Goal: Task Accomplishment & Management: Manage account settings

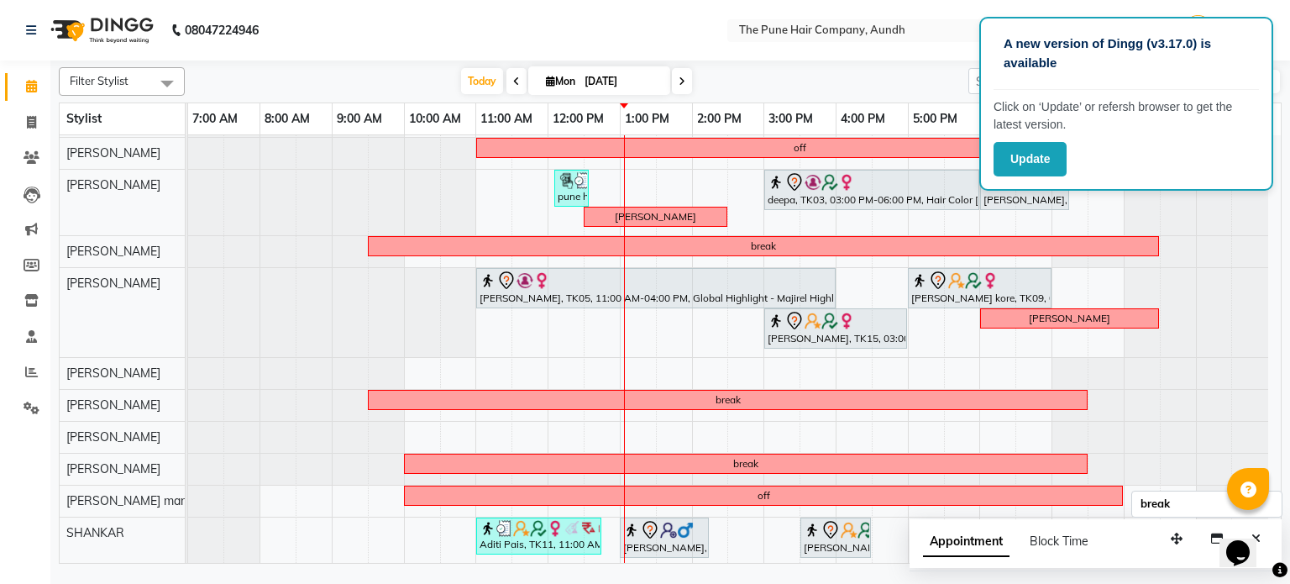
scroll to position [7, 0]
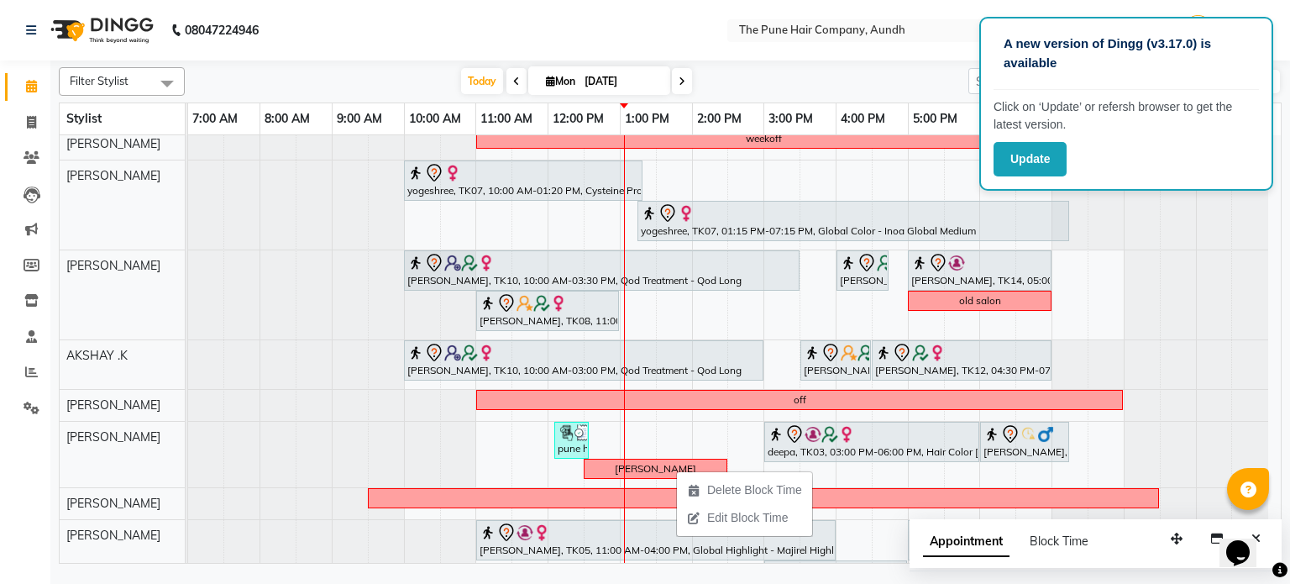
click at [759, 59] on nav "08047224946 Select Location × The Pune Hair Company, Aundh WhatsApp Status ✕ St…" at bounding box center [645, 30] width 1290 height 60
click at [671, 430] on div "weekoff yogeshree, TK07, 10:00 AM-01:20 PM, Cysteine Protien Treatment - Cystei…" at bounding box center [734, 472] width 1093 height 689
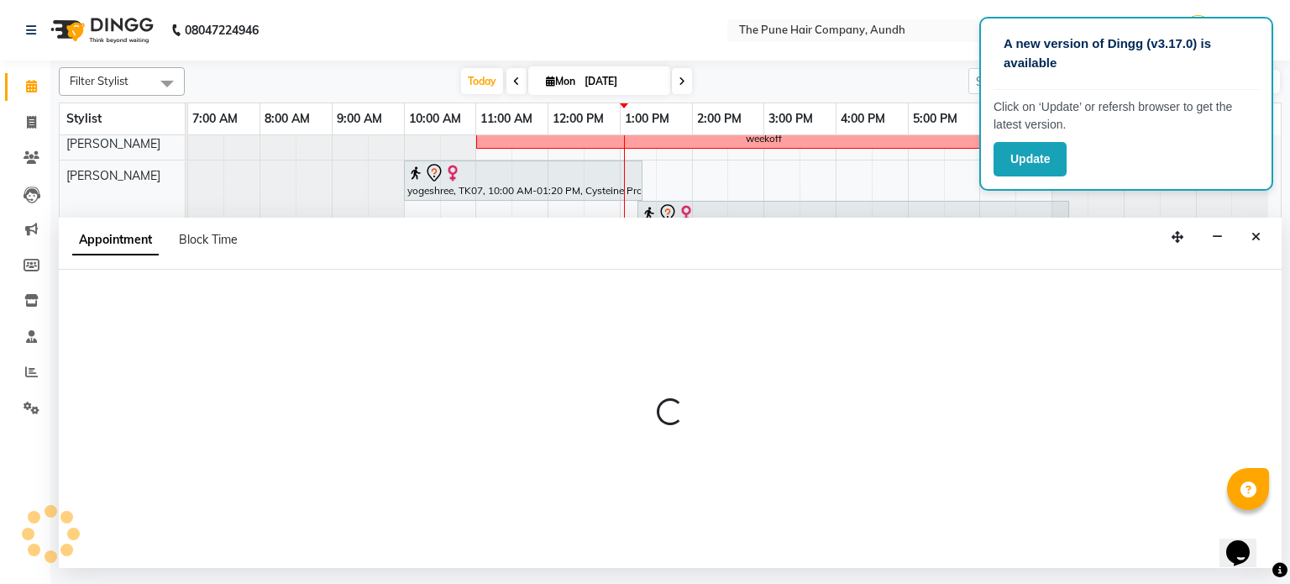
select select "18078"
select select "tentative"
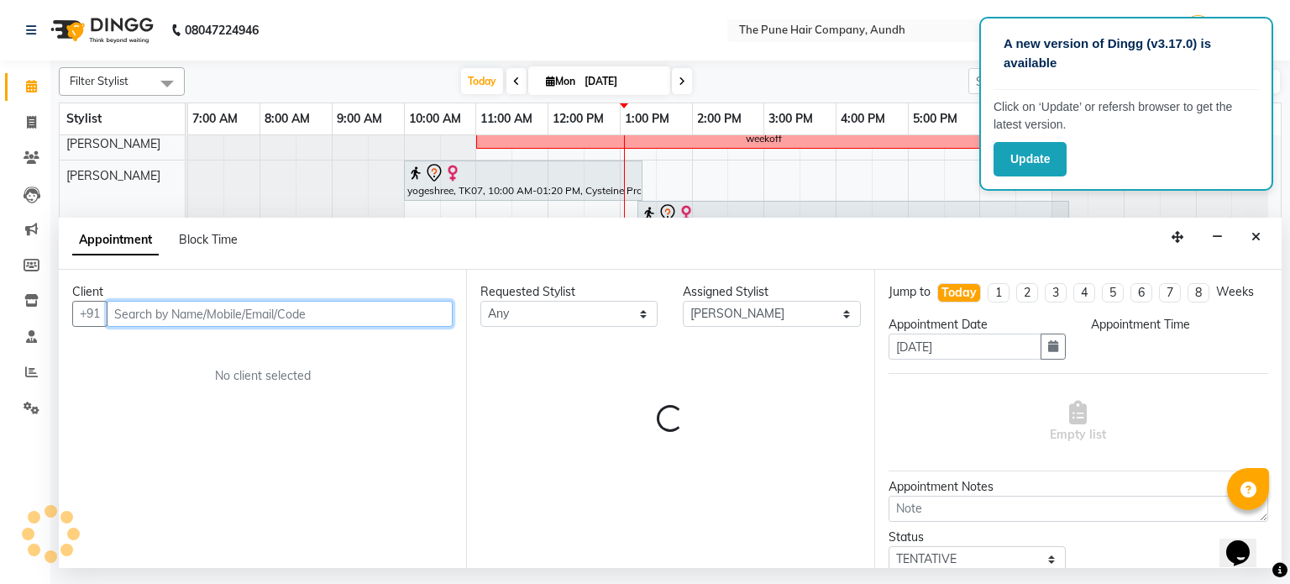
select select "810"
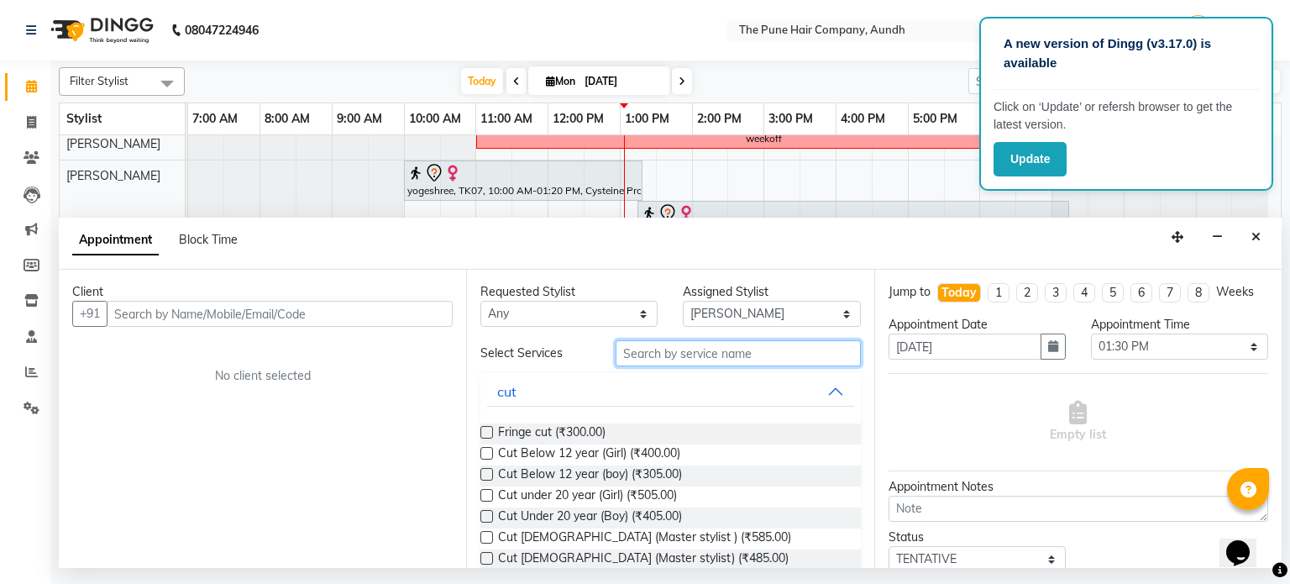
click at [643, 351] on input "text" at bounding box center [738, 353] width 245 height 26
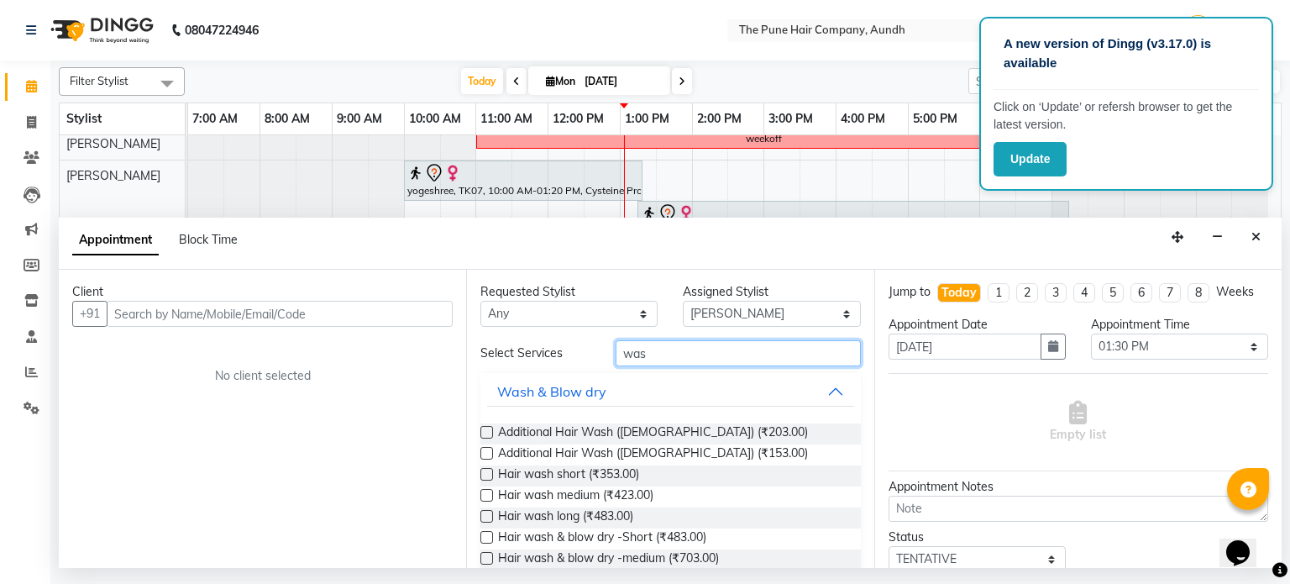
type input "was"
click at [480, 516] on label at bounding box center [486, 516] width 13 height 13
click at [480, 516] on input "checkbox" at bounding box center [485, 517] width 11 height 11
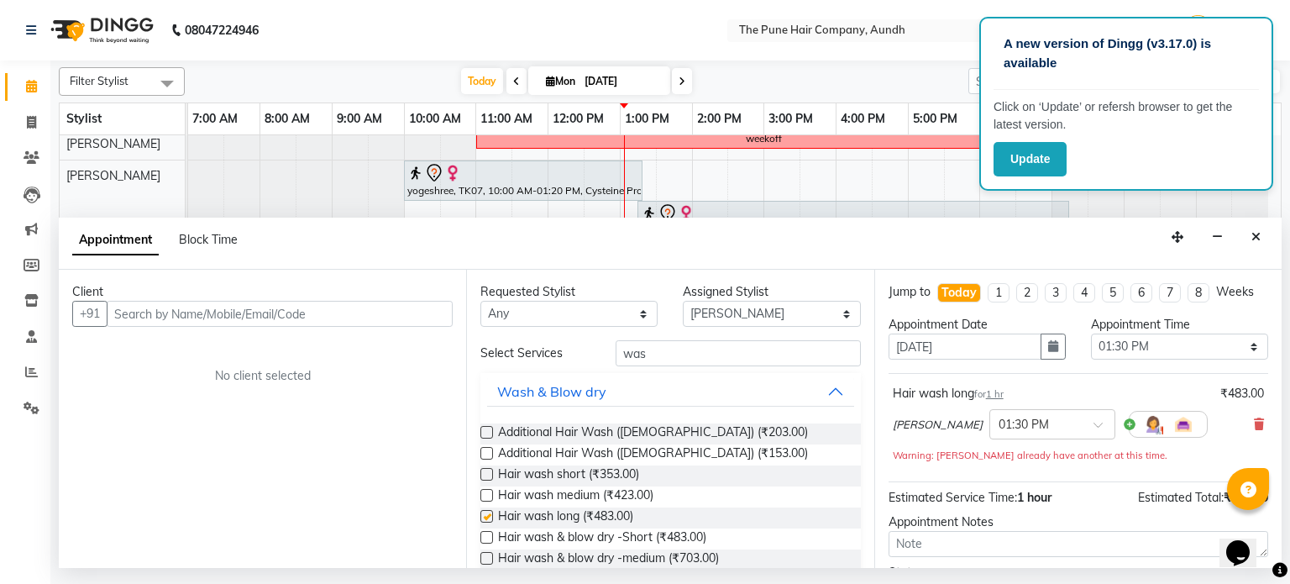
checkbox input "false"
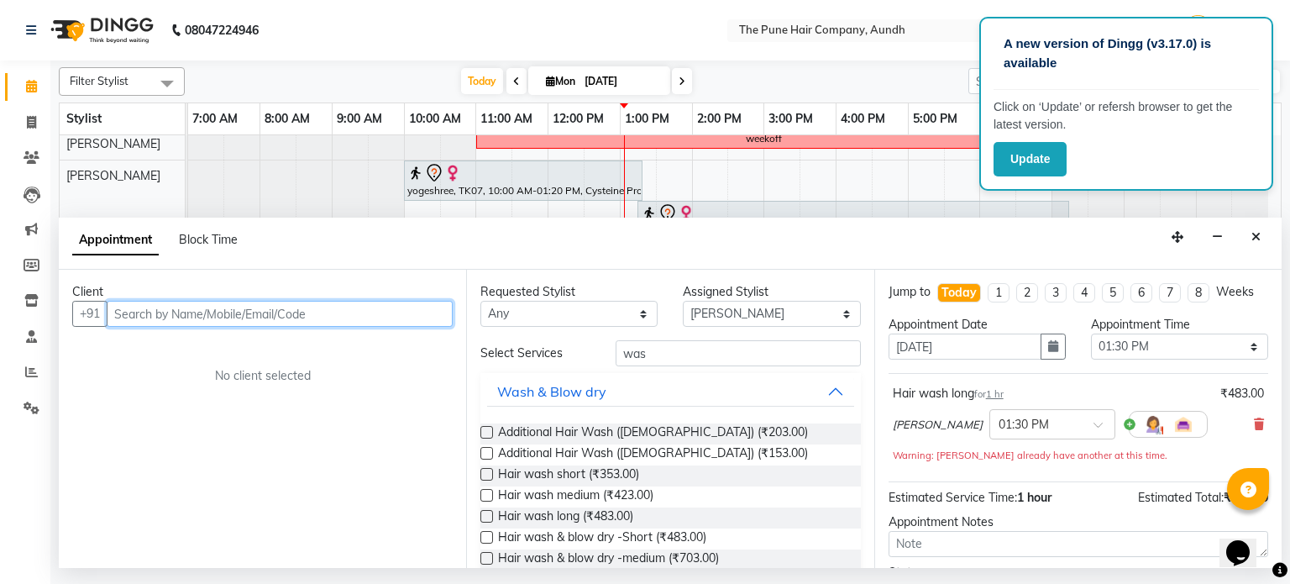
click at [293, 309] on input "text" at bounding box center [280, 314] width 346 height 26
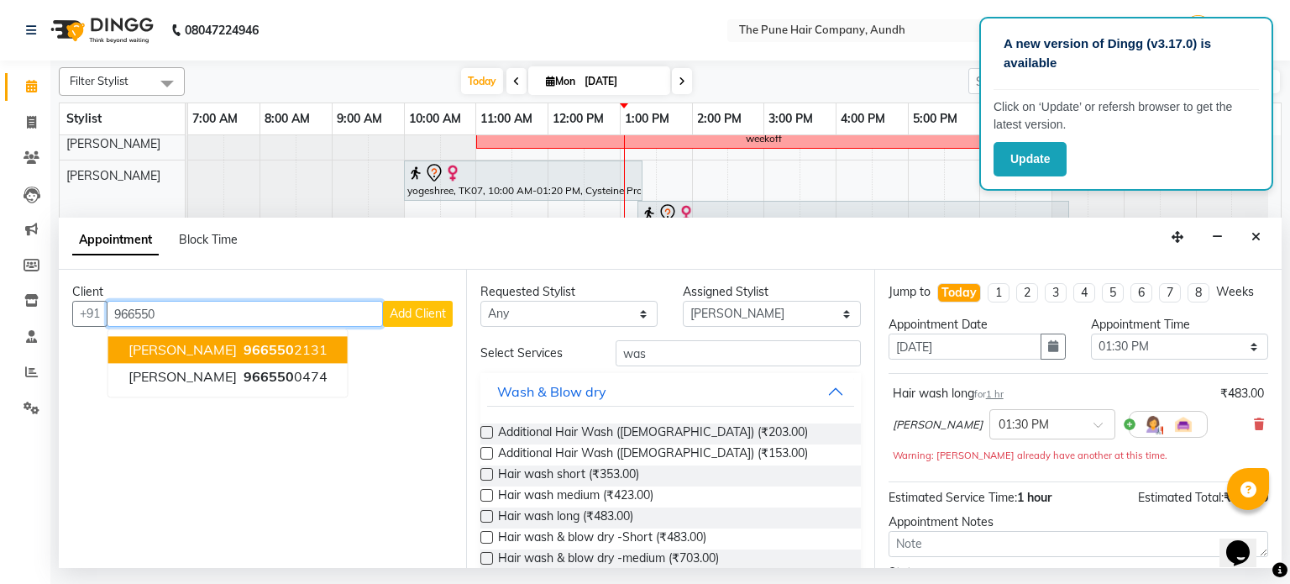
click at [244, 342] on span "966550" at bounding box center [269, 350] width 50 height 17
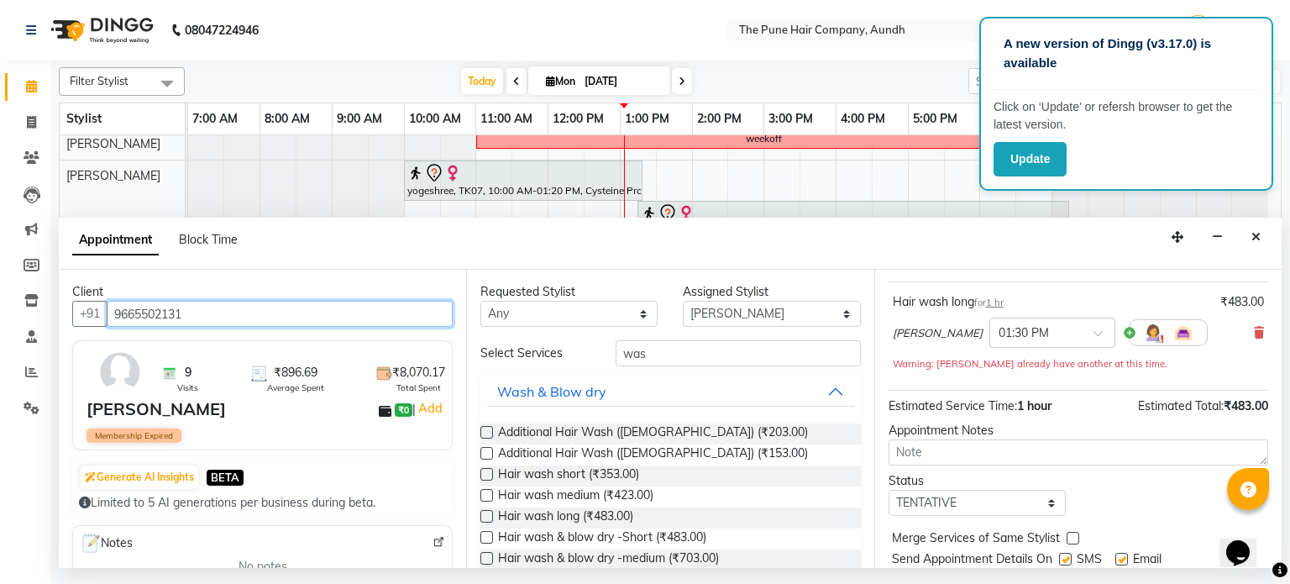
scroll to position [144, 0]
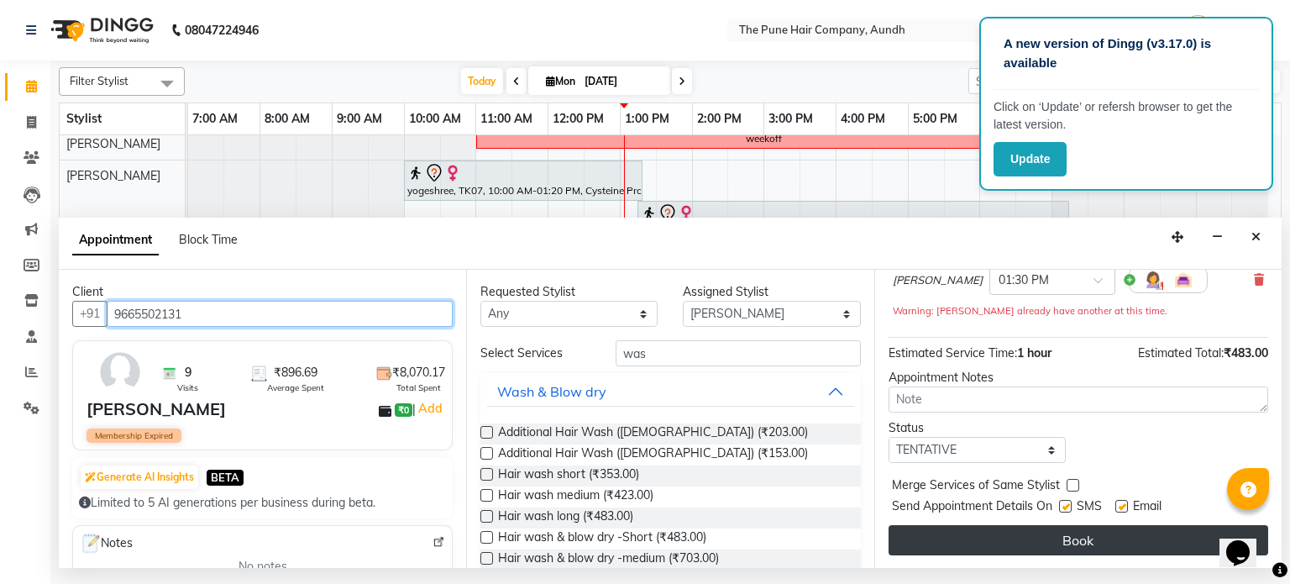
type input "9665502131"
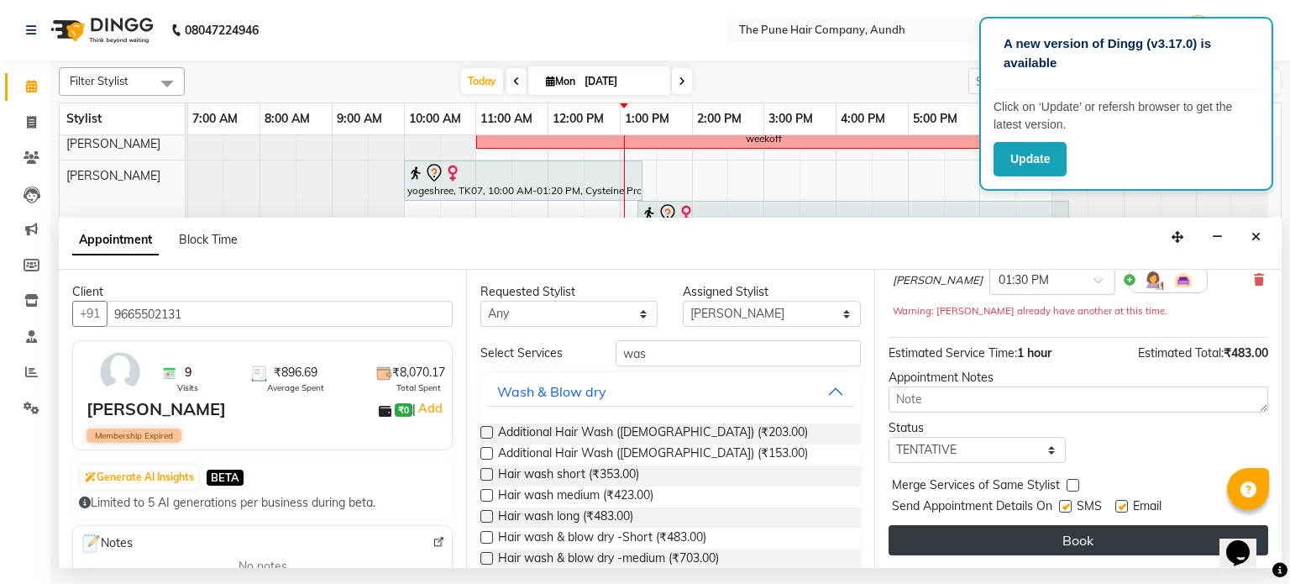
click at [1060, 538] on button "Book" at bounding box center [1078, 540] width 380 height 30
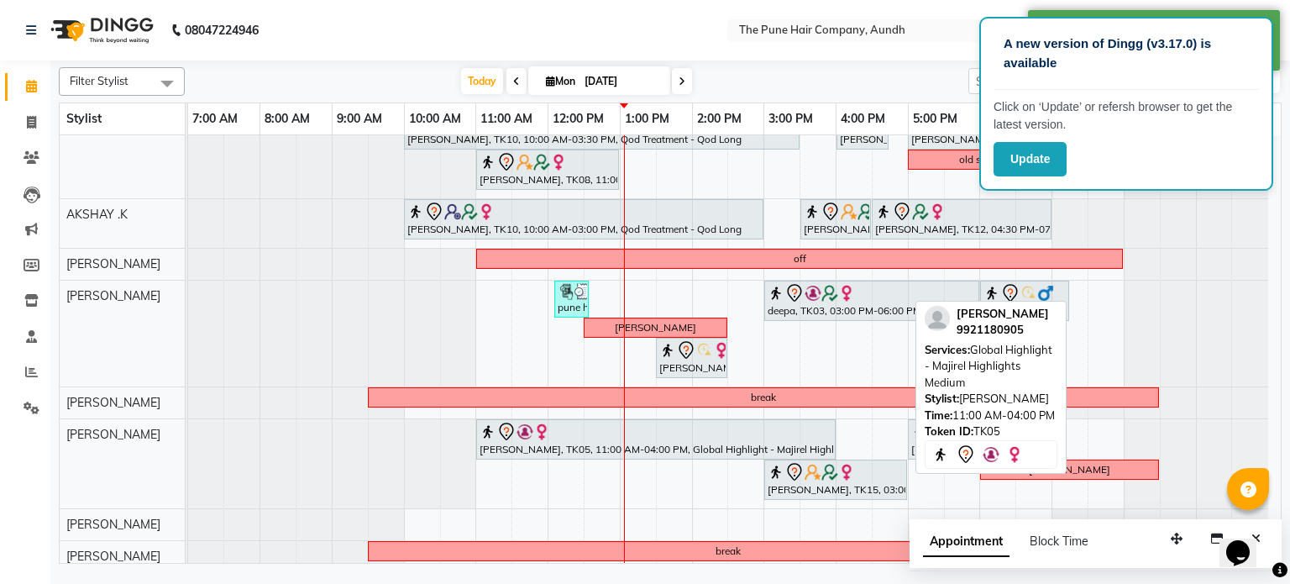
scroll to position [175, 0]
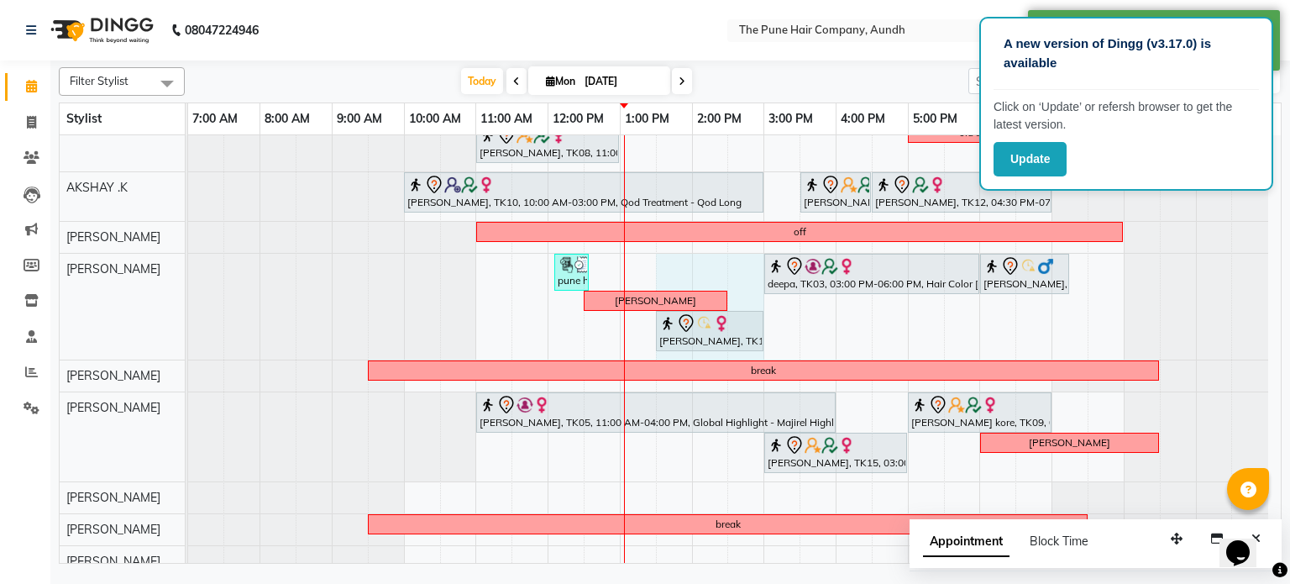
drag, startPoint x: 726, startPoint y: 322, endPoint x: 738, endPoint y: 333, distance: 16.0
click at [188, 333] on div "pune hair company, TK16, 12:05 PM-12:35 PM, Hair wash short deepa, TK03, 03:00 …" at bounding box center [188, 307] width 0 height 106
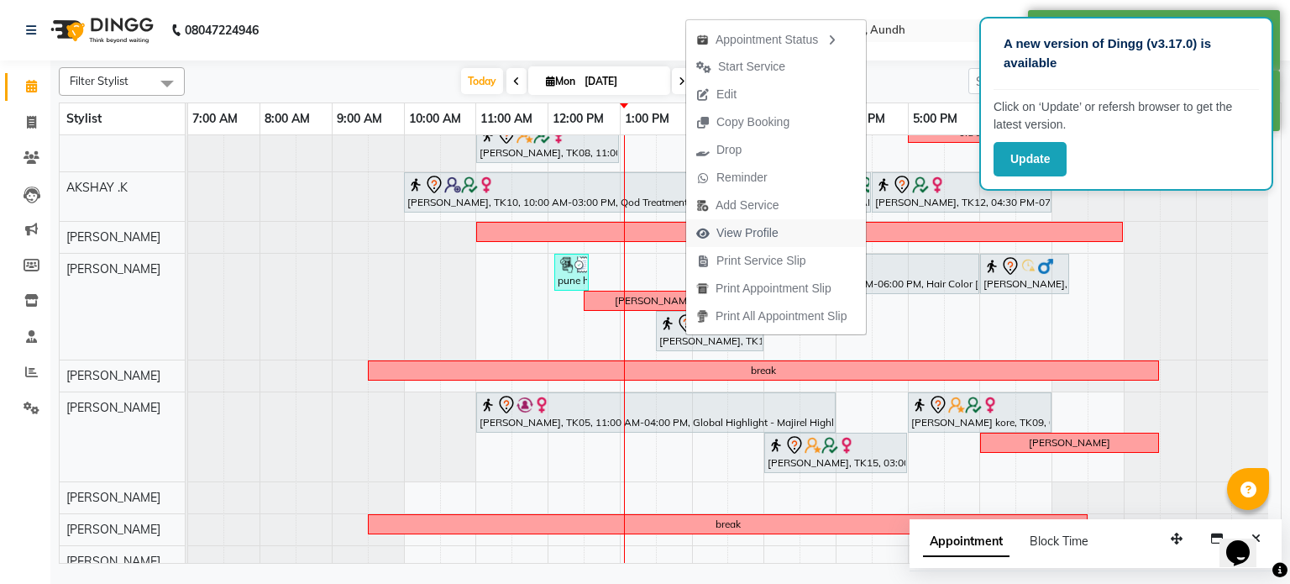
click at [742, 229] on span "View Profile" at bounding box center [747, 233] width 62 height 18
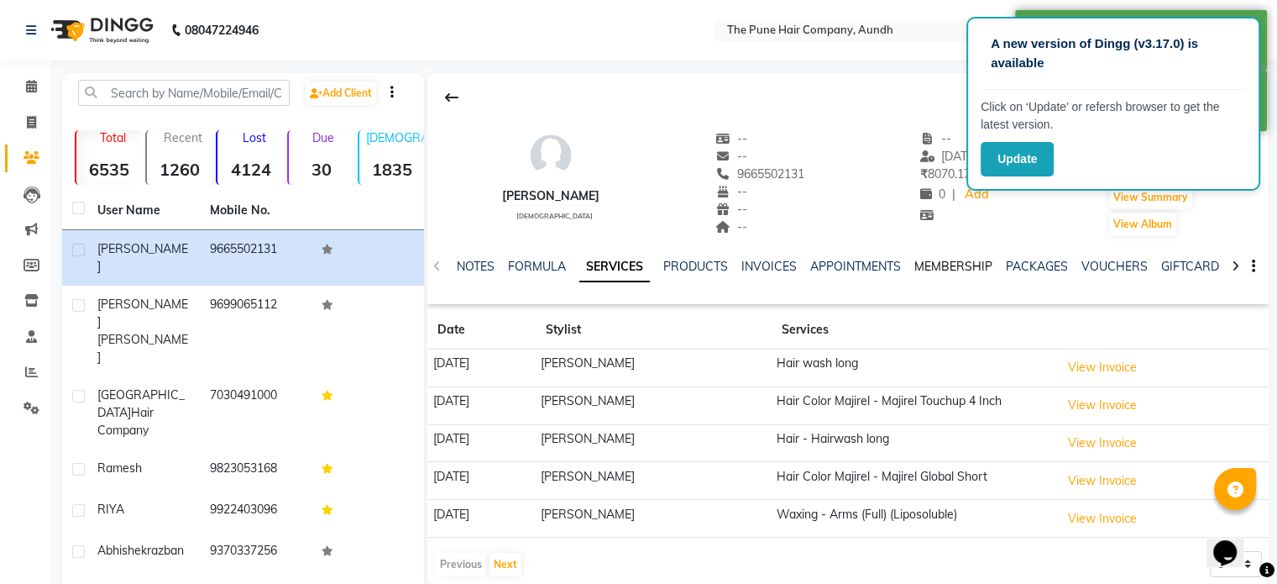
click at [930, 260] on link "MEMBERSHIP" at bounding box center [953, 266] width 78 height 15
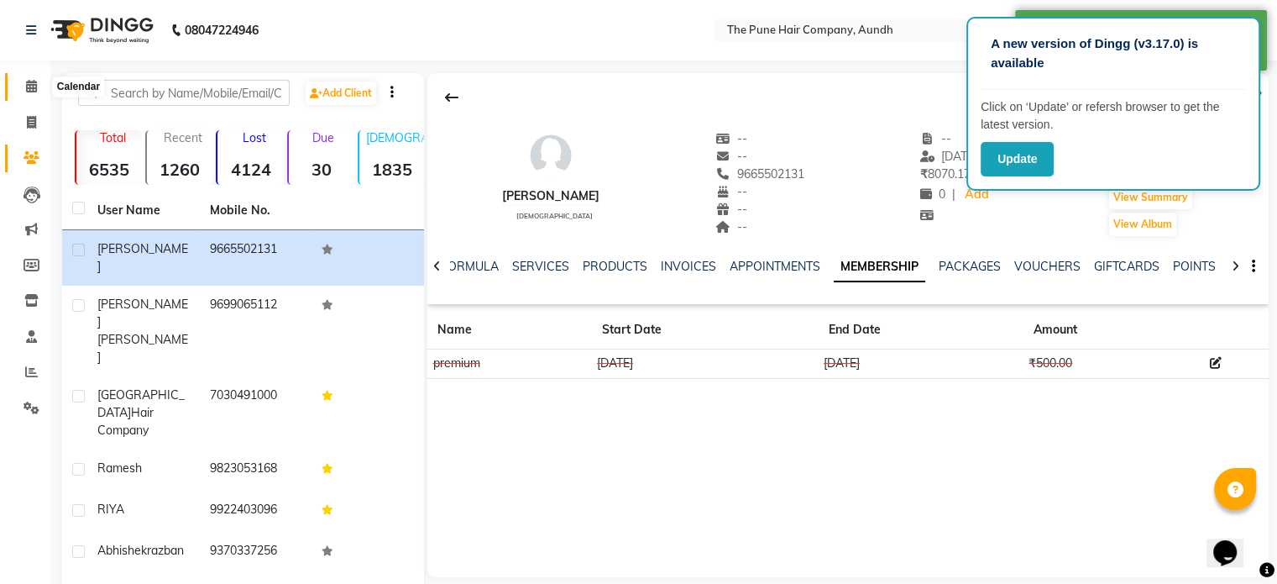
click at [31, 96] on span at bounding box center [31, 86] width 29 height 19
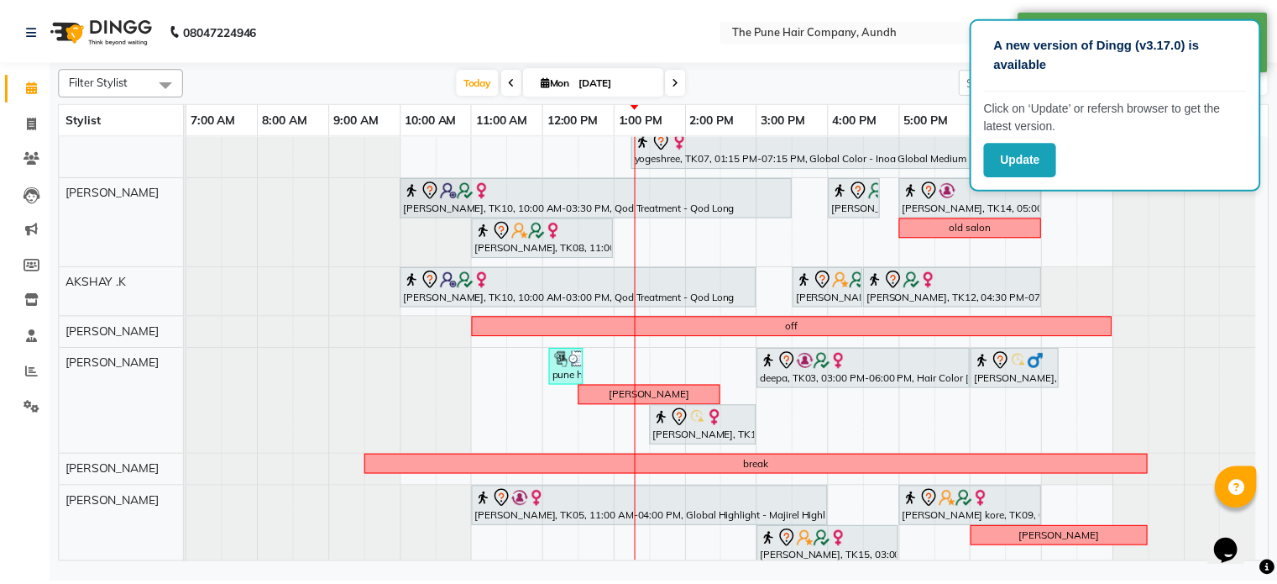
scroll to position [168, 0]
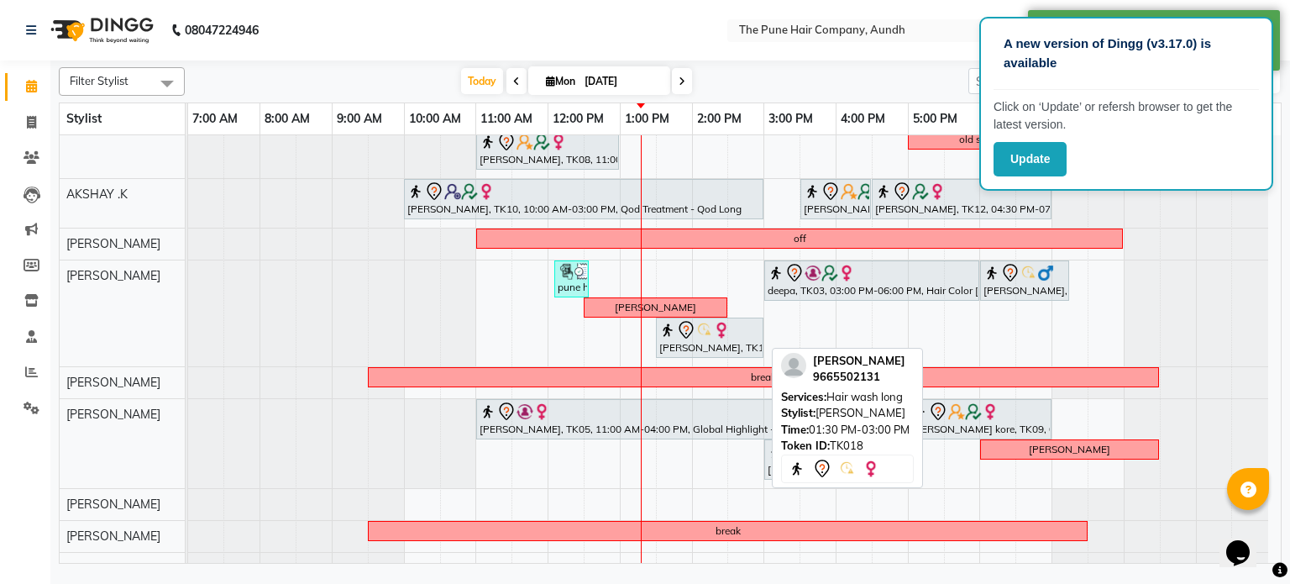
click at [188, 333] on div "pune hair company, TK16, 12:05 PM-12:35 PM, Hair wash short deepa, TK03, 03:00 …" at bounding box center [188, 313] width 0 height 106
click at [726, 344] on div "[PERSON_NAME], TK18, 01:30 PM-03:00 PM, Hair wash long" at bounding box center [710, 337] width 104 height 35
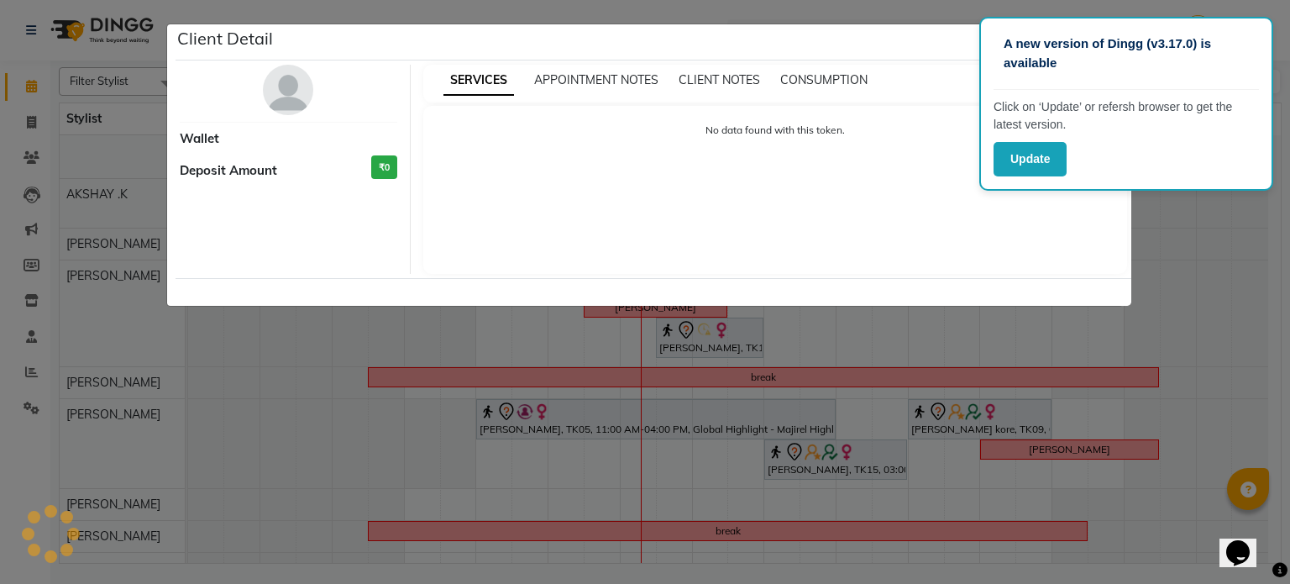
select select "7"
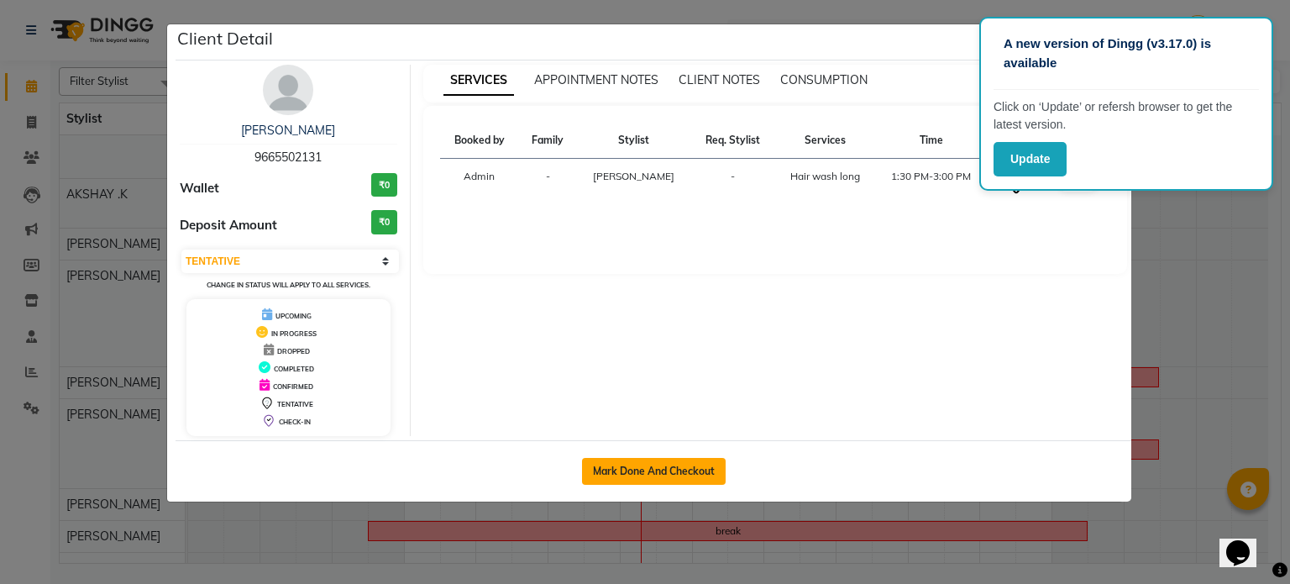
click at [705, 474] on button "Mark Done And Checkout" at bounding box center [654, 471] width 144 height 27
select select "service"
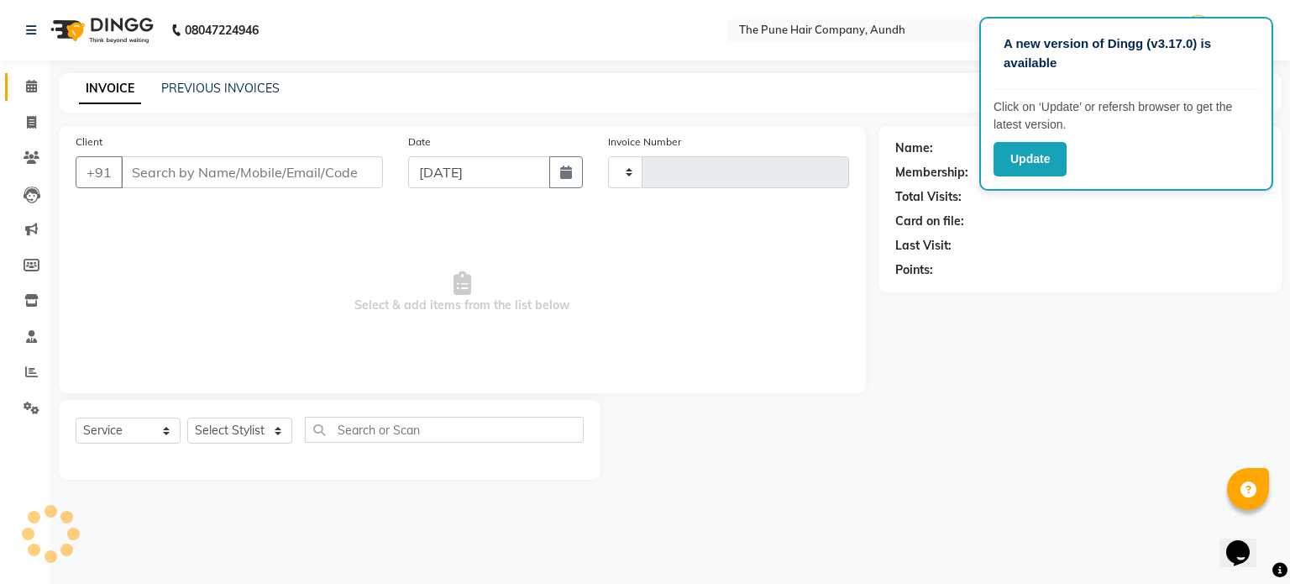
type input "4603"
select select "106"
type input "9665502131"
select select "18078"
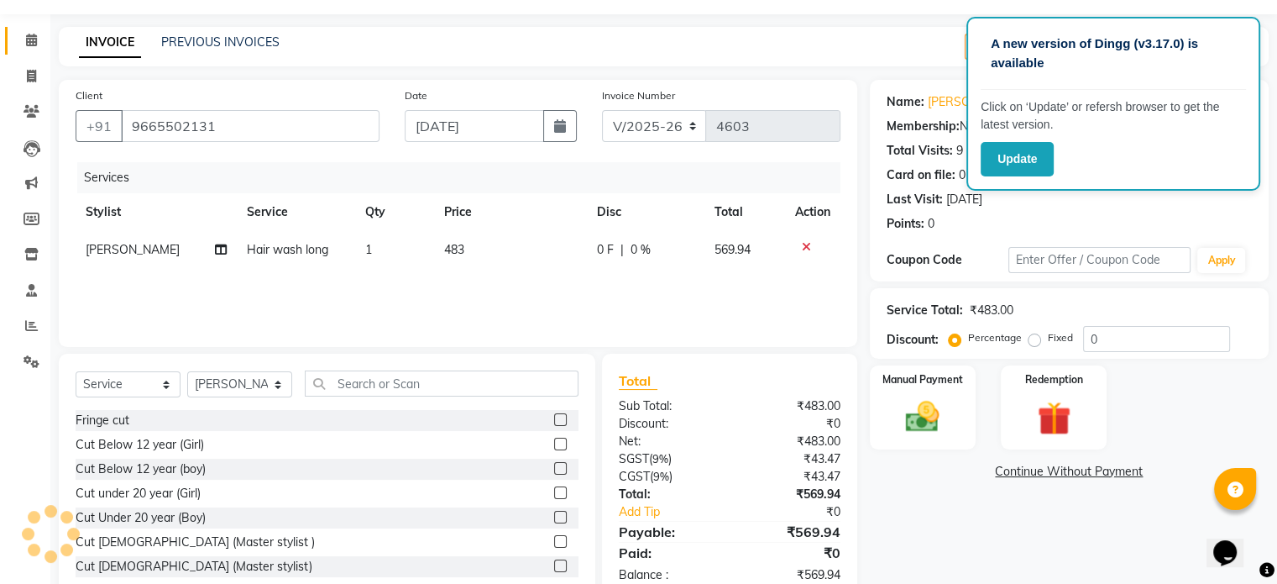
scroll to position [89, 0]
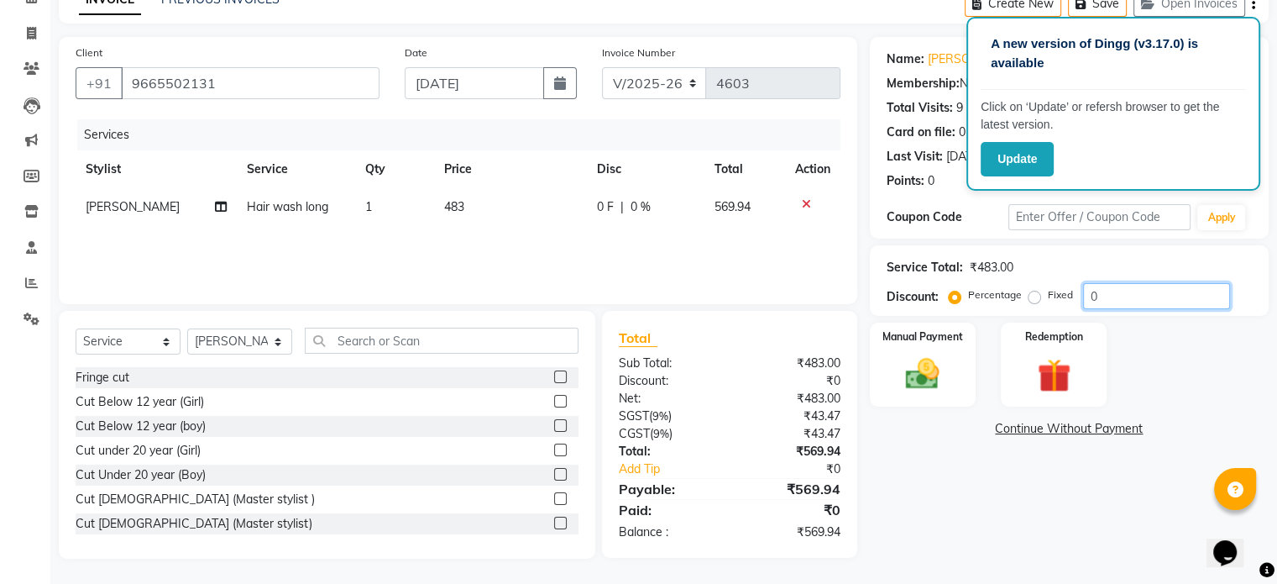
click at [1112, 296] on input "0" at bounding box center [1156, 296] width 147 height 26
type input "020"
click at [918, 379] on img at bounding box center [922, 374] width 56 height 40
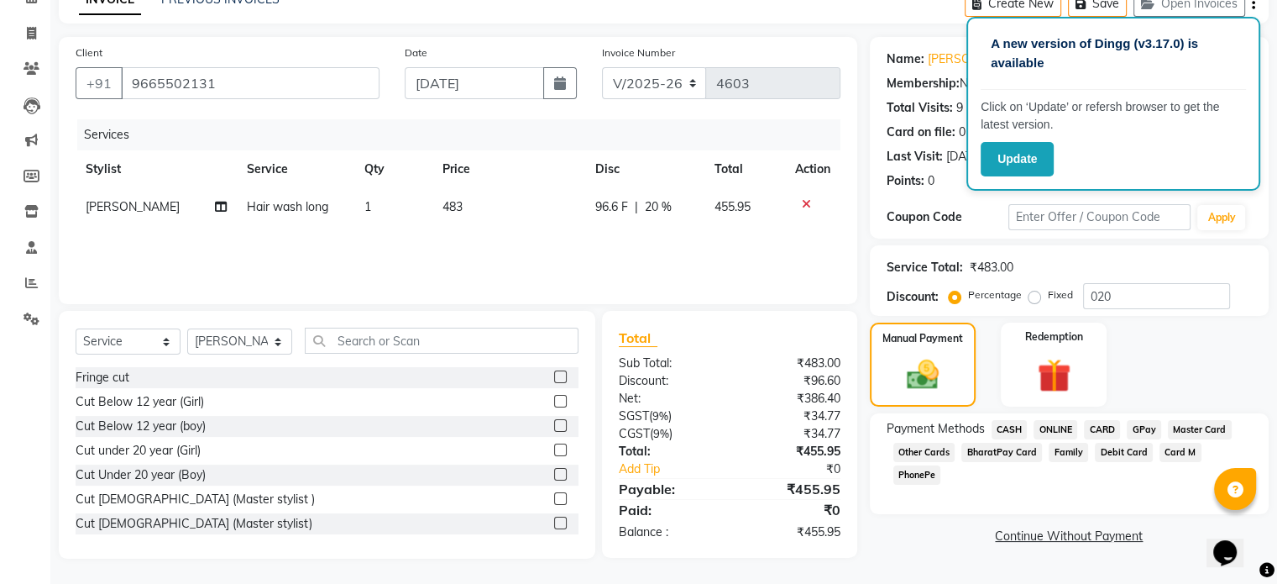
click at [1057, 423] on span "ONLINE" at bounding box center [1056, 429] width 44 height 19
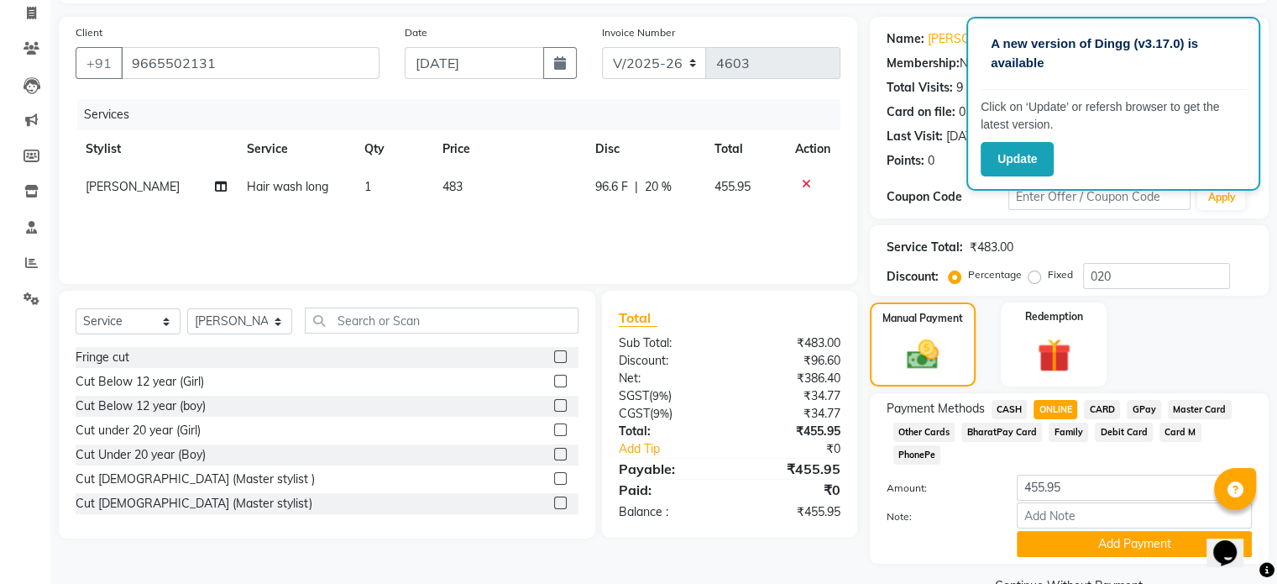
scroll to position [128, 0]
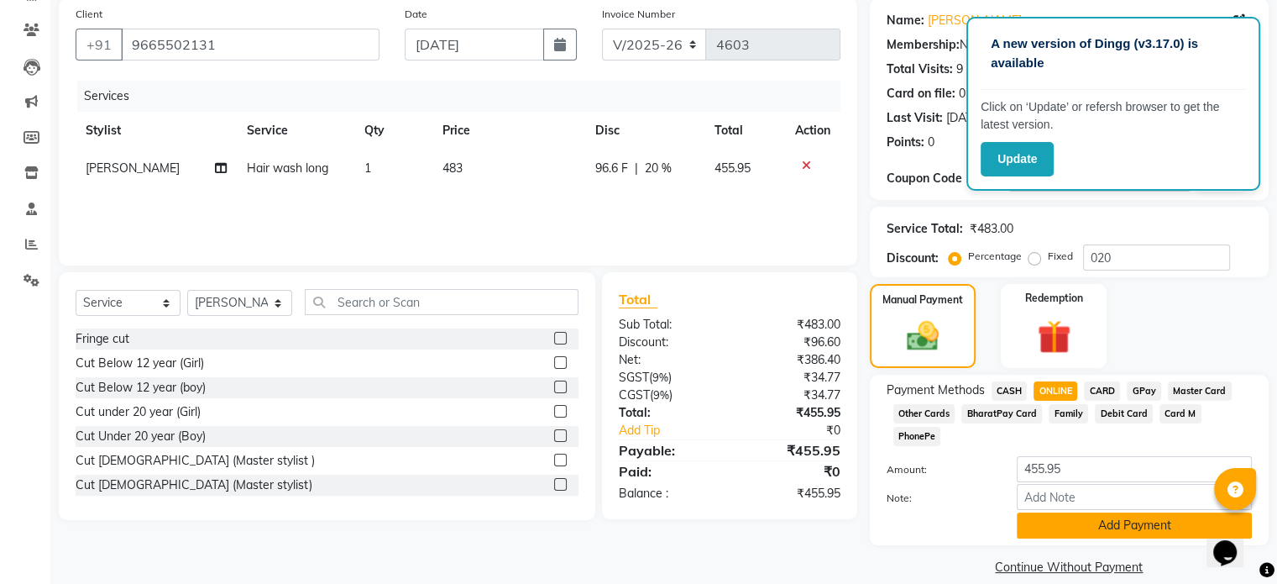
click at [1134, 512] on button "Add Payment" at bounding box center [1134, 525] width 235 height 26
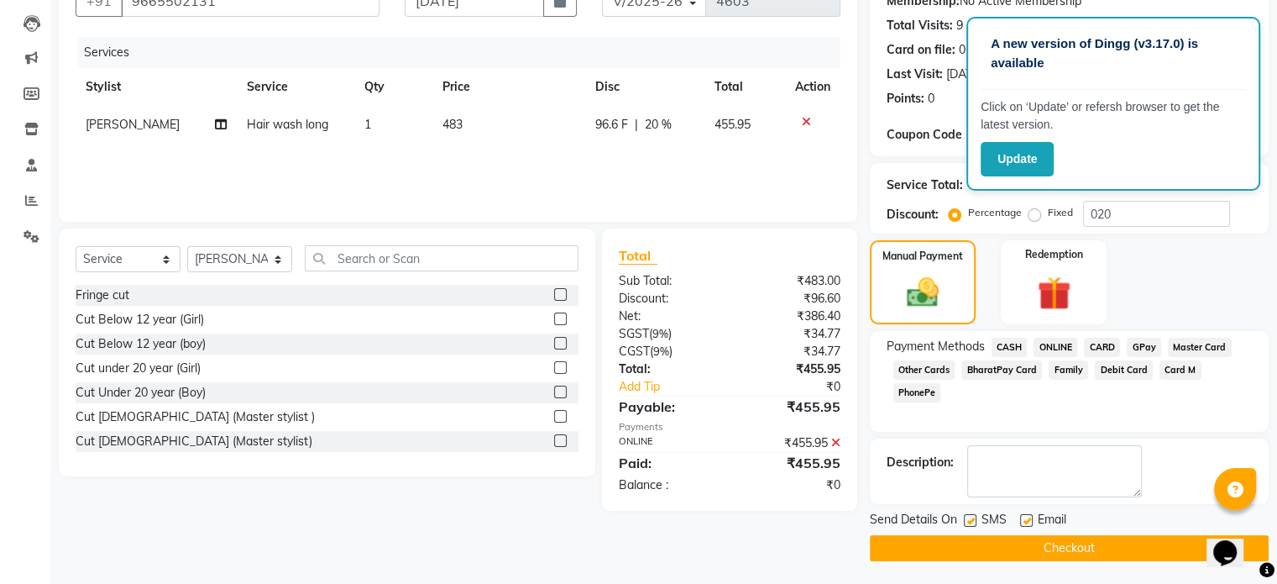
scroll to position [172, 0]
click at [1090, 552] on button "Checkout" at bounding box center [1069, 547] width 399 height 26
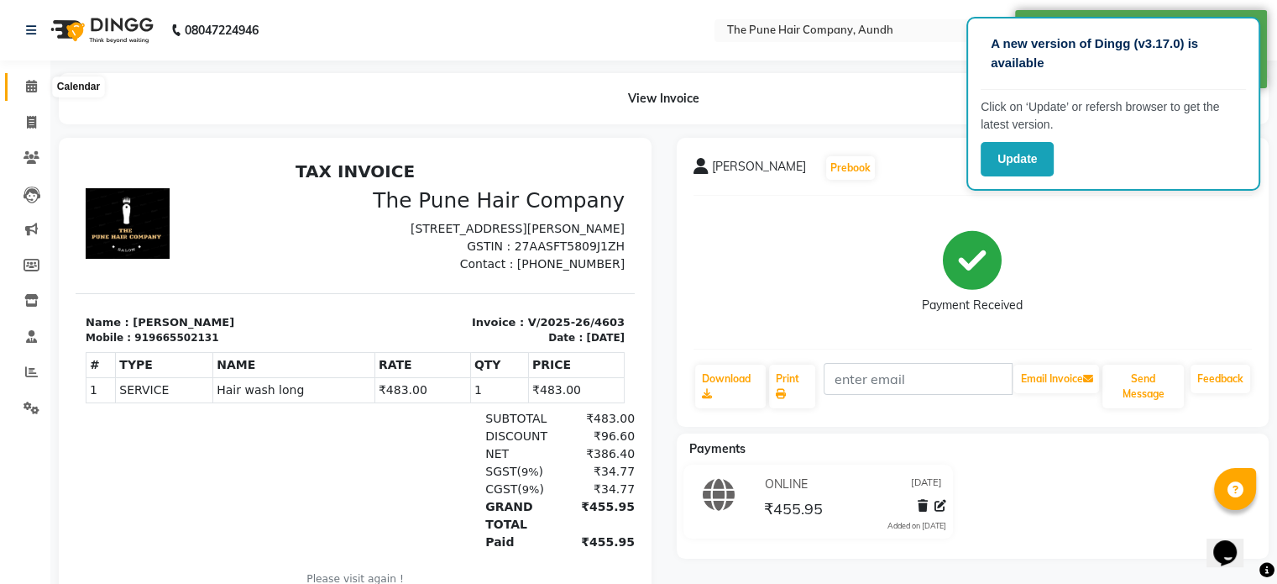
click at [30, 86] on icon at bounding box center [31, 86] width 11 height 13
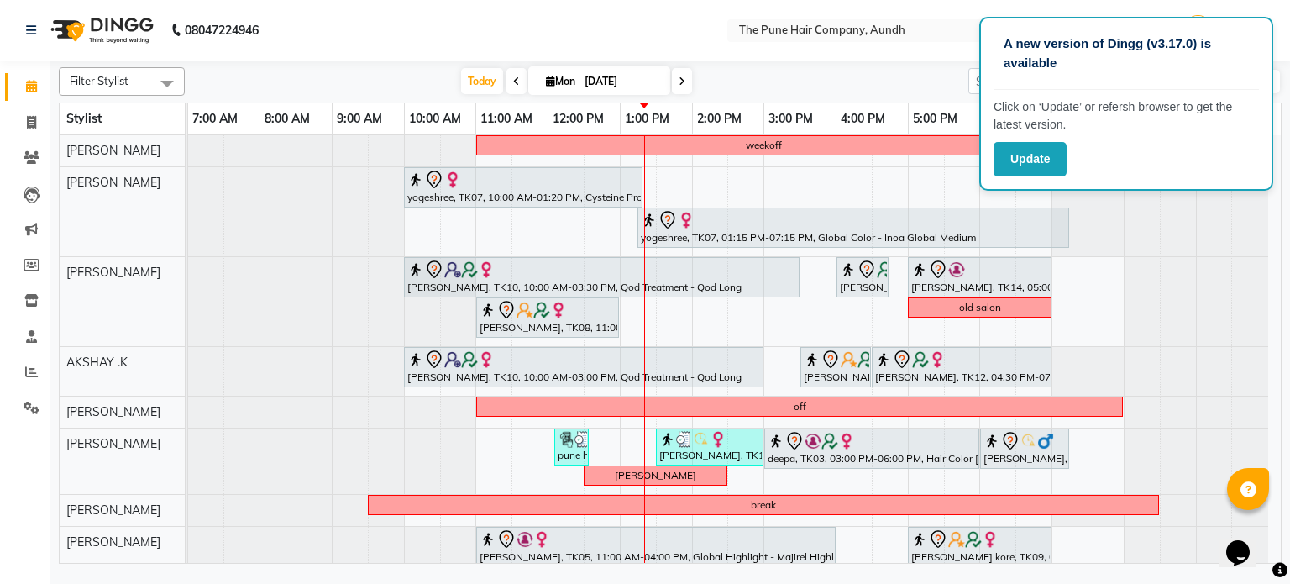
click at [680, 81] on icon at bounding box center [682, 81] width 7 height 10
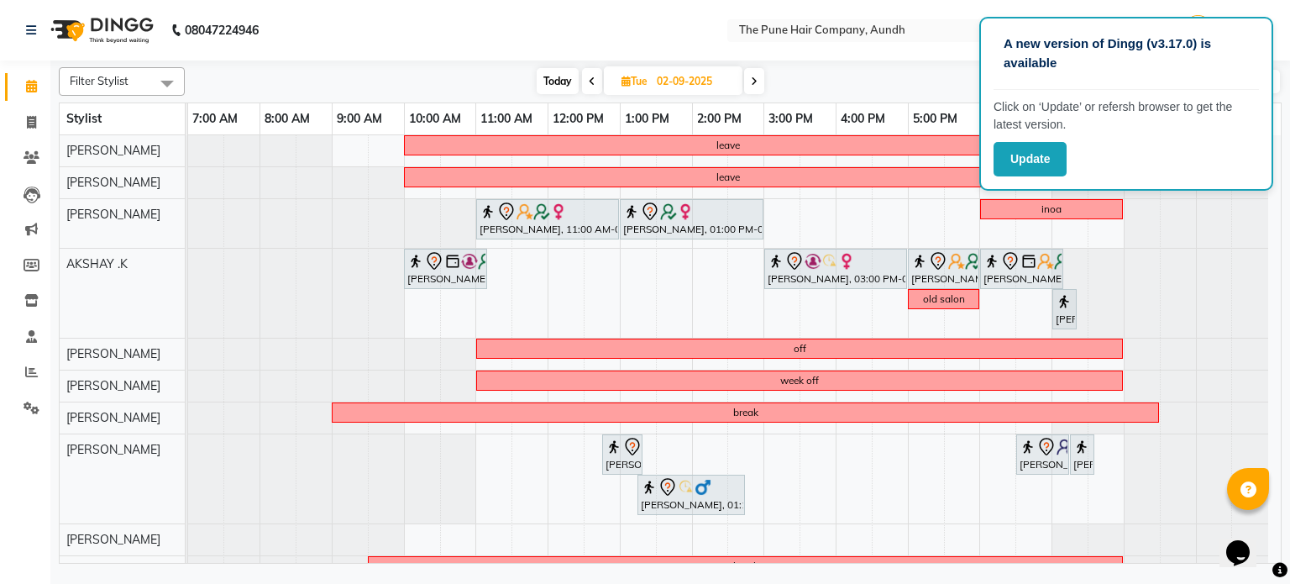
click at [553, 77] on span "Today" at bounding box center [558, 81] width 42 height 26
type input "[DATE]"
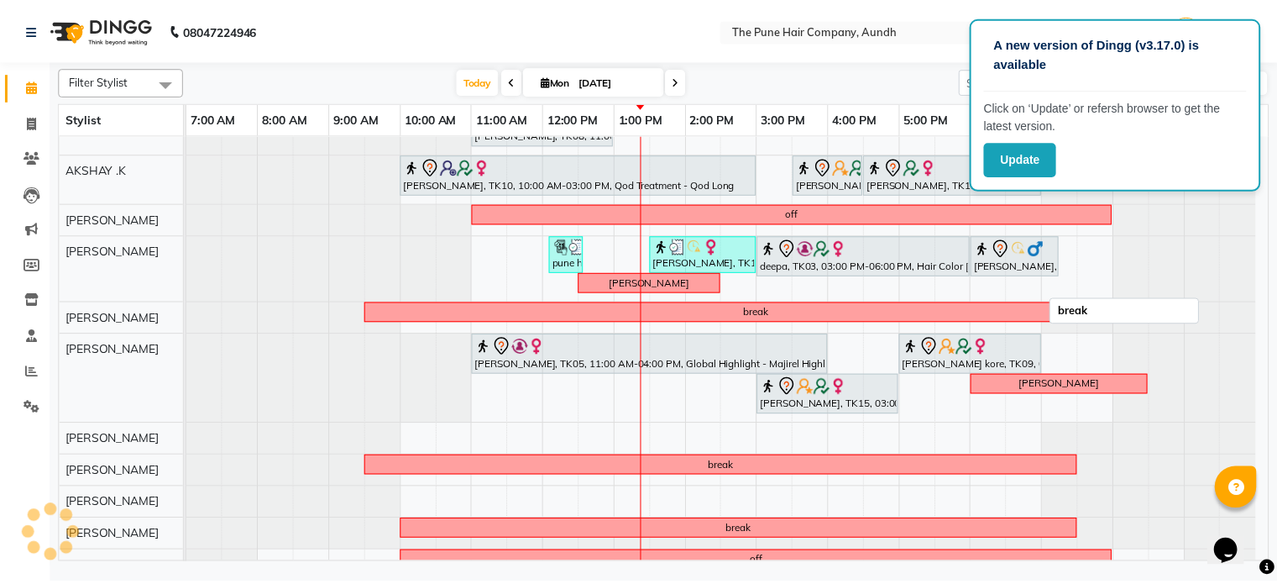
scroll to position [279, 0]
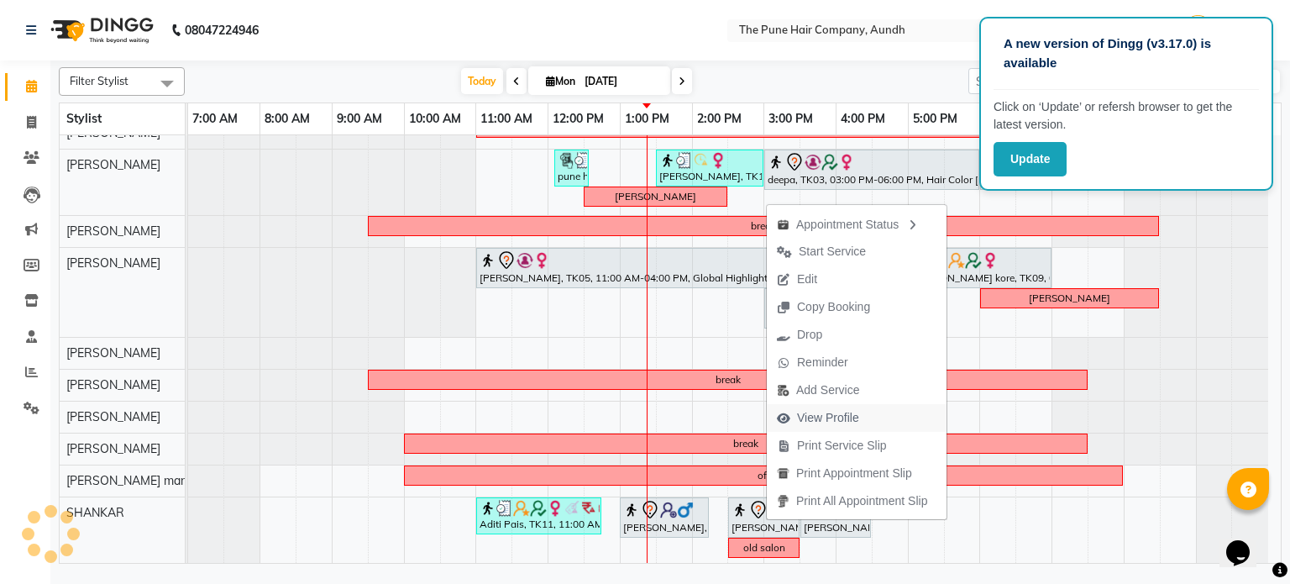
click at [829, 414] on span "View Profile" at bounding box center [828, 418] width 62 height 18
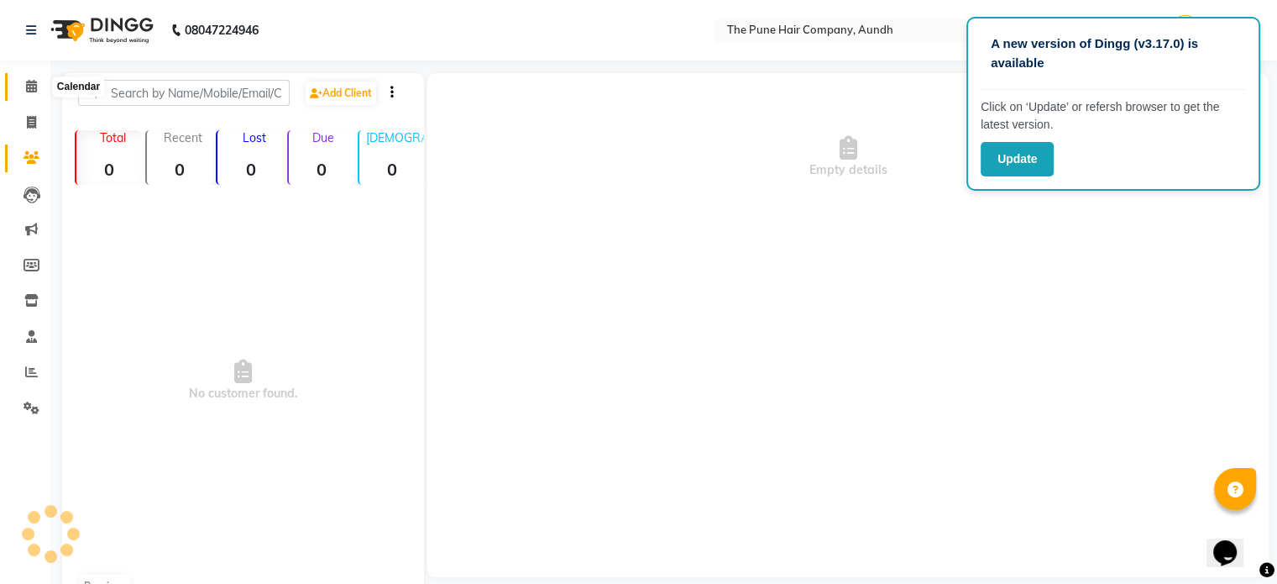
click at [29, 91] on icon at bounding box center [31, 86] width 11 height 13
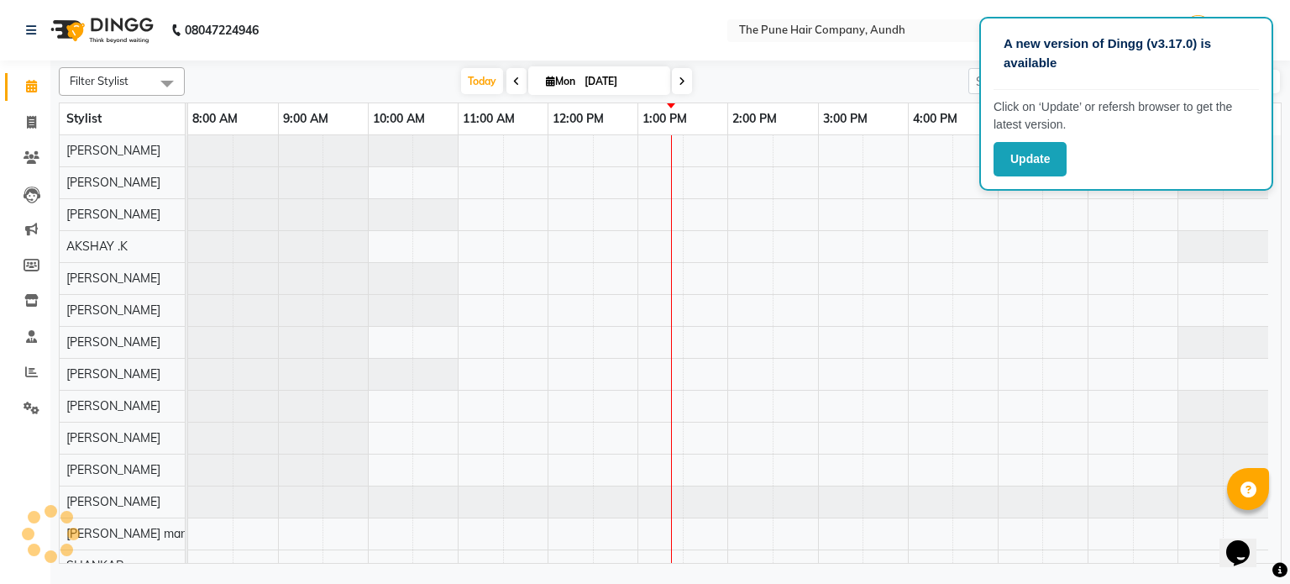
click at [487, 66] on div "Filter Stylist Select All AKSHAY .K [PERSON_NAME] kaif [PERSON_NAME] [PERSON_NA…" at bounding box center [670, 311] width 1223 height 503
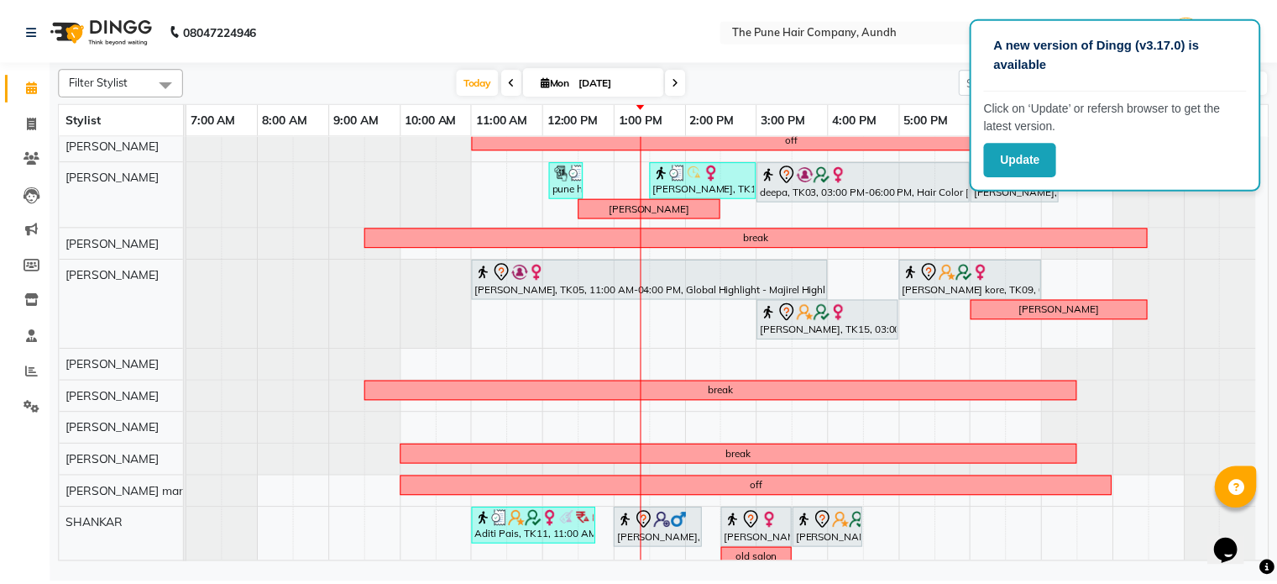
scroll to position [279, 0]
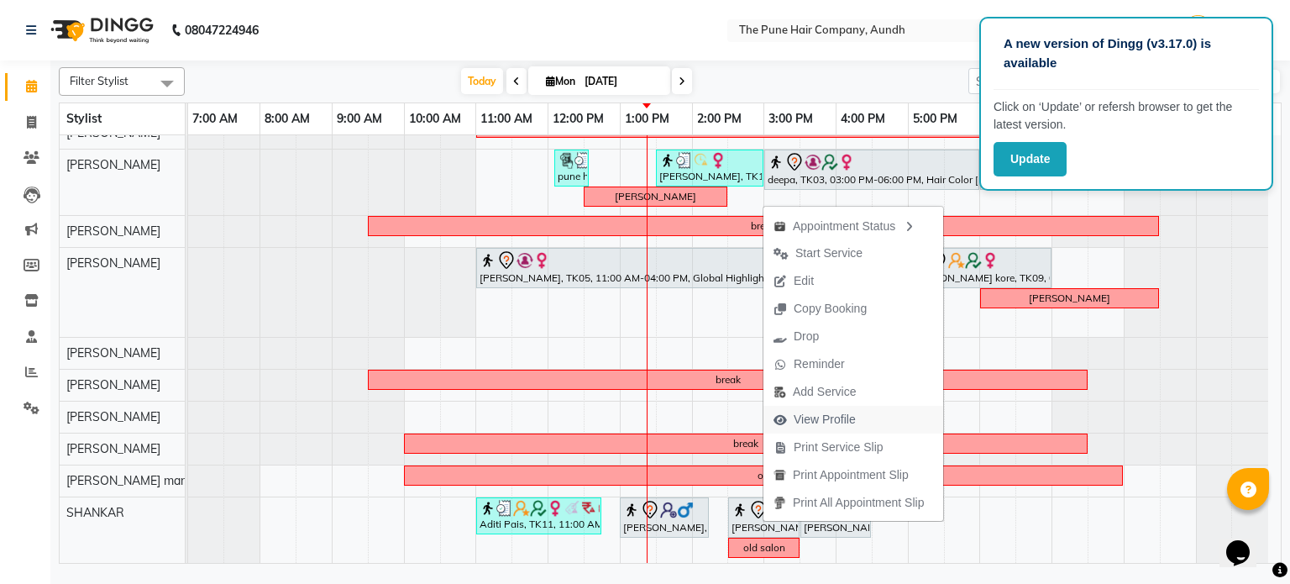
click at [838, 412] on span "View Profile" at bounding box center [825, 420] width 62 height 18
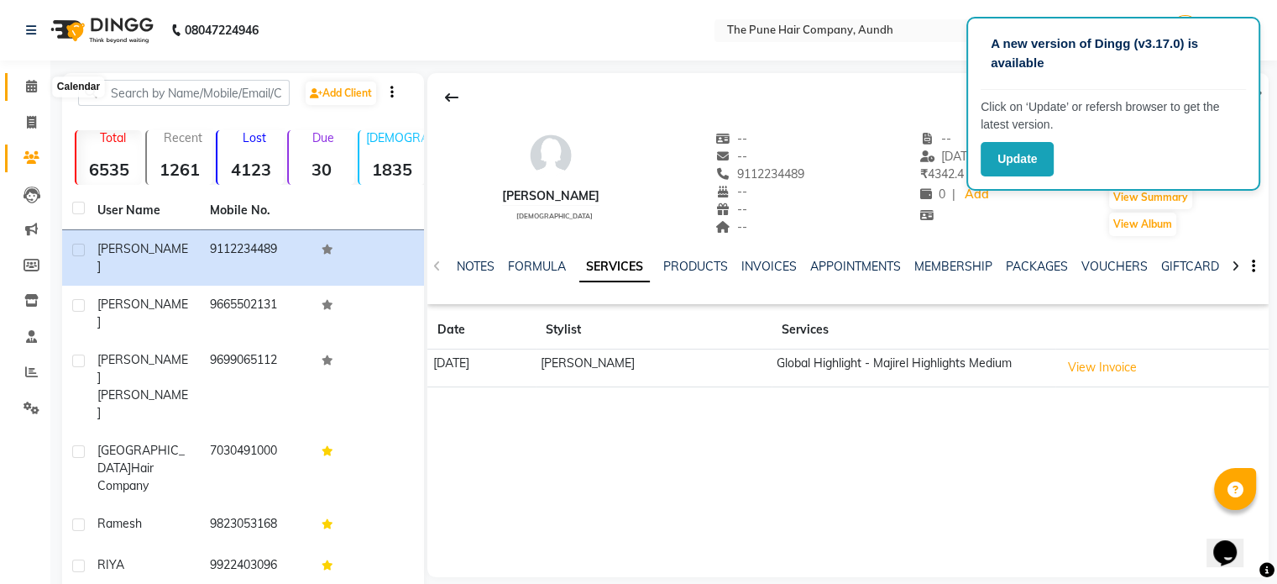
click at [28, 90] on icon at bounding box center [31, 86] width 11 height 13
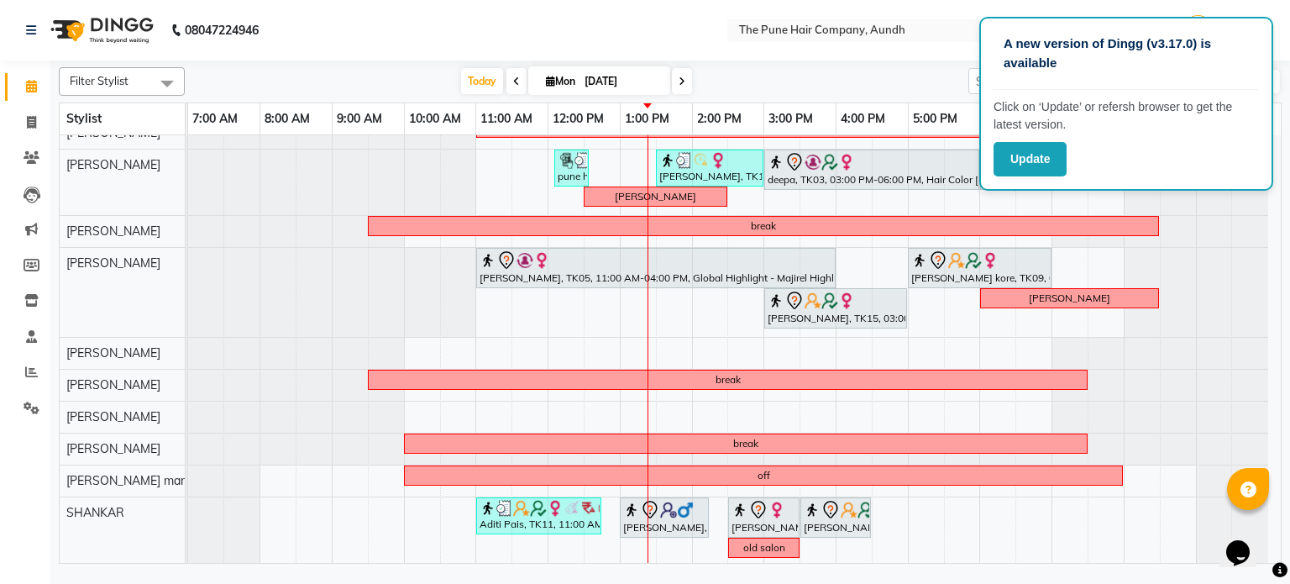
scroll to position [195, 0]
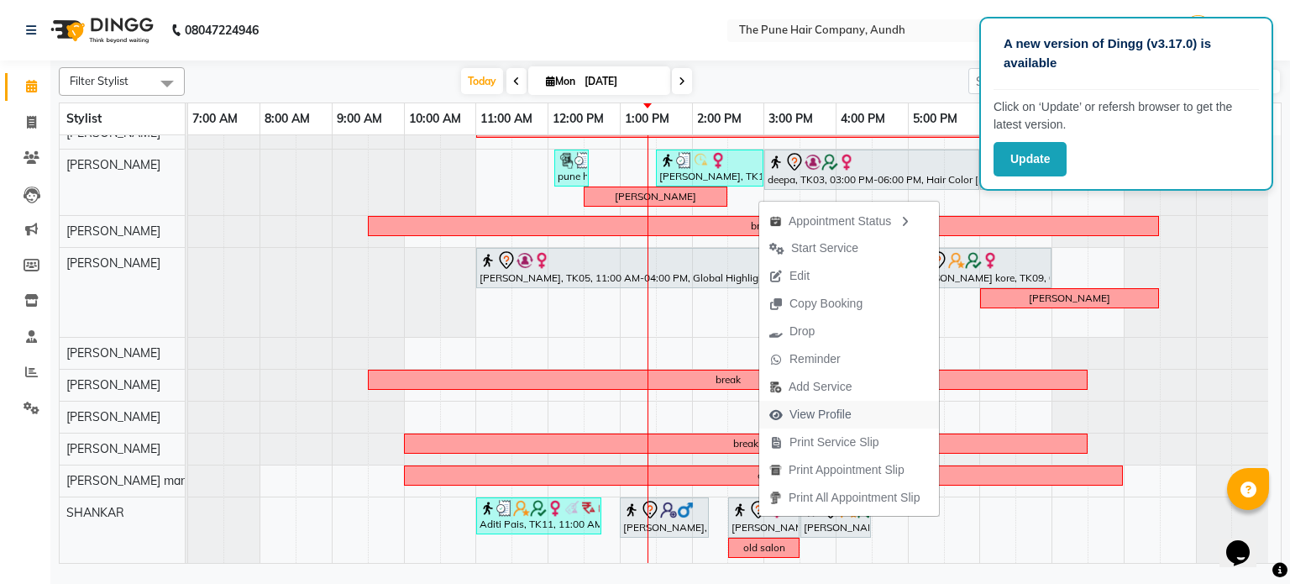
click at [823, 409] on span "View Profile" at bounding box center [820, 415] width 62 height 18
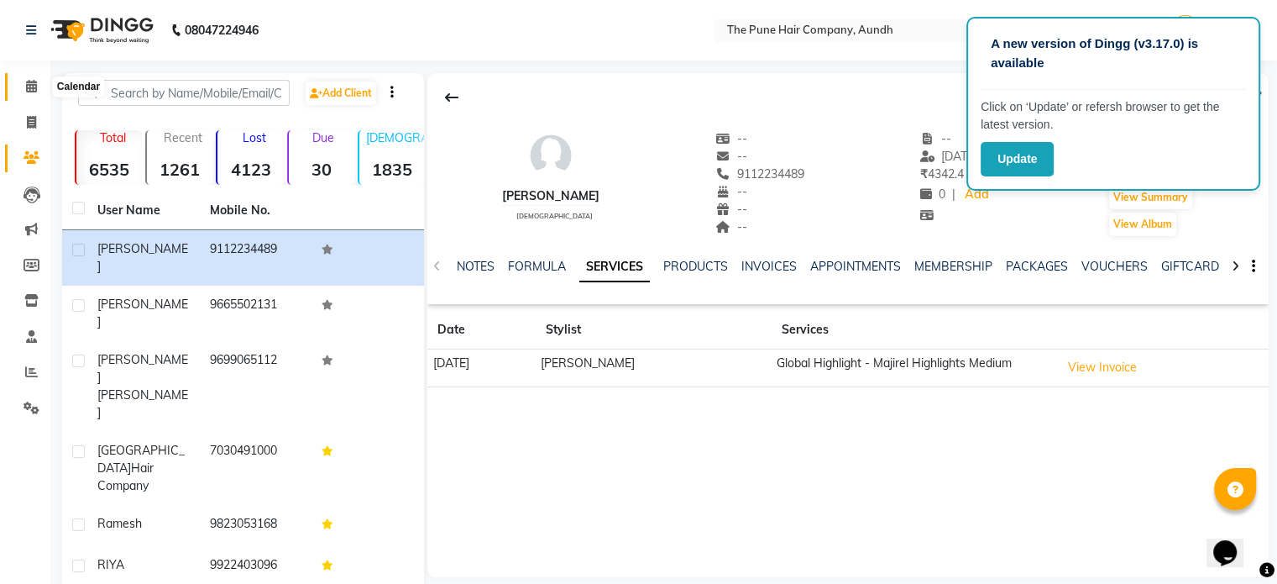
click at [21, 88] on span at bounding box center [31, 86] width 29 height 19
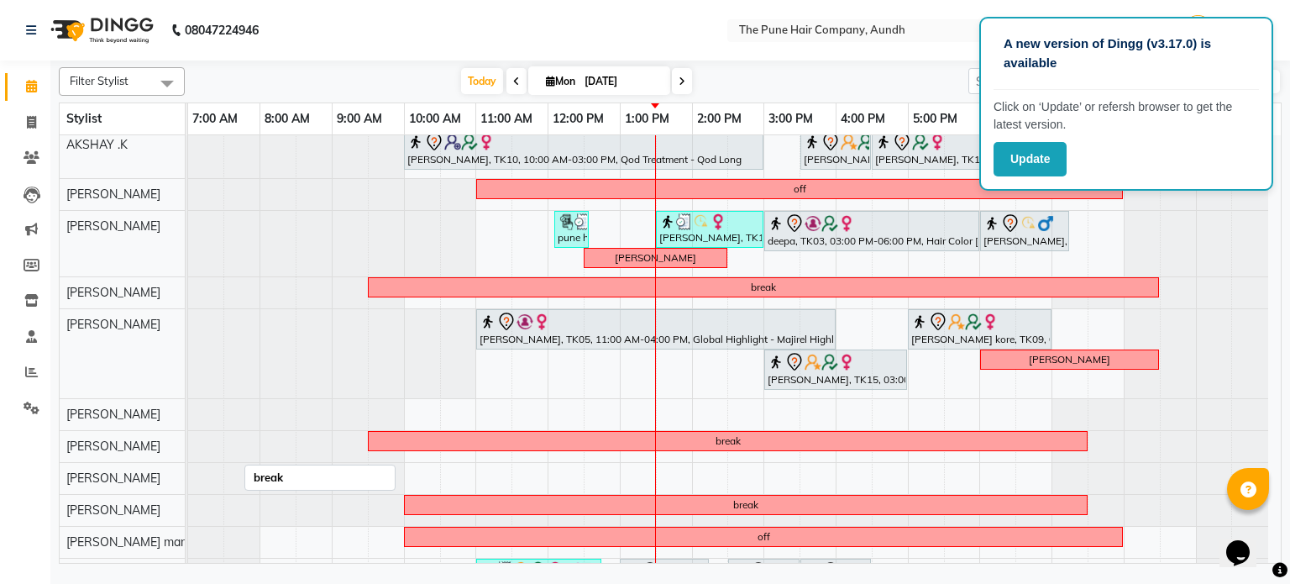
scroll to position [195, 0]
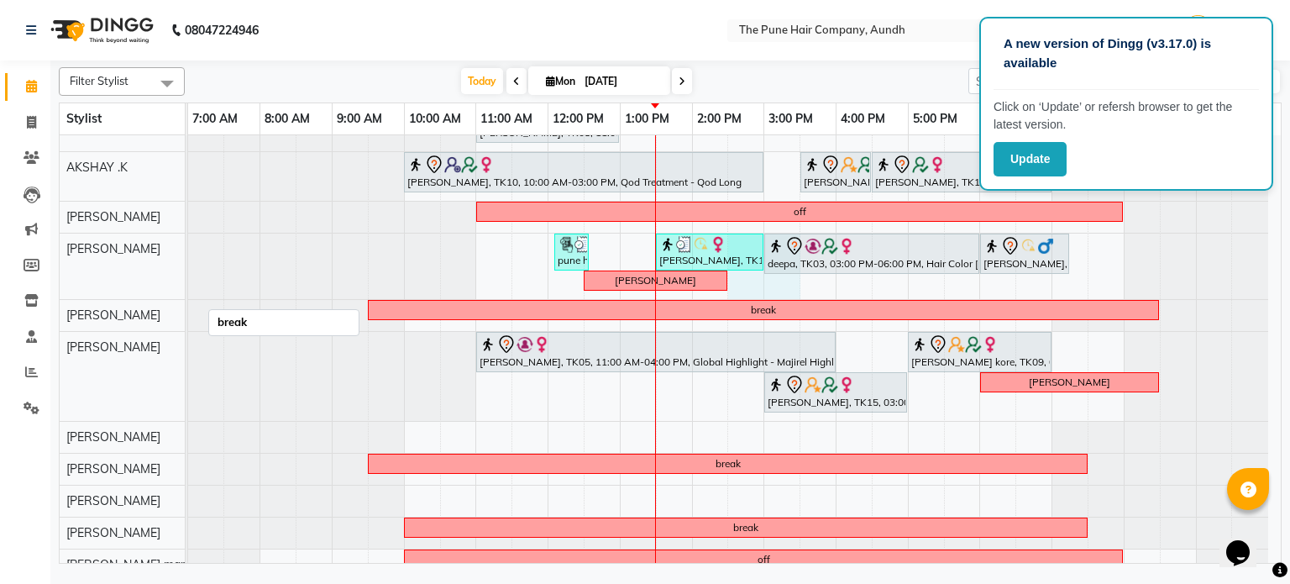
drag, startPoint x: 742, startPoint y: 286, endPoint x: 793, endPoint y: 298, distance: 51.7
click at [793, 298] on div "weekoff yogeshree, TK07, 10:00 AM-01:20 PM, Cysteine Protien Treatment - Cystei…" at bounding box center [734, 295] width 1093 height 710
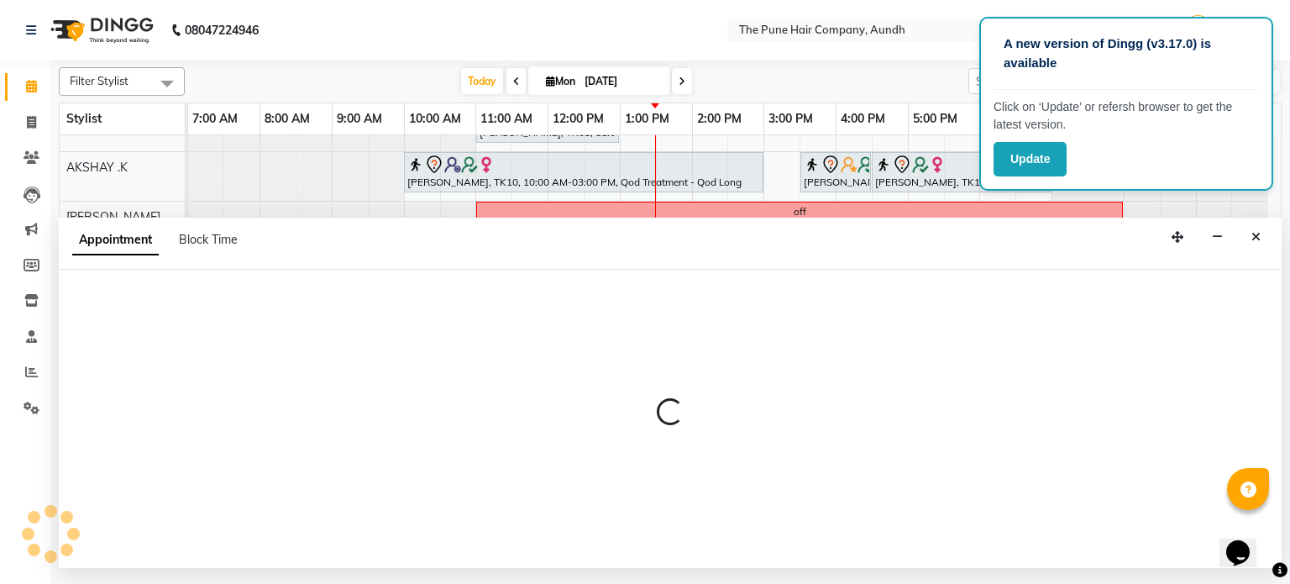
select select "18078"
select select "tentative"
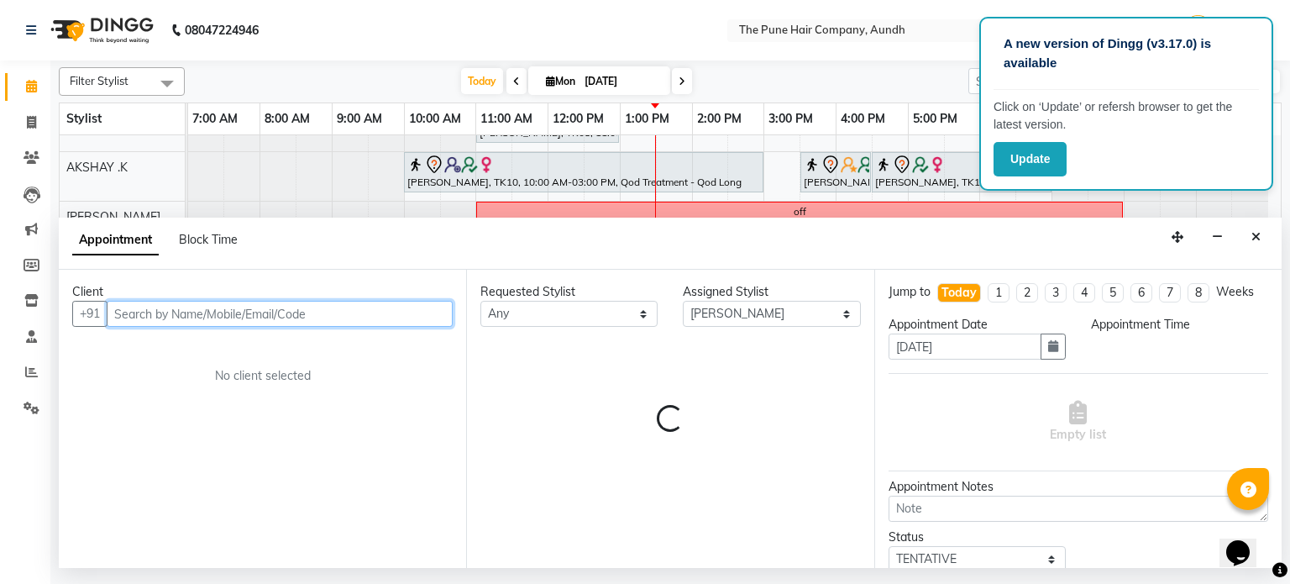
select select "870"
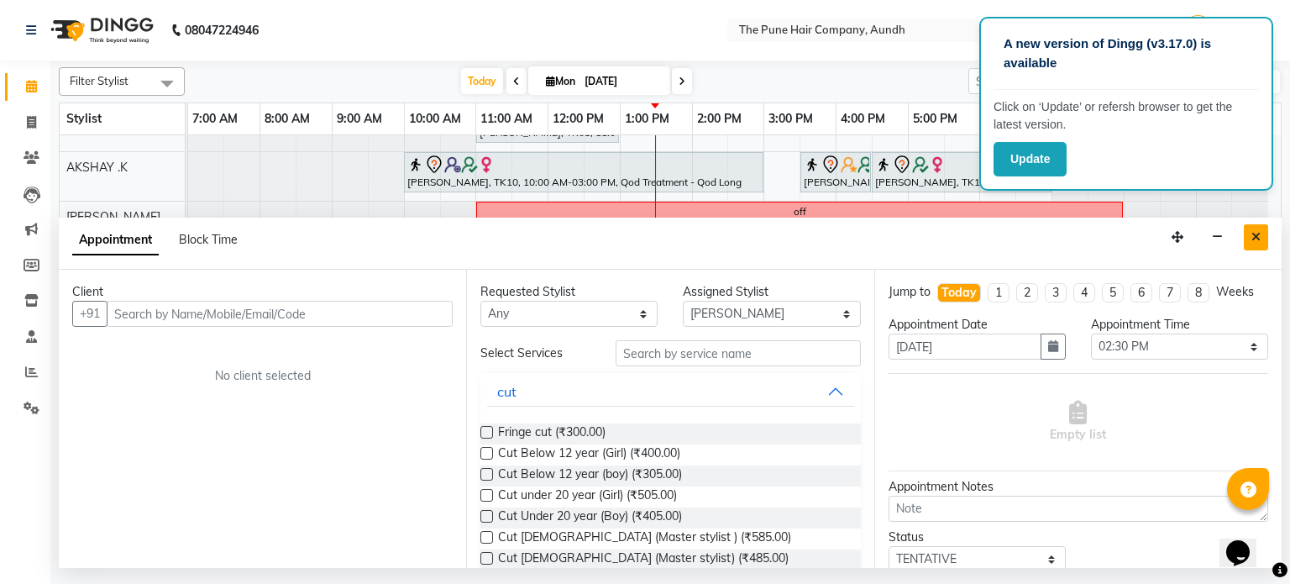
click at [1257, 237] on icon "Close" at bounding box center [1255, 237] width 9 height 12
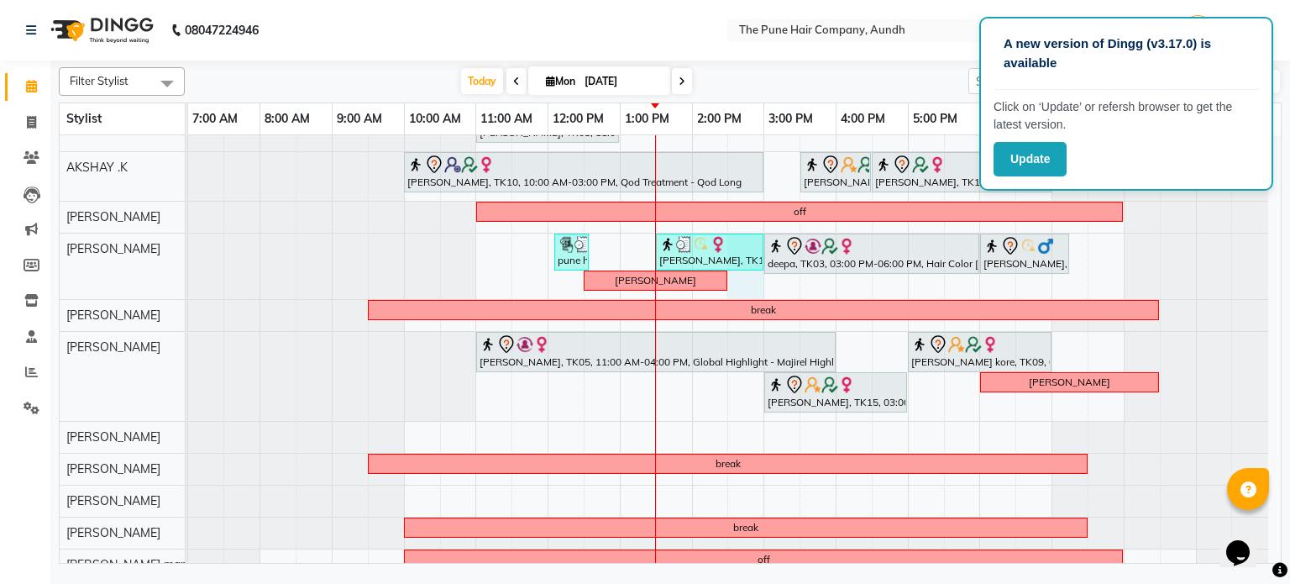
drag, startPoint x: 731, startPoint y: 288, endPoint x: 762, endPoint y: 295, distance: 31.8
click at [762, 295] on div "weekoff yogeshree, TK07, 10:00 AM-01:20 PM, Cysteine Protien Treatment - Cystei…" at bounding box center [734, 295] width 1093 height 710
select select "18078"
select select "tentative"
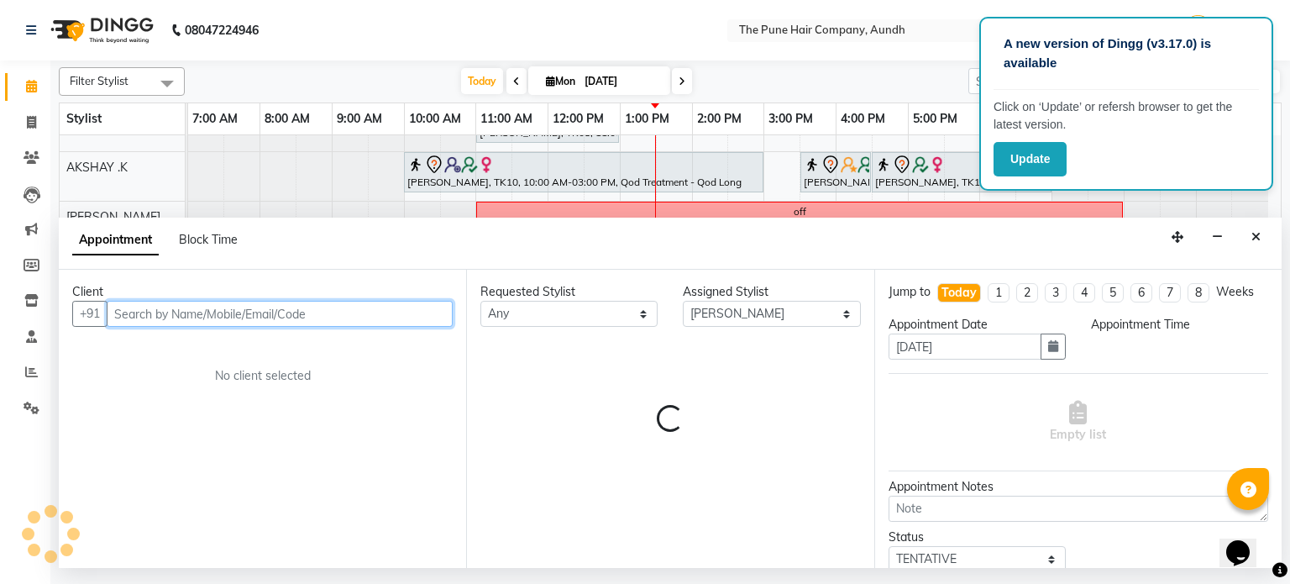
select select "870"
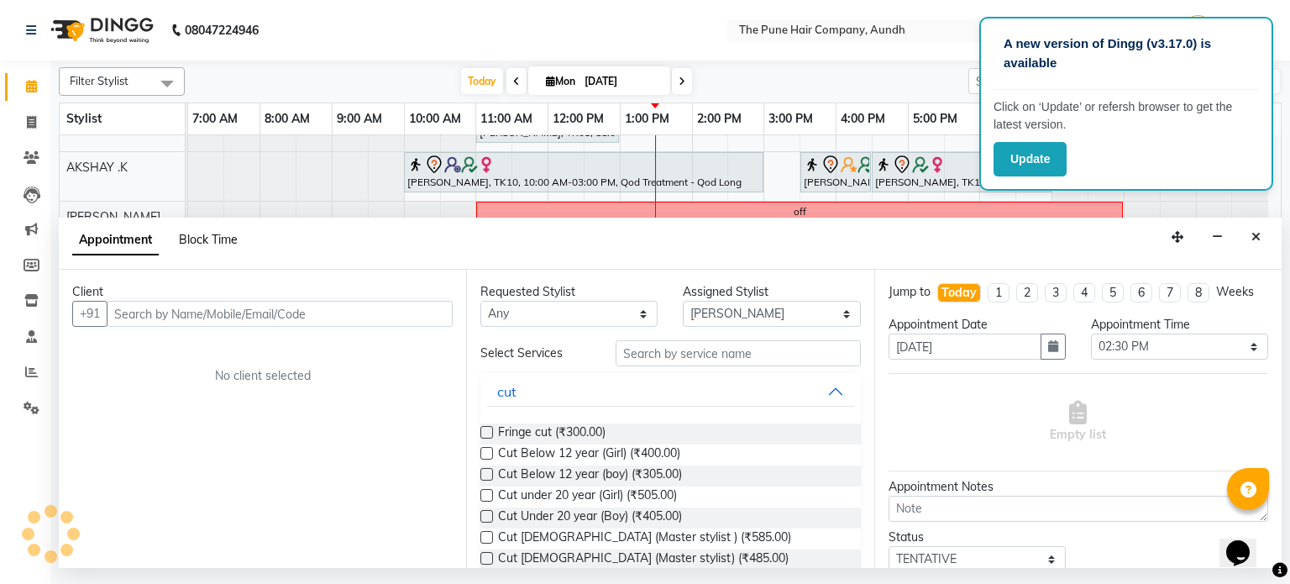
click at [230, 238] on span "Block Time" at bounding box center [208, 239] width 59 height 15
select select "18078"
select select "870"
select select "900"
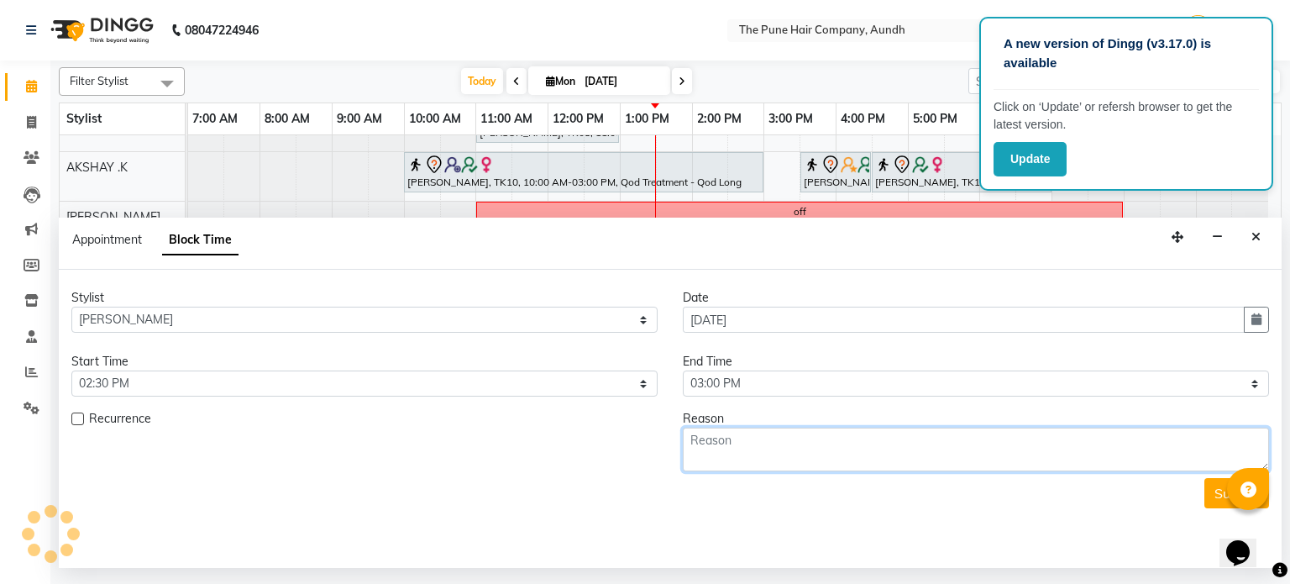
click at [740, 450] on textarea at bounding box center [976, 449] width 586 height 44
type textarea "grdtyhjnk"
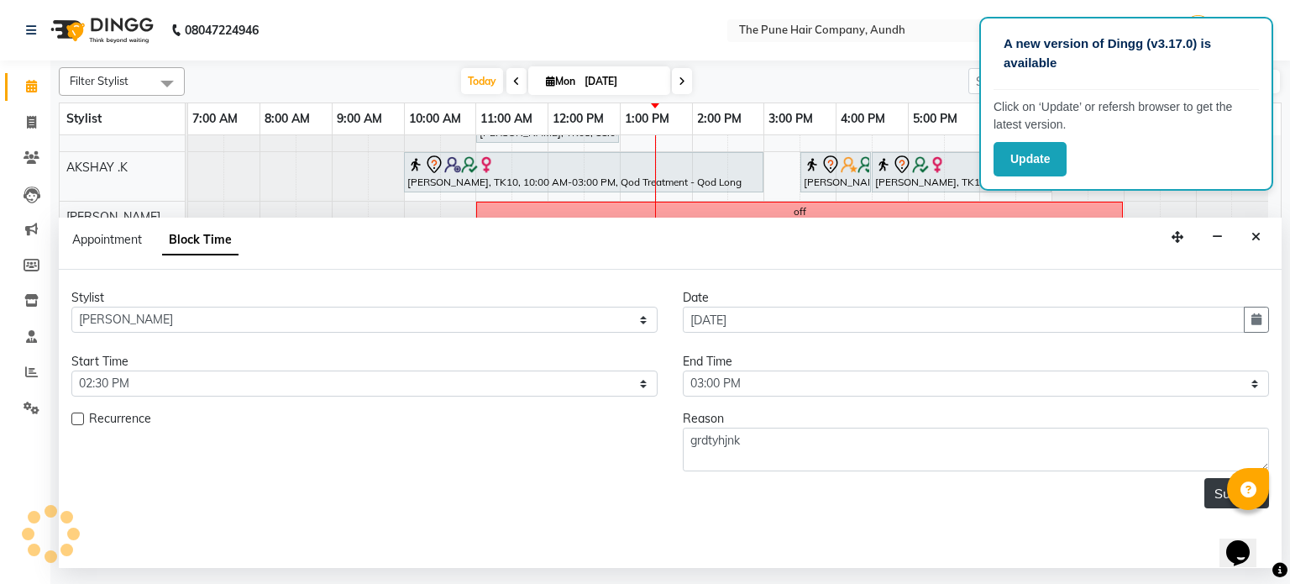
click at [1218, 490] on button "Submit" at bounding box center [1236, 493] width 65 height 30
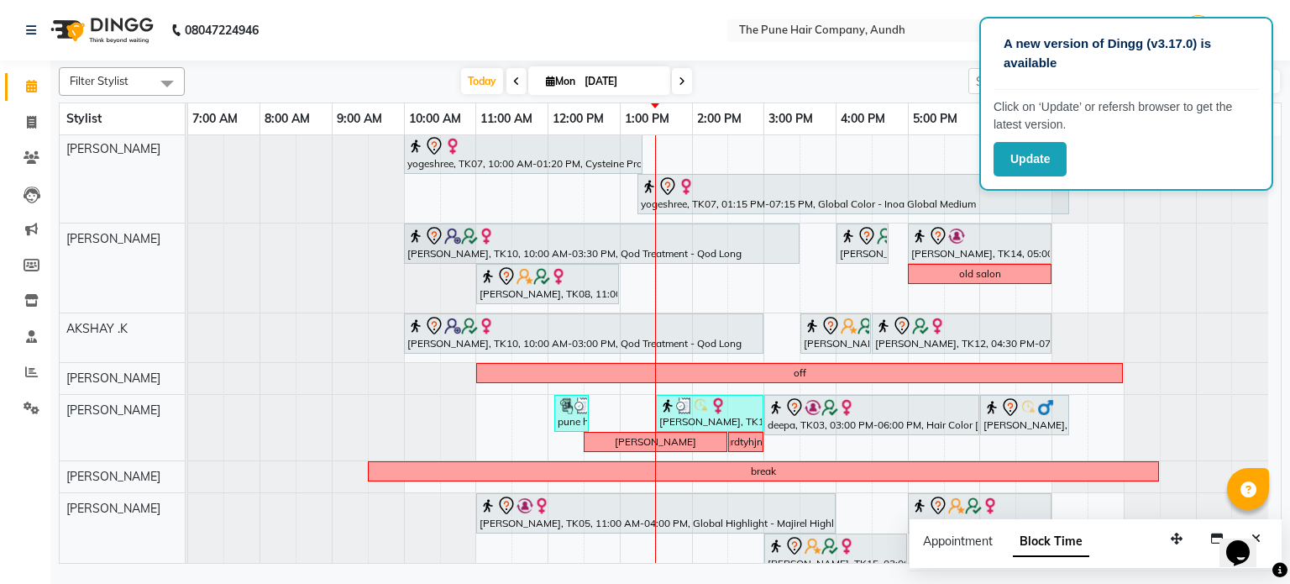
scroll to position [27, 0]
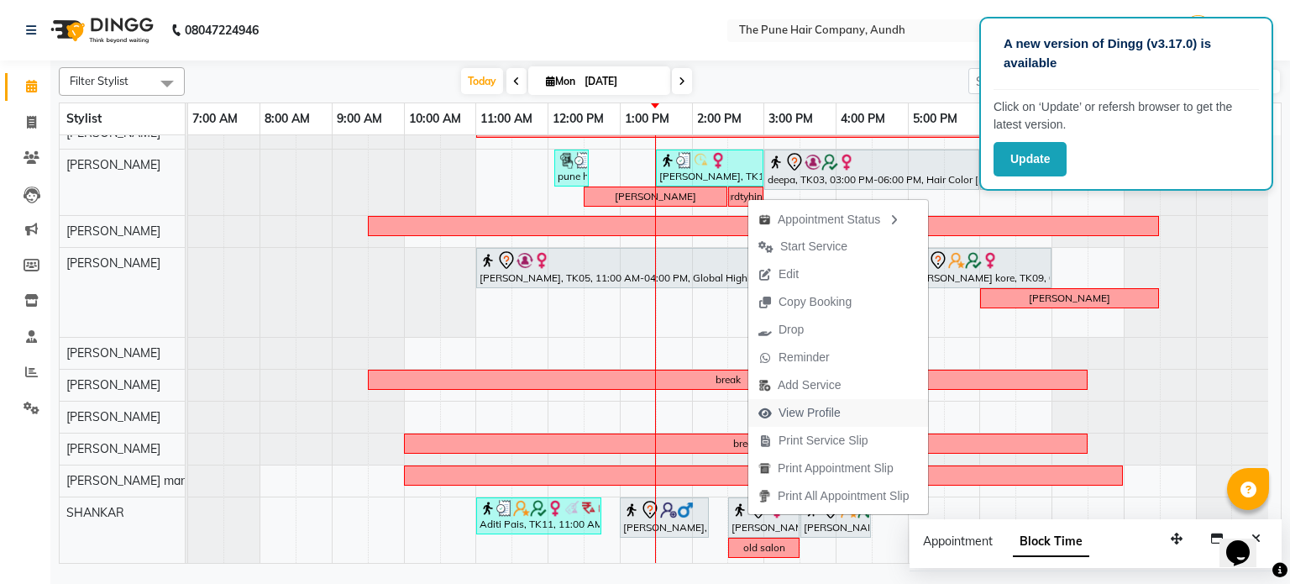
click at [809, 409] on span "View Profile" at bounding box center [809, 413] width 62 height 18
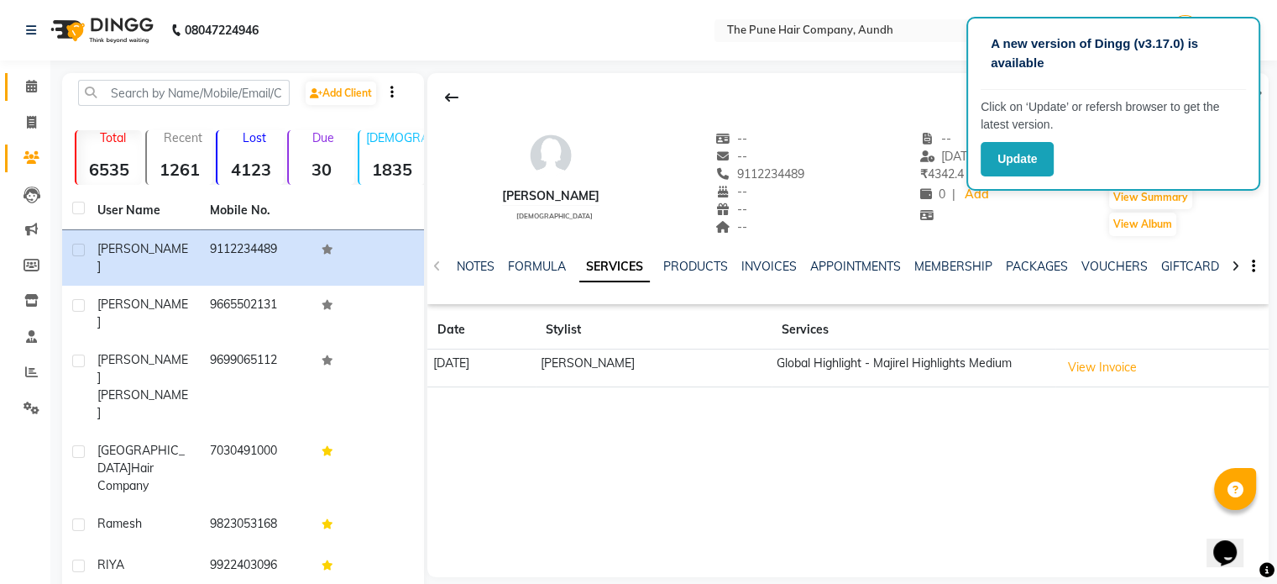
click at [13, 74] on link "Calendar" at bounding box center [25, 87] width 40 height 28
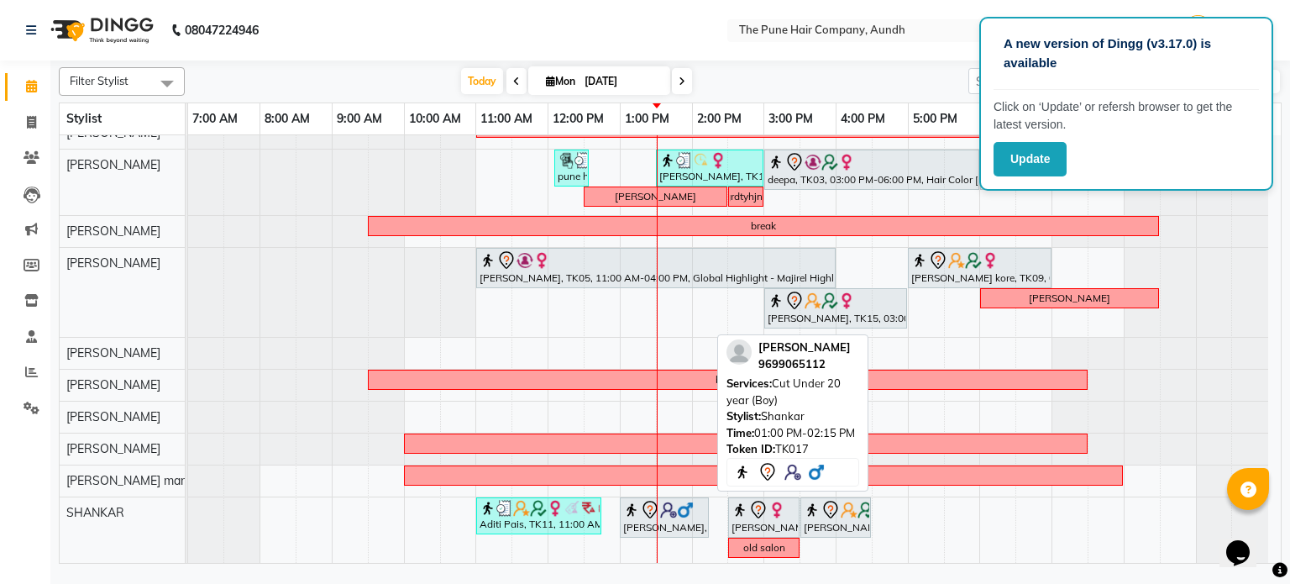
click at [636, 511] on img at bounding box center [631, 509] width 17 height 17
select select "7"
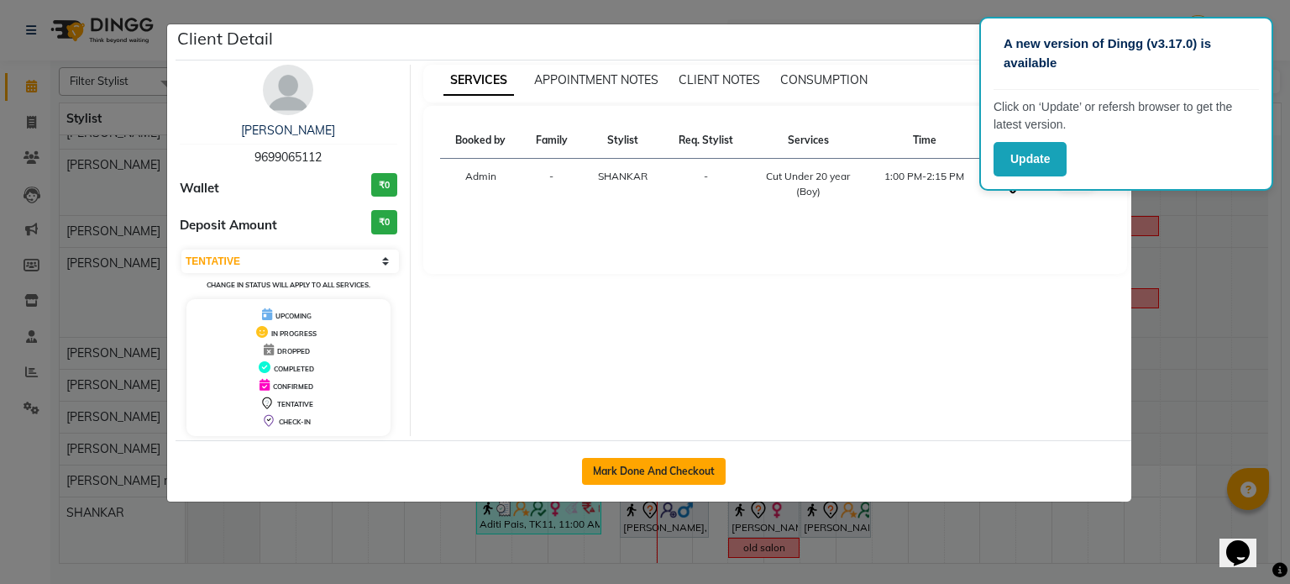
click at [663, 473] on button "Mark Done And Checkout" at bounding box center [654, 471] width 144 height 27
select select "service"
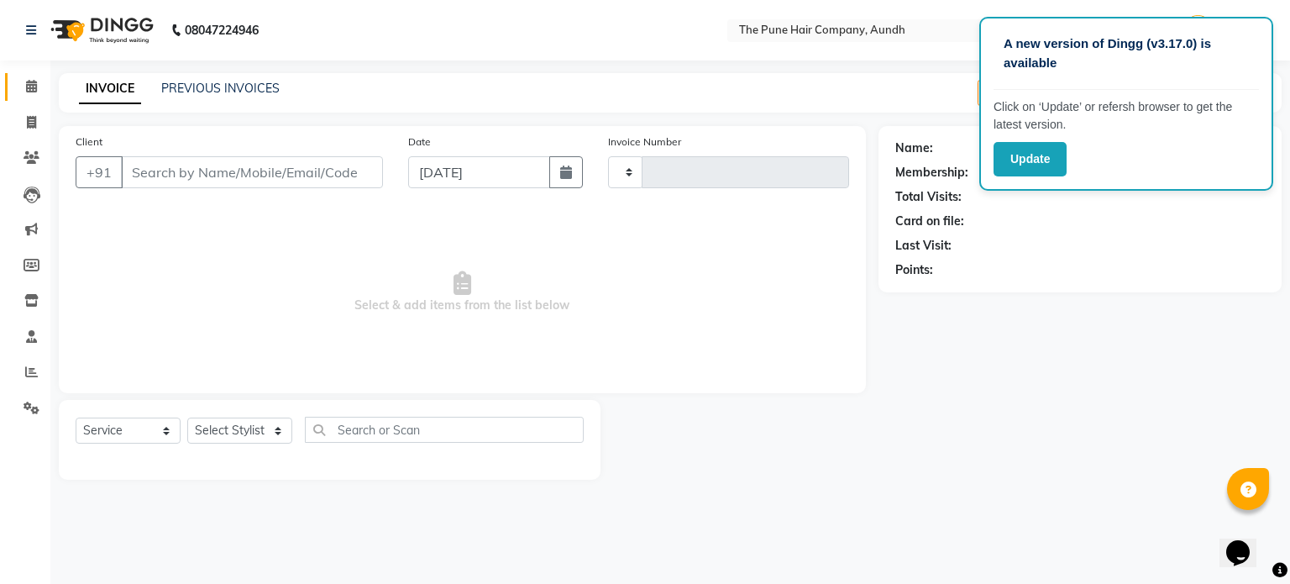
type input "4604"
select select "3"
select select "106"
type input "9699065112"
select select "89448"
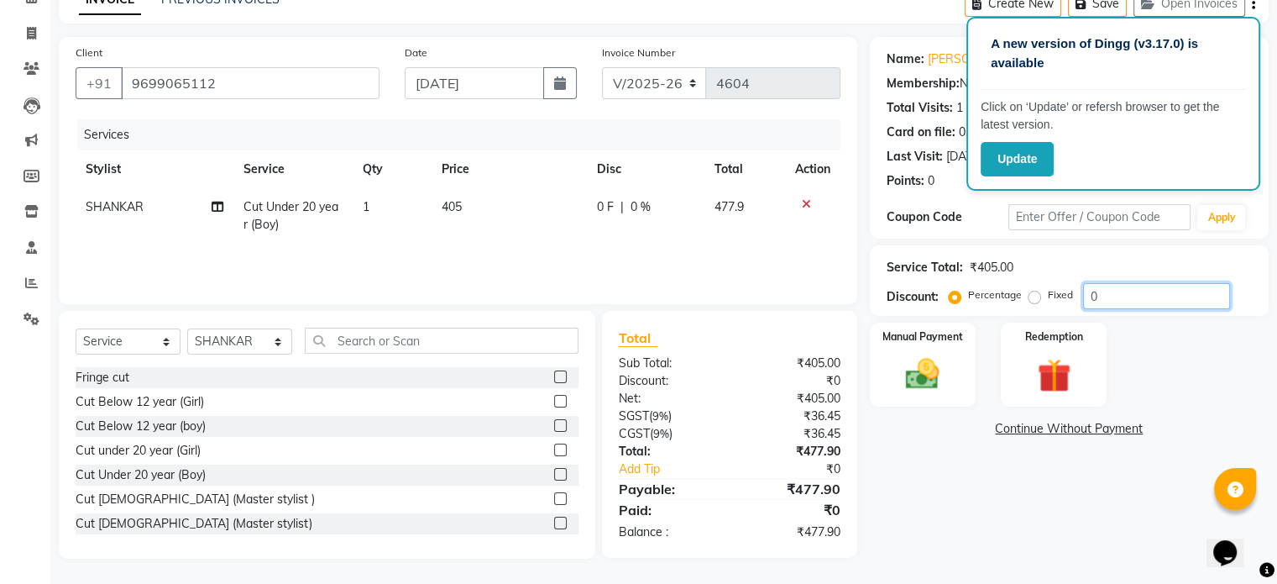
click at [1108, 290] on input "0" at bounding box center [1156, 296] width 147 height 26
type input "0"
click at [924, 374] on img at bounding box center [922, 374] width 56 height 40
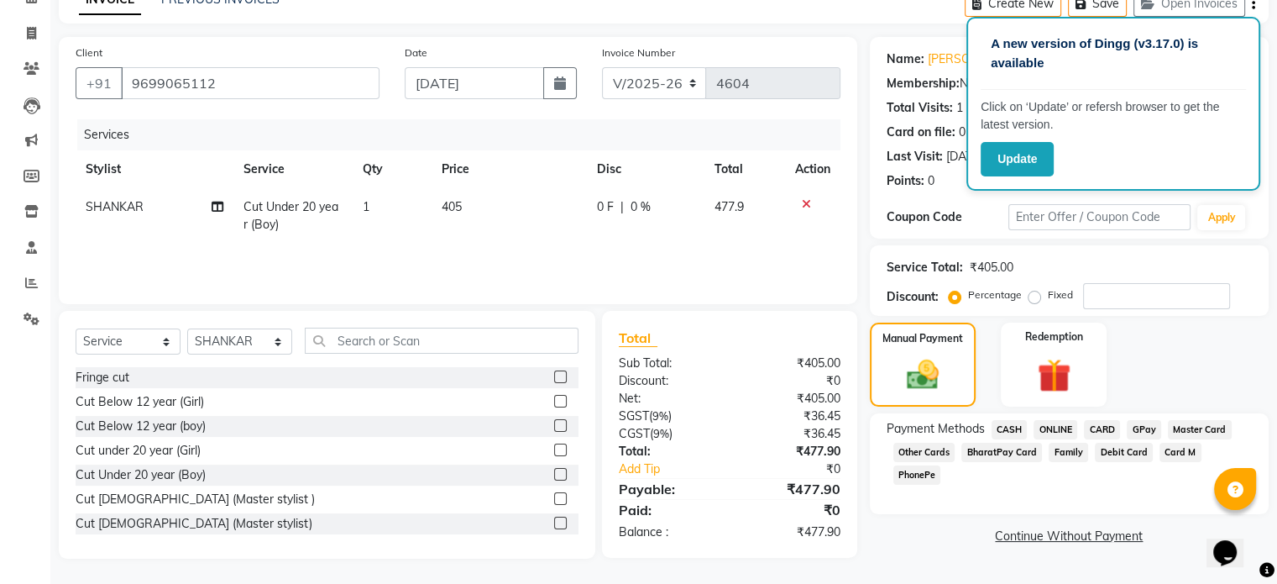
click at [1018, 426] on span "CASH" at bounding box center [1010, 429] width 36 height 19
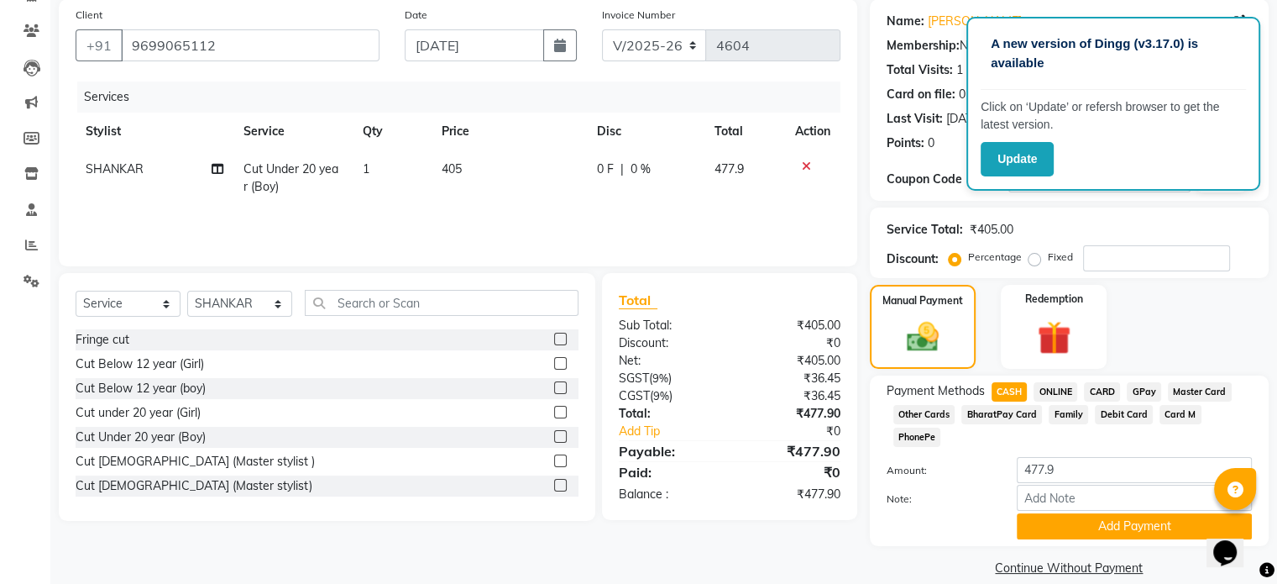
scroll to position [128, 0]
click at [1111, 512] on button "Add Payment" at bounding box center [1134, 525] width 235 height 26
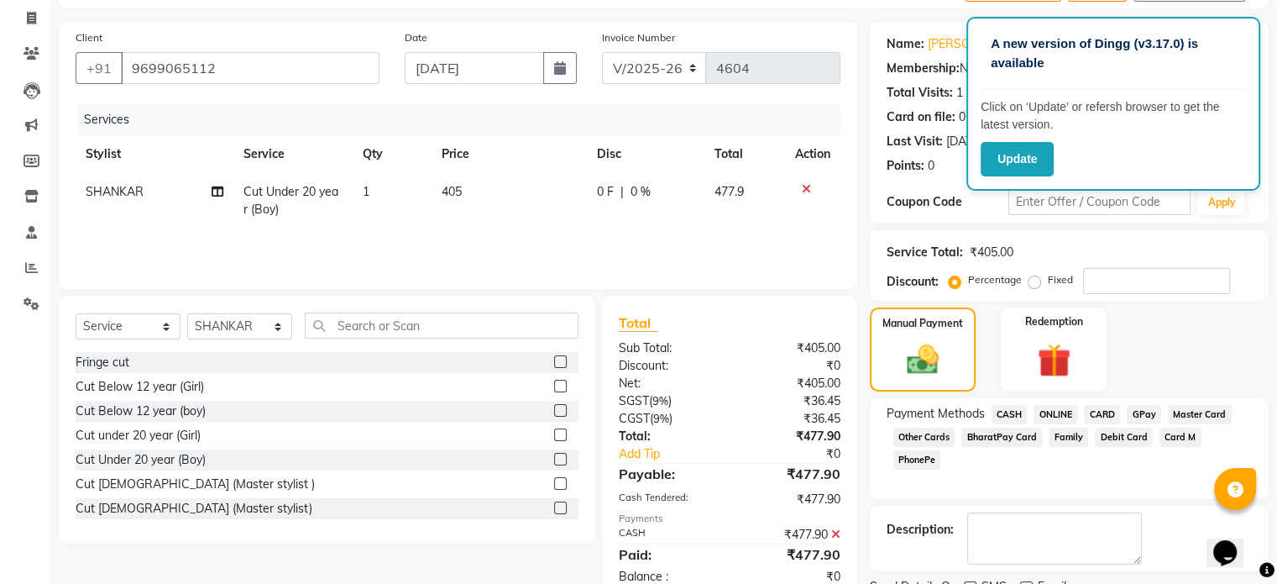
scroll to position [172, 0]
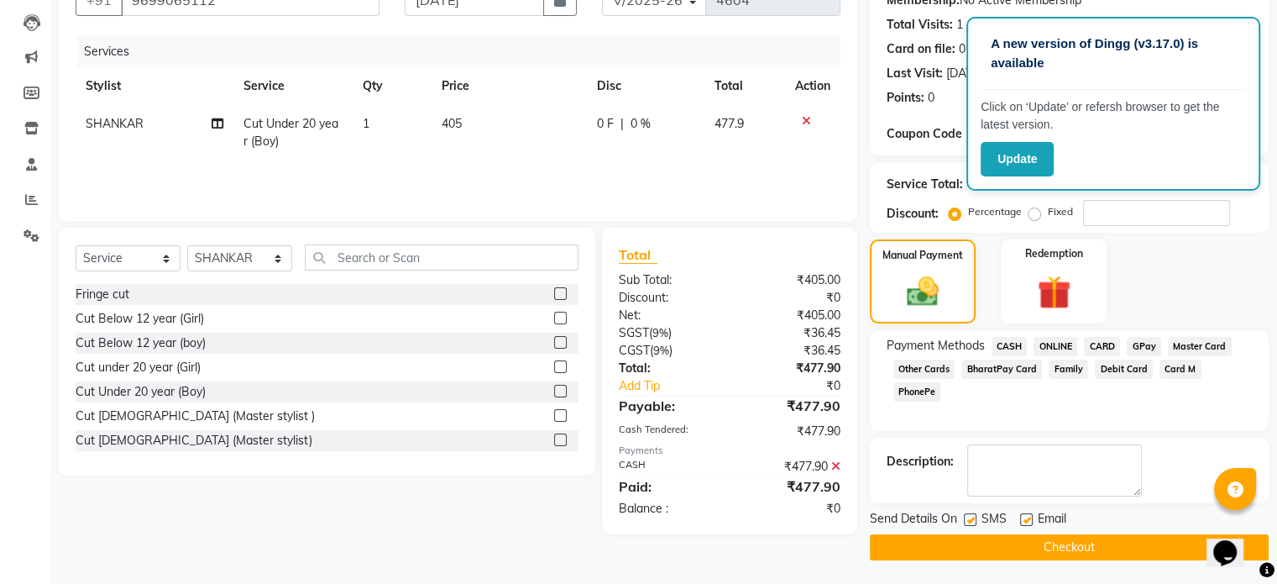
click at [1062, 552] on button "Checkout" at bounding box center [1069, 547] width 399 height 26
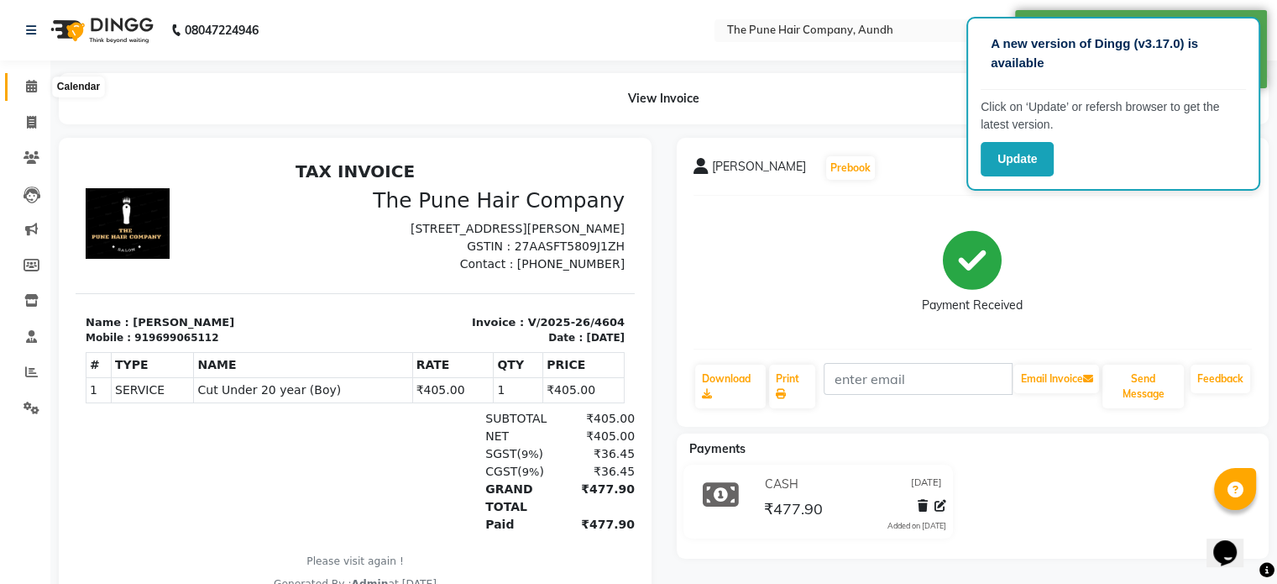
click at [30, 86] on icon at bounding box center [31, 86] width 11 height 13
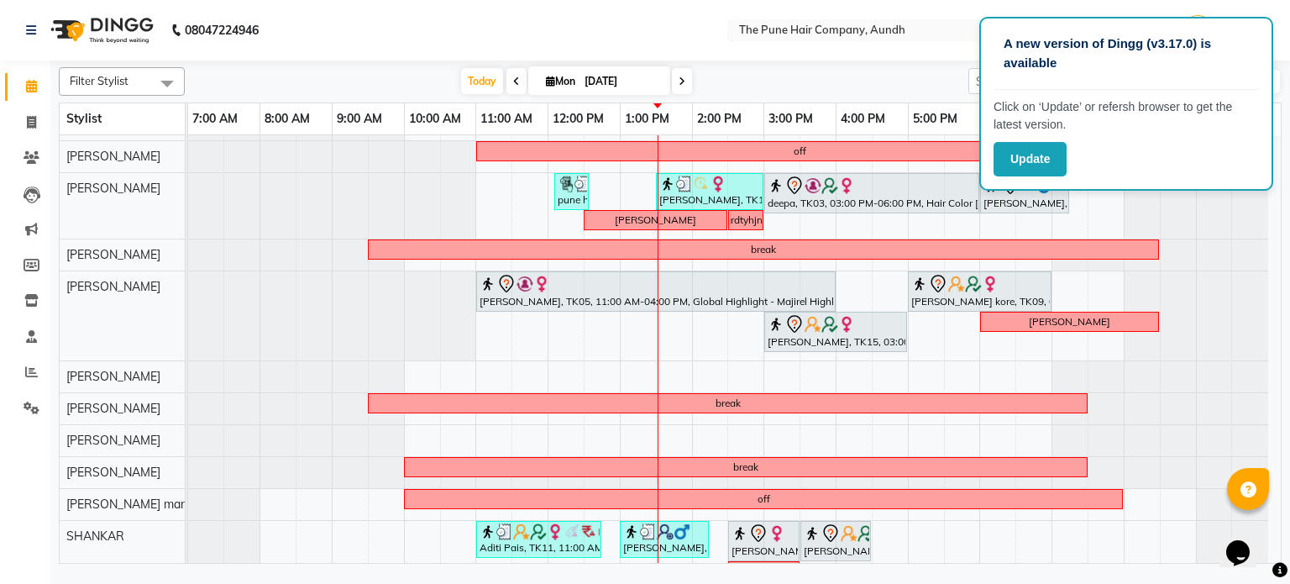
scroll to position [279, 0]
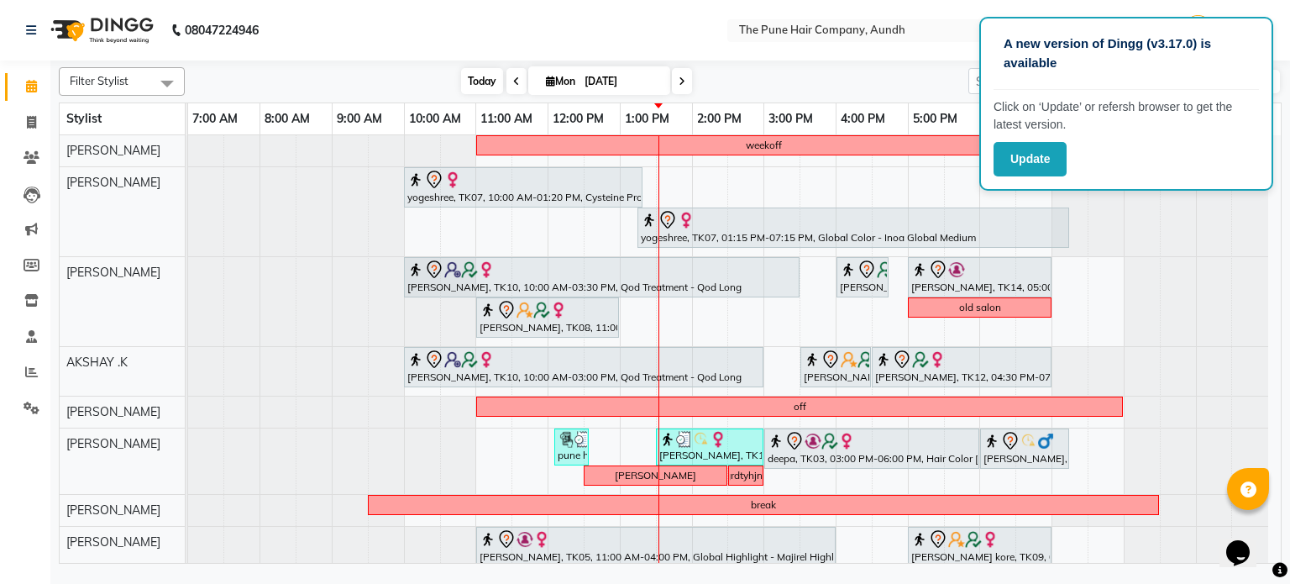
click at [477, 90] on div "Filter Stylist Select All AKSHAY .K [PERSON_NAME] kaif [PERSON_NAME] [PERSON_NA…" at bounding box center [670, 81] width 1223 height 29
click at [477, 86] on span "Today" at bounding box center [482, 81] width 42 height 26
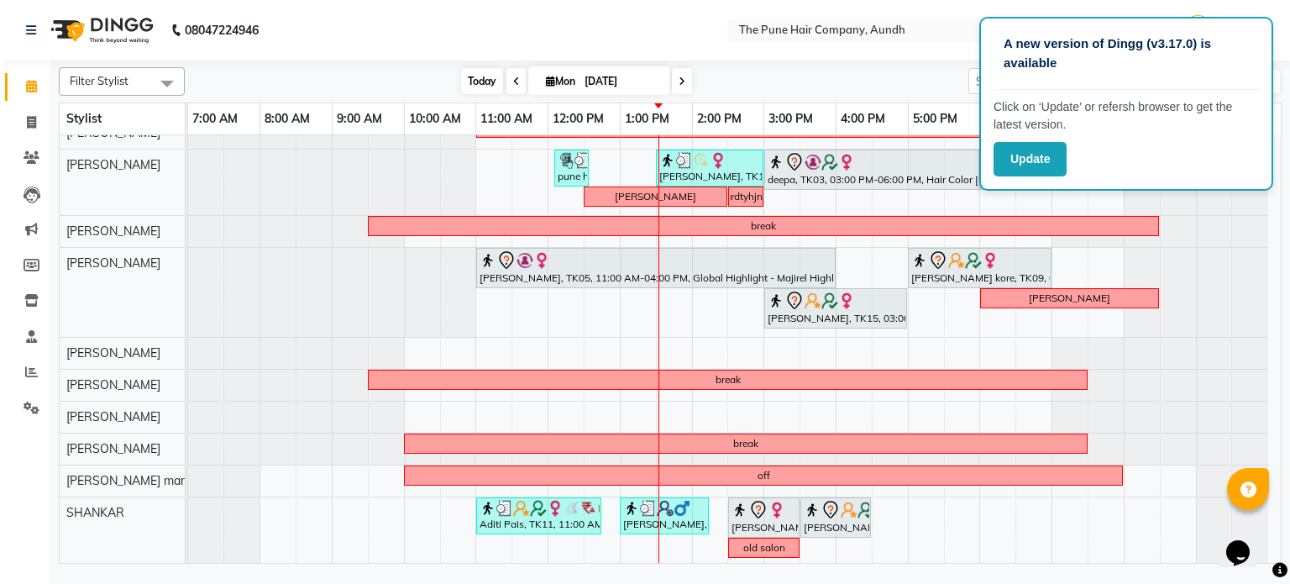
click at [479, 81] on span "Today" at bounding box center [482, 81] width 42 height 26
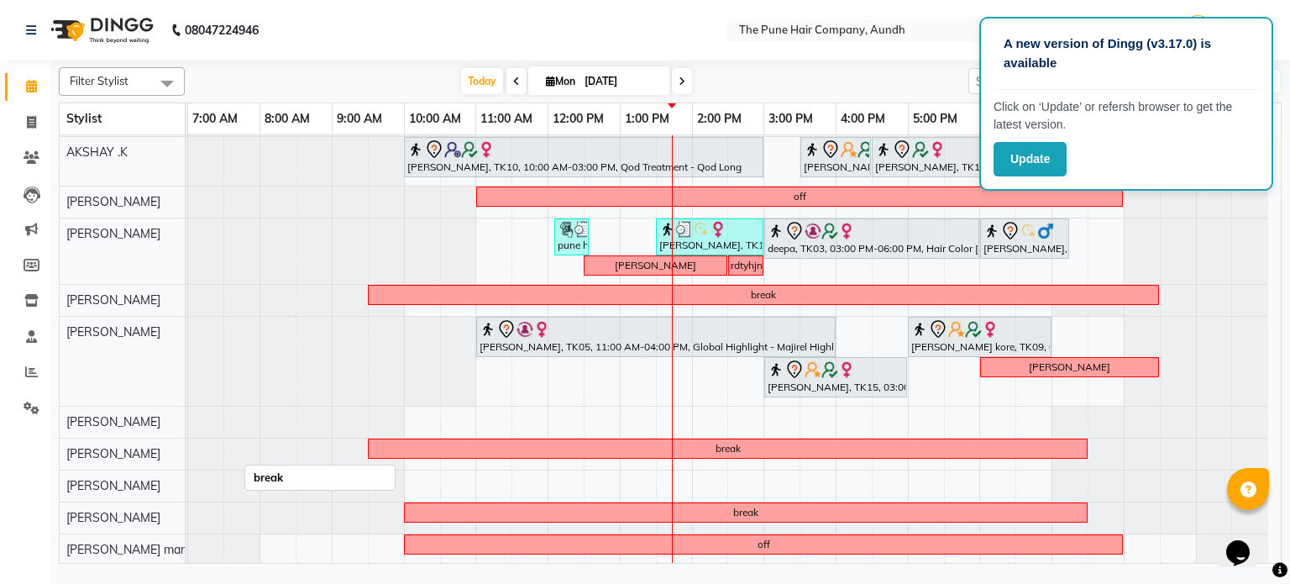
scroll to position [195, 0]
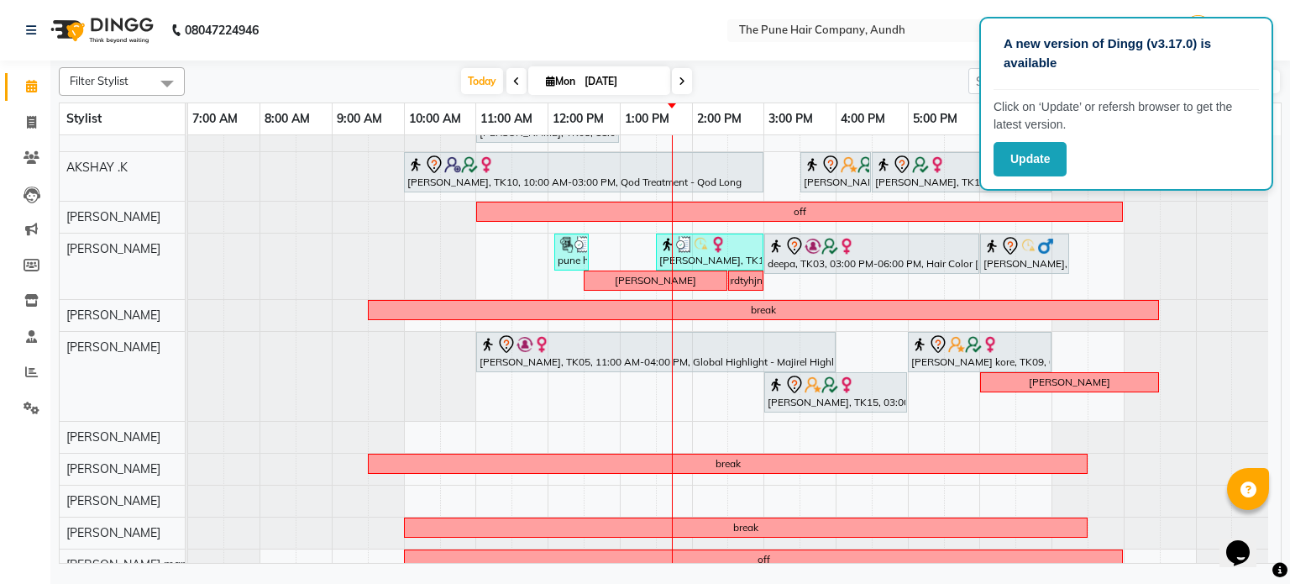
click at [684, 82] on span at bounding box center [682, 81] width 20 height 26
type input "02-09-2025"
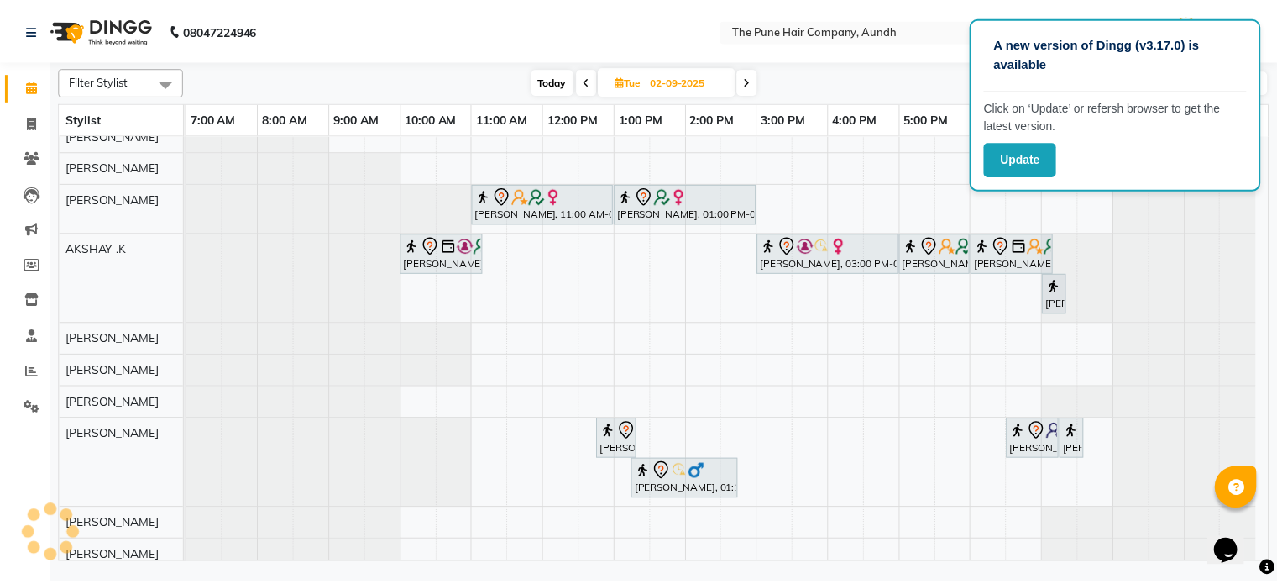
scroll to position [166, 0]
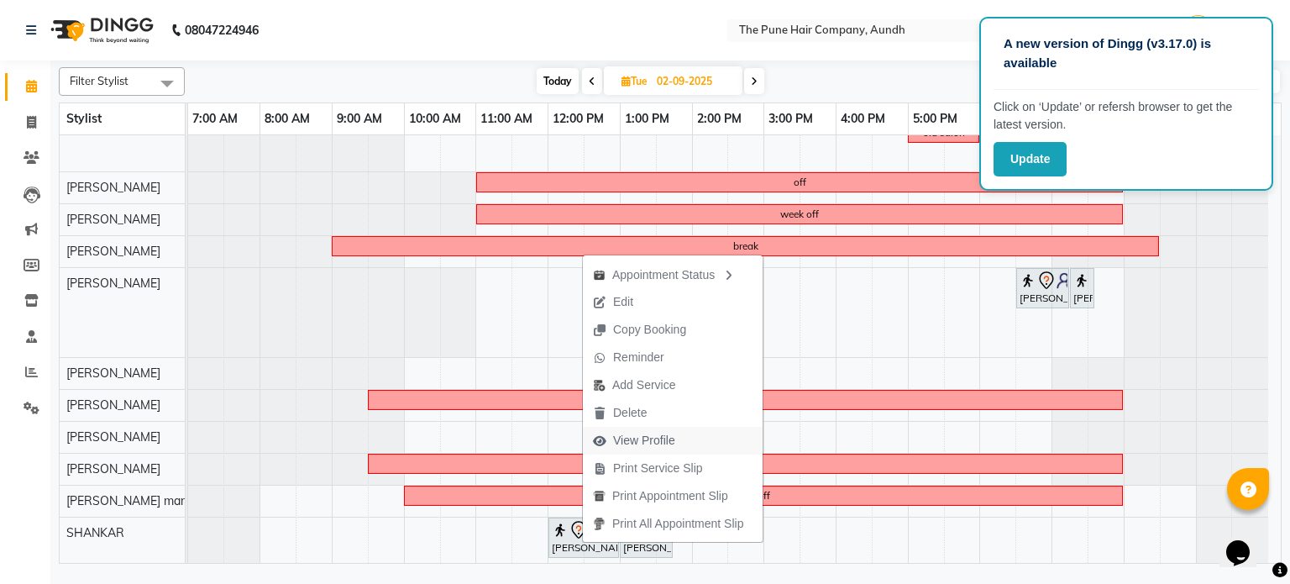
click at [660, 442] on span "View Profile" at bounding box center [644, 441] width 62 height 18
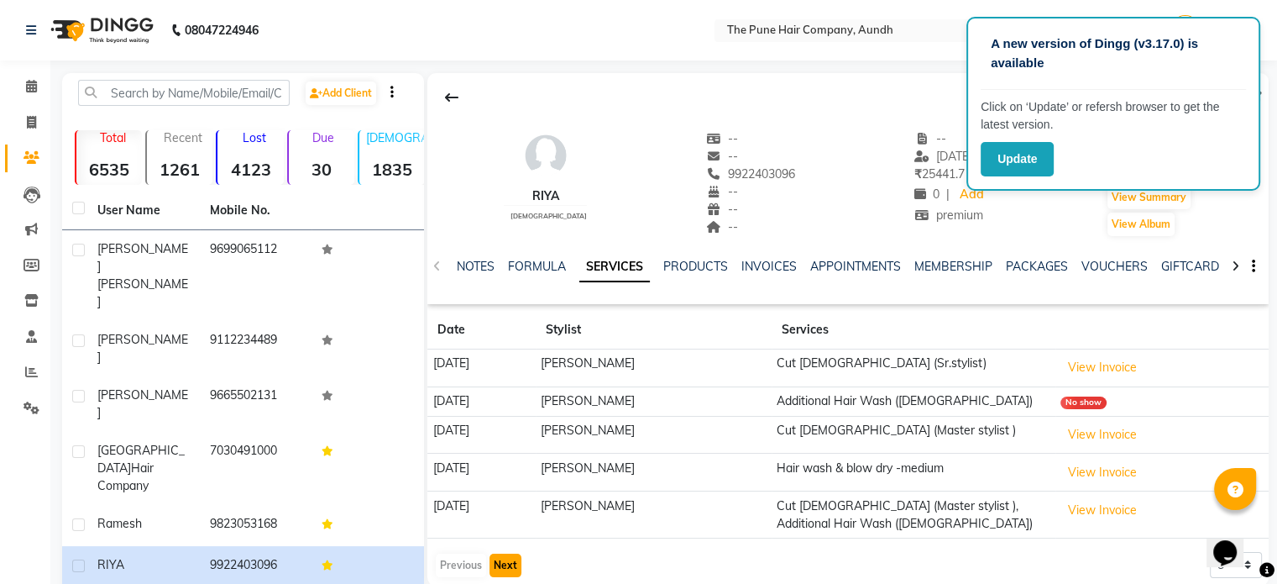
click at [503, 563] on button "Next" at bounding box center [506, 565] width 32 height 24
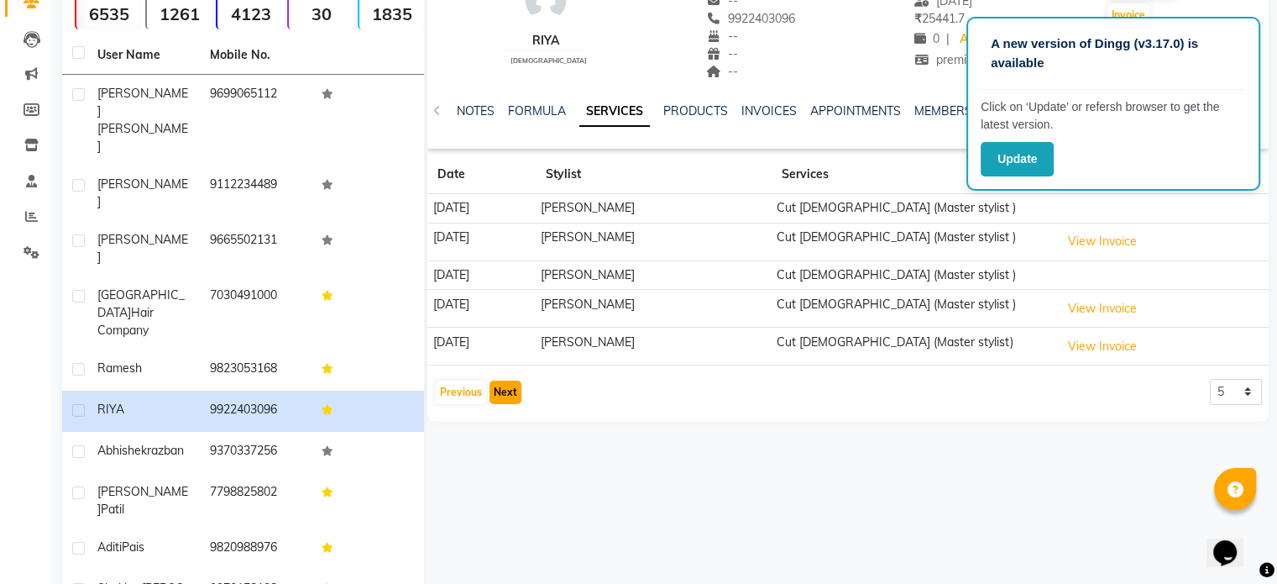
scroll to position [158, 0]
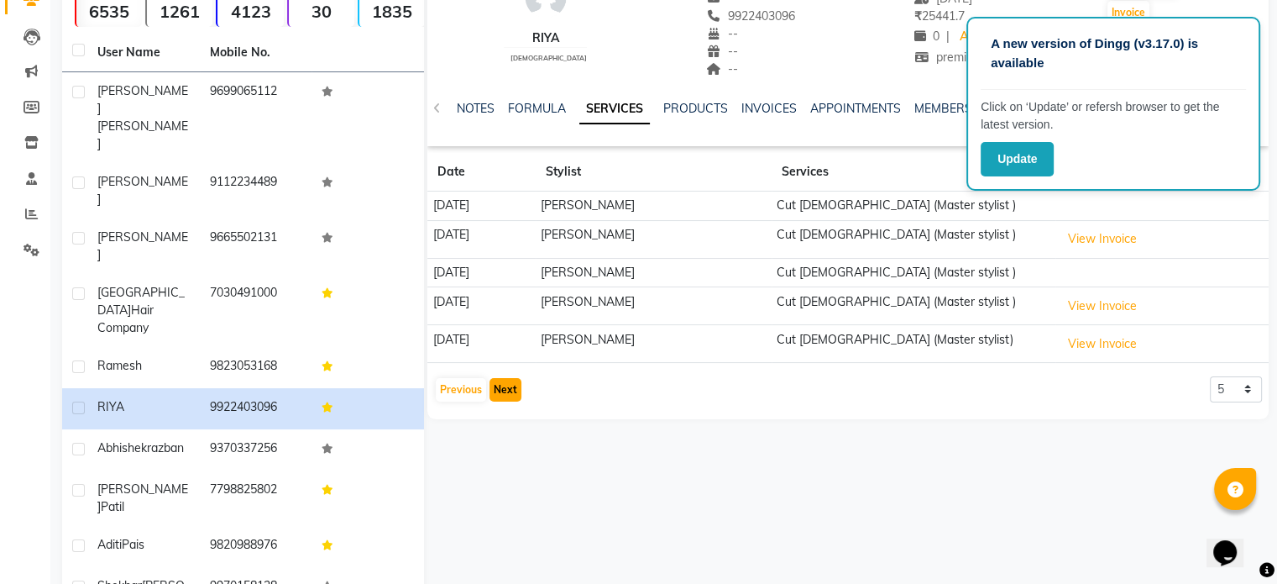
click at [506, 385] on button "Next" at bounding box center [506, 390] width 32 height 24
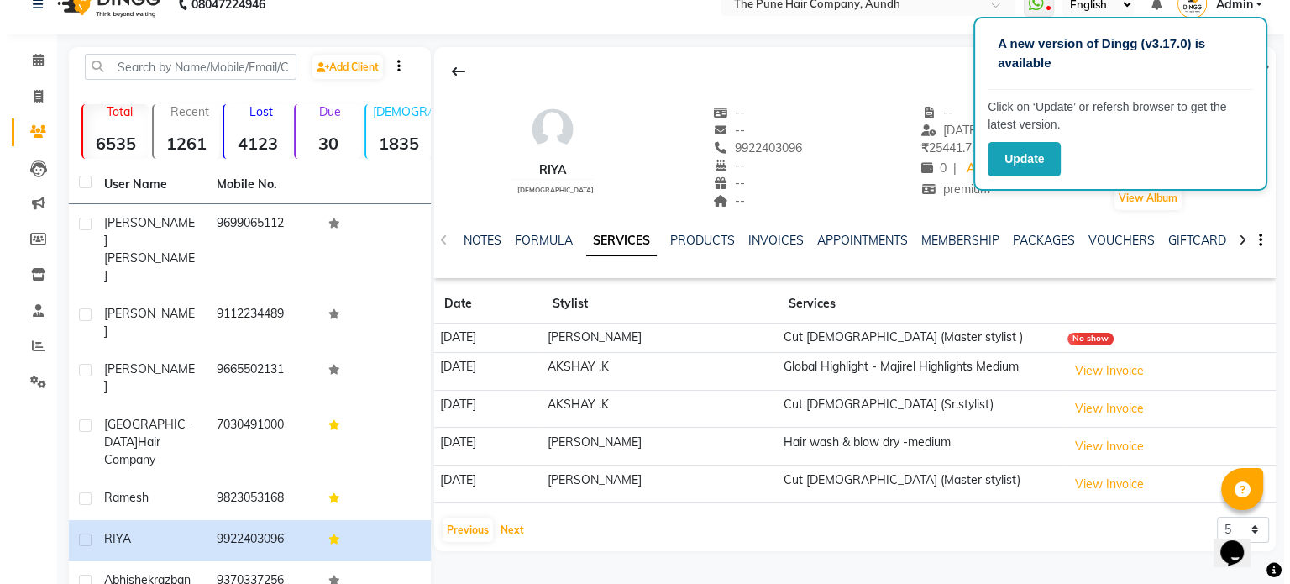
scroll to position [0, 0]
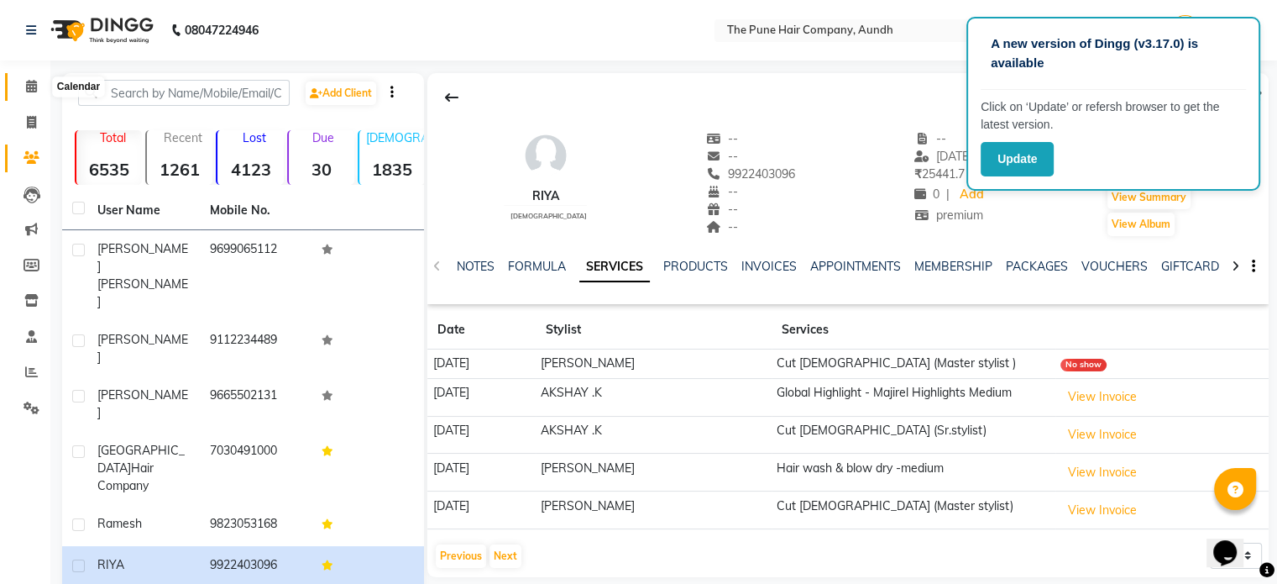
click at [26, 88] on icon at bounding box center [31, 86] width 11 height 13
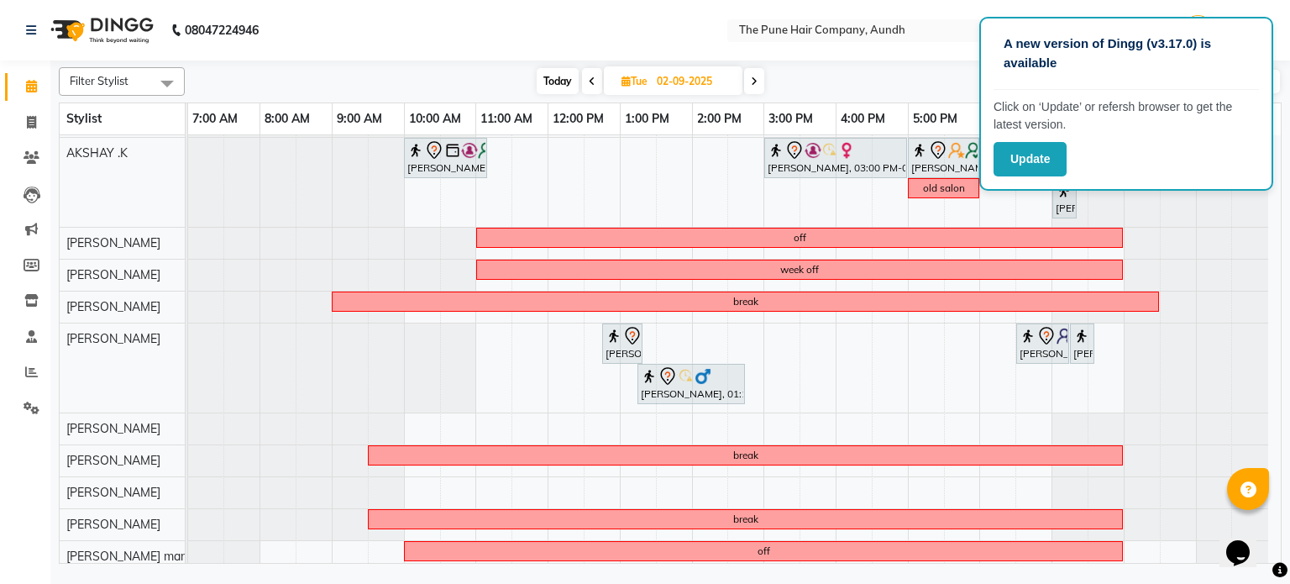
scroll to position [3, 0]
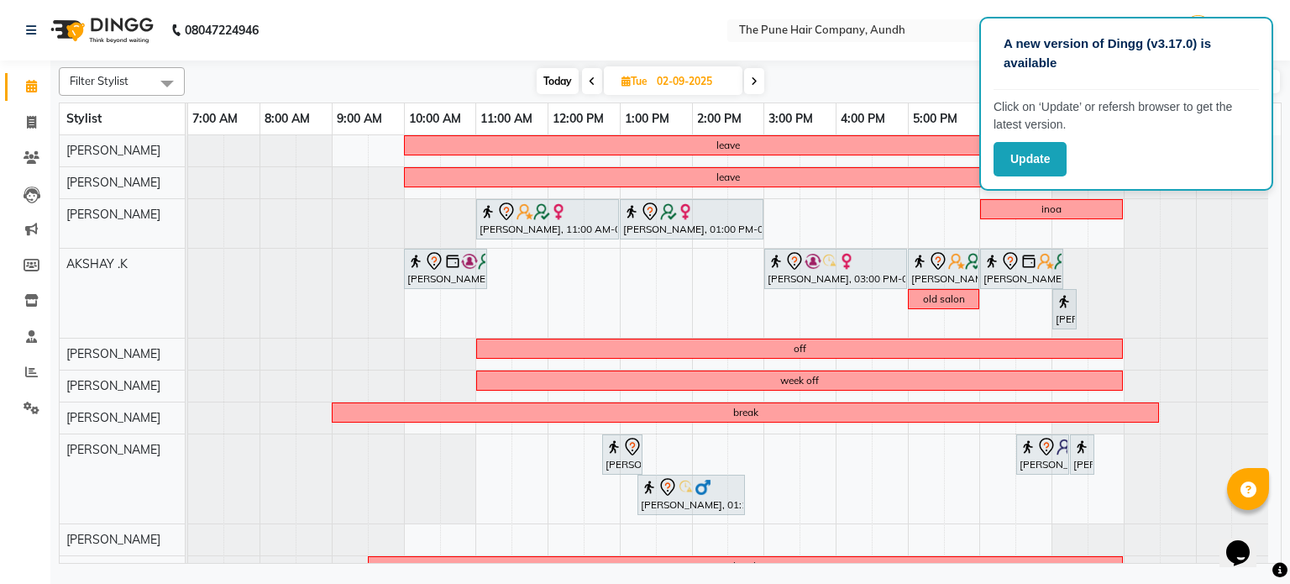
click at [551, 79] on span "Today" at bounding box center [558, 81] width 42 height 26
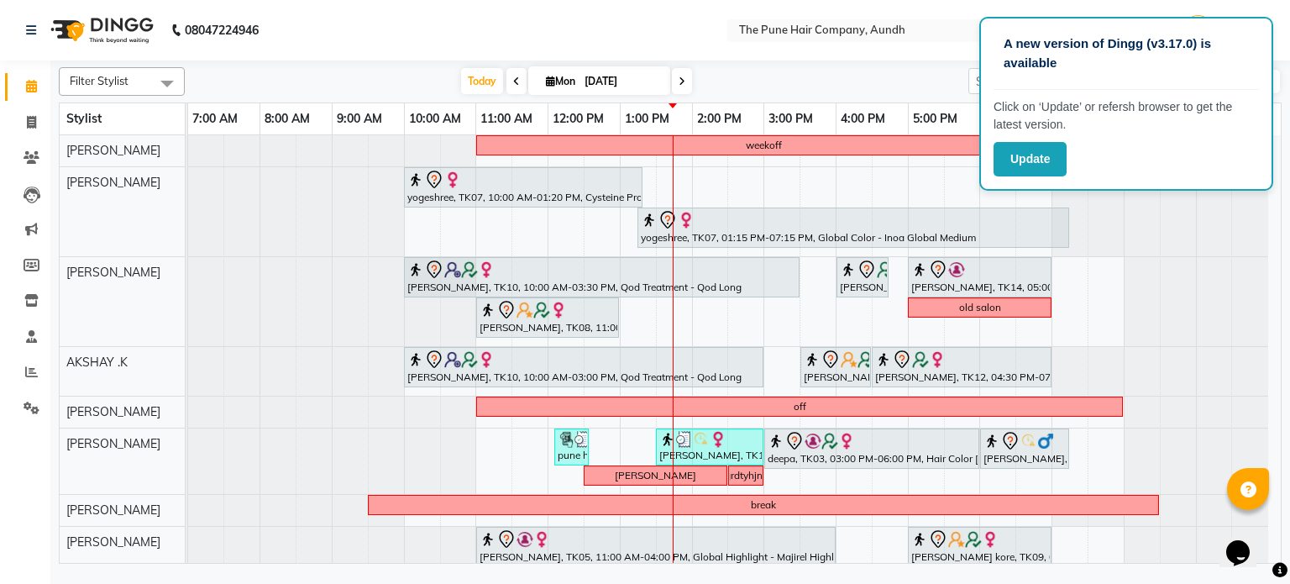
scroll to position [279, 0]
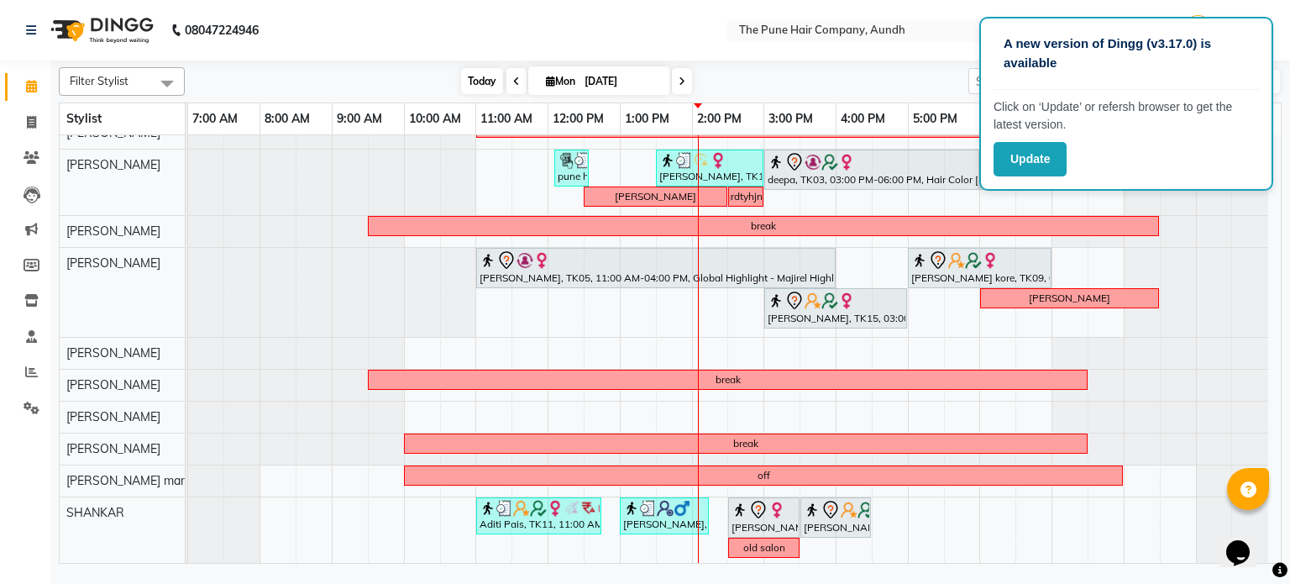
click at [462, 75] on span "Today" at bounding box center [482, 81] width 42 height 26
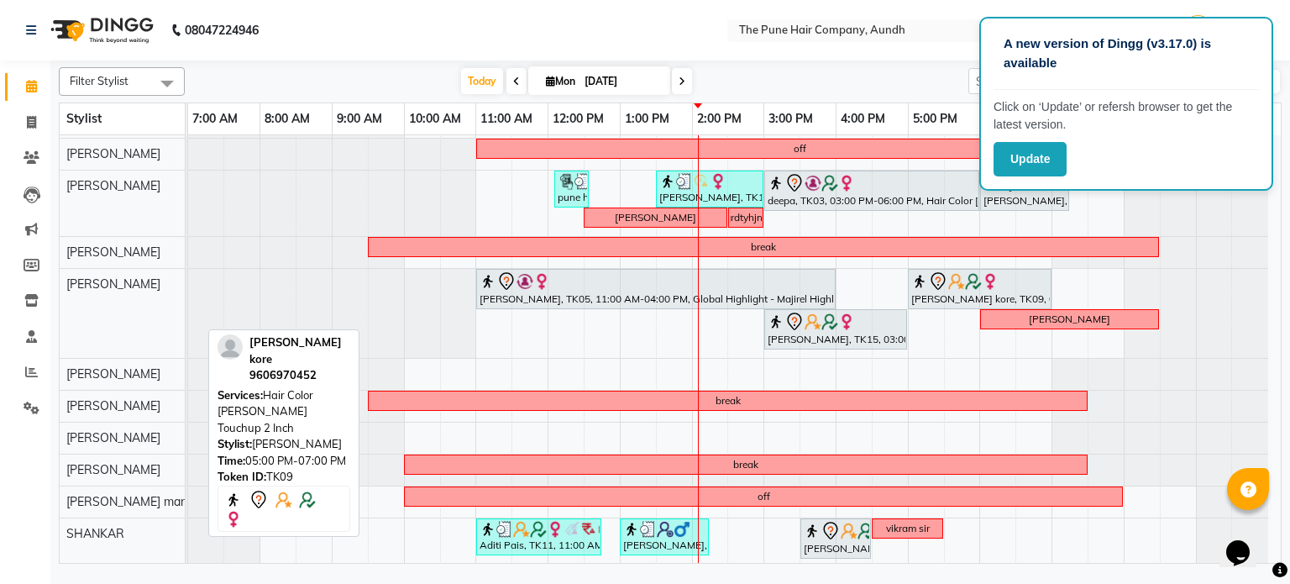
scroll to position [259, 0]
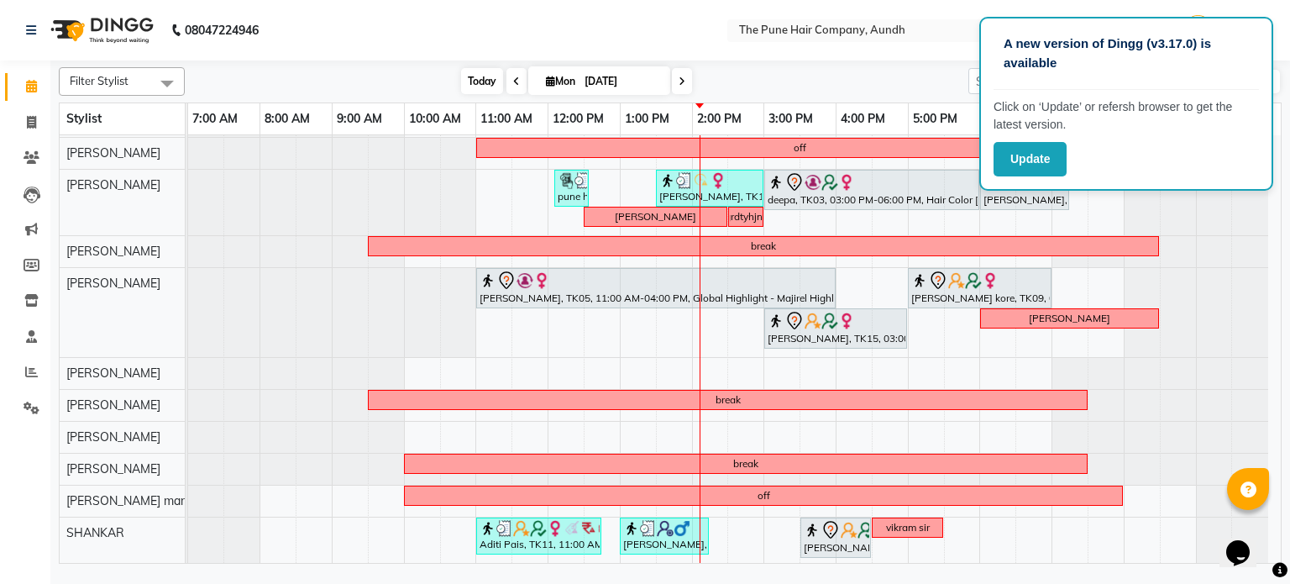
click at [487, 81] on span "Today" at bounding box center [482, 81] width 42 height 26
click at [487, 86] on span "Today" at bounding box center [482, 81] width 42 height 26
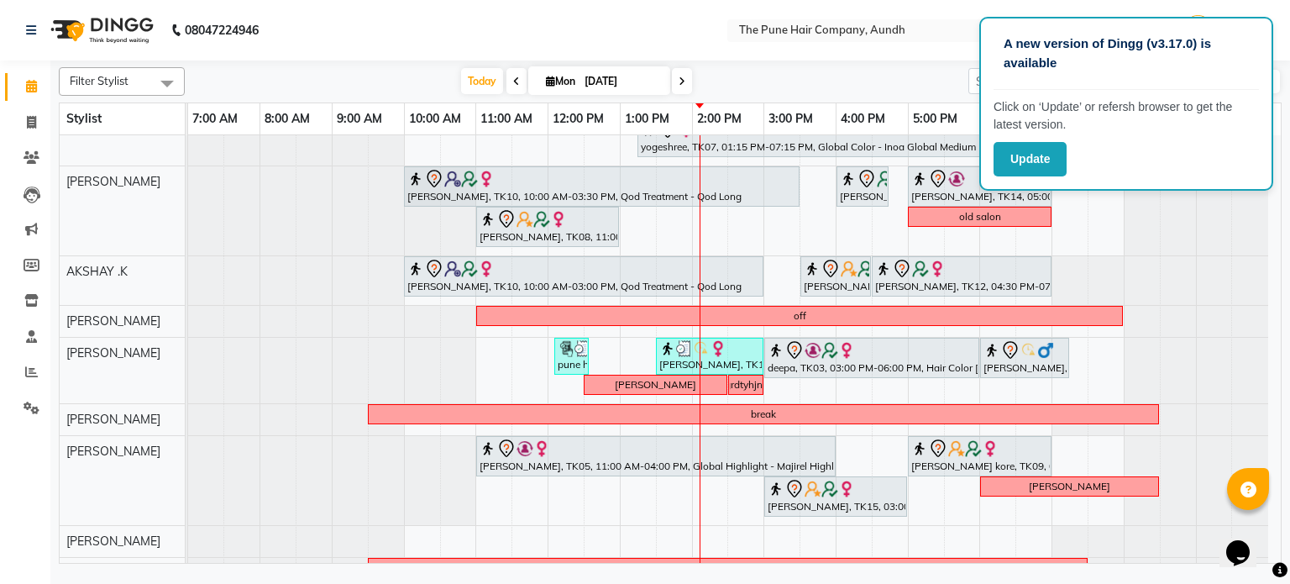
click at [679, 85] on icon at bounding box center [682, 81] width 7 height 10
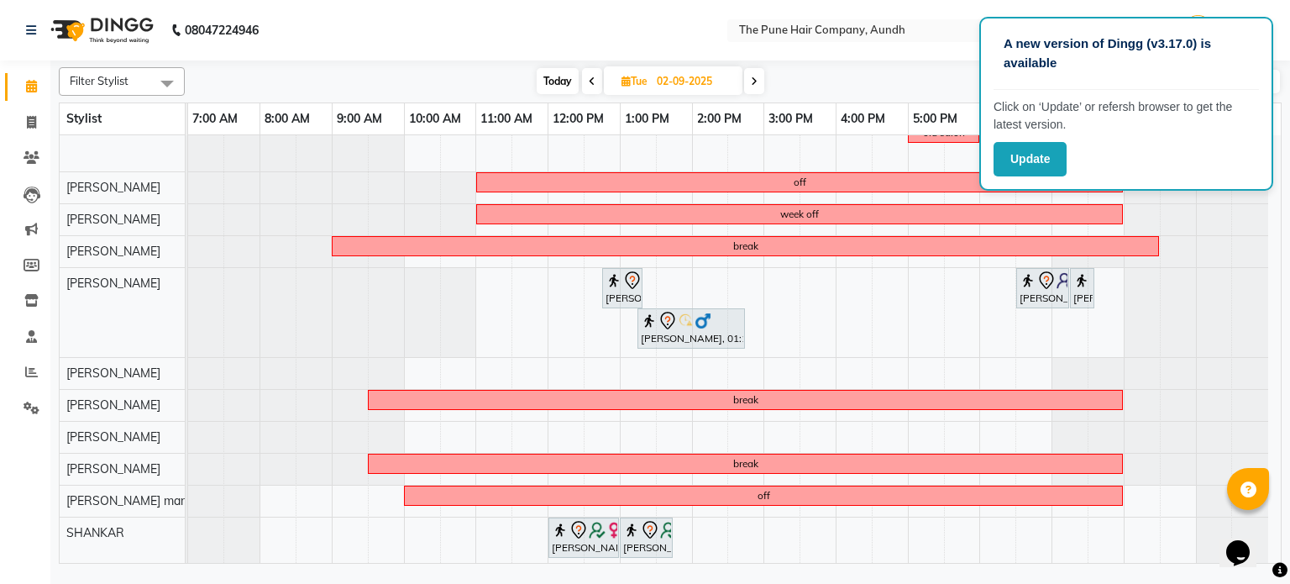
click at [563, 93] on span "Today" at bounding box center [558, 81] width 42 height 26
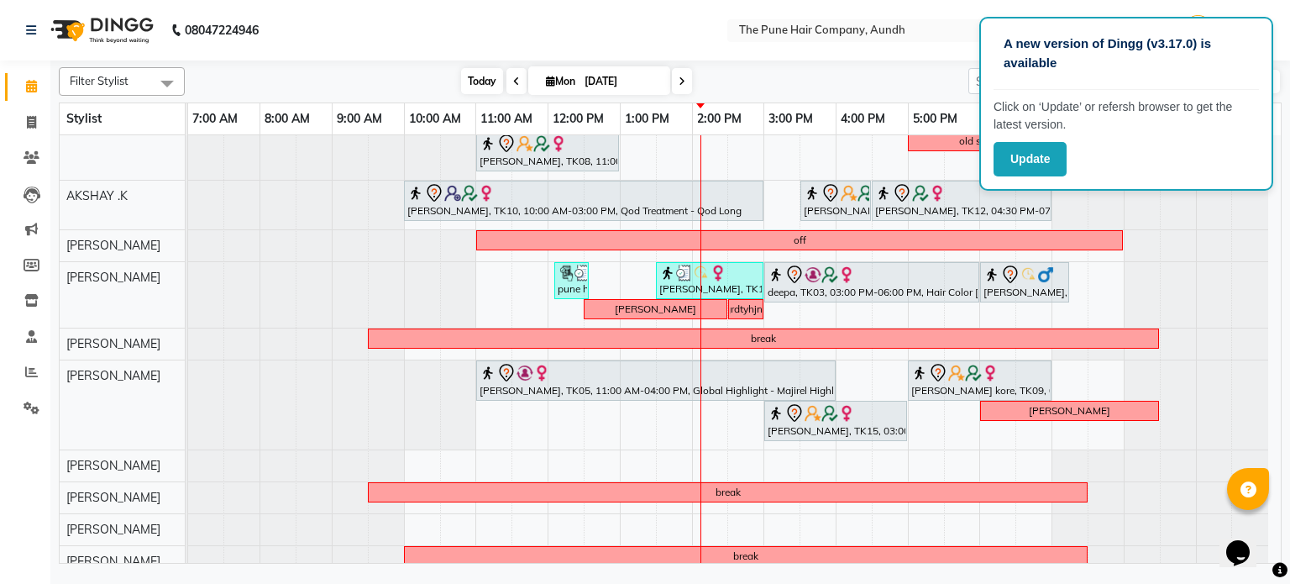
click at [482, 80] on span "Today" at bounding box center [482, 81] width 42 height 26
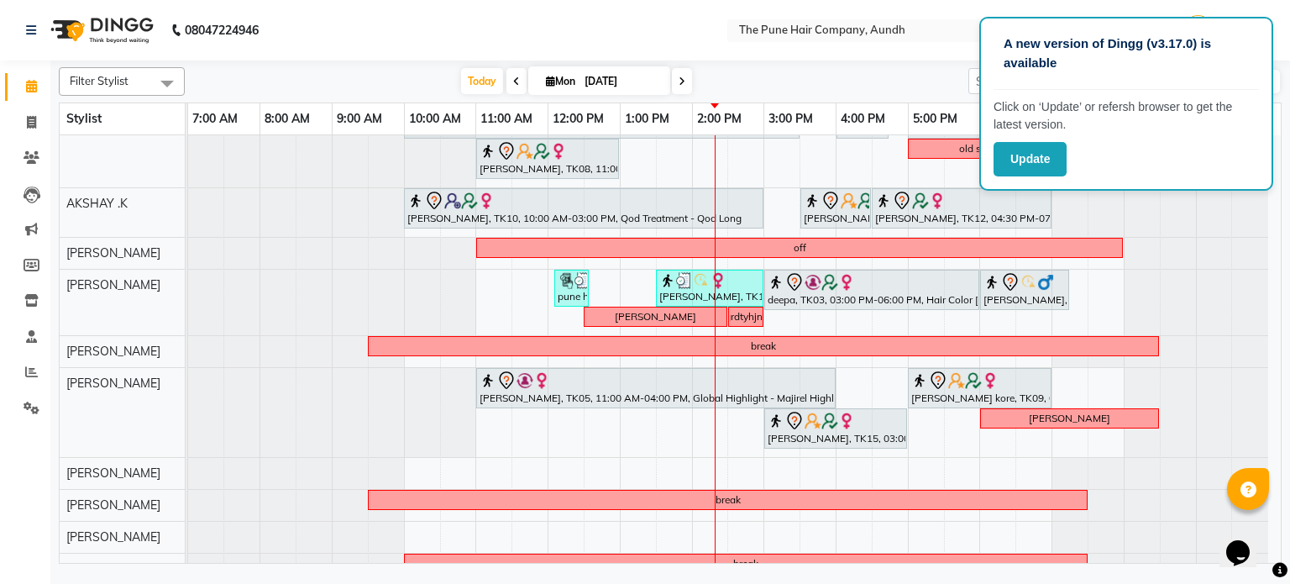
scroll to position [0, 0]
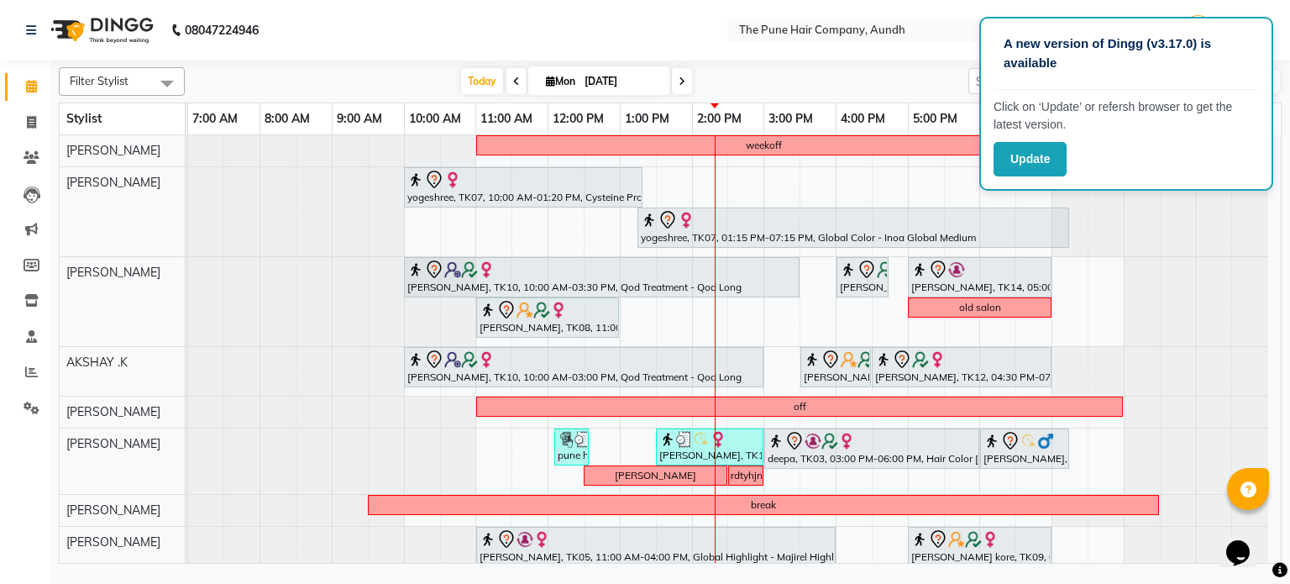
click at [685, 80] on span at bounding box center [682, 81] width 20 height 26
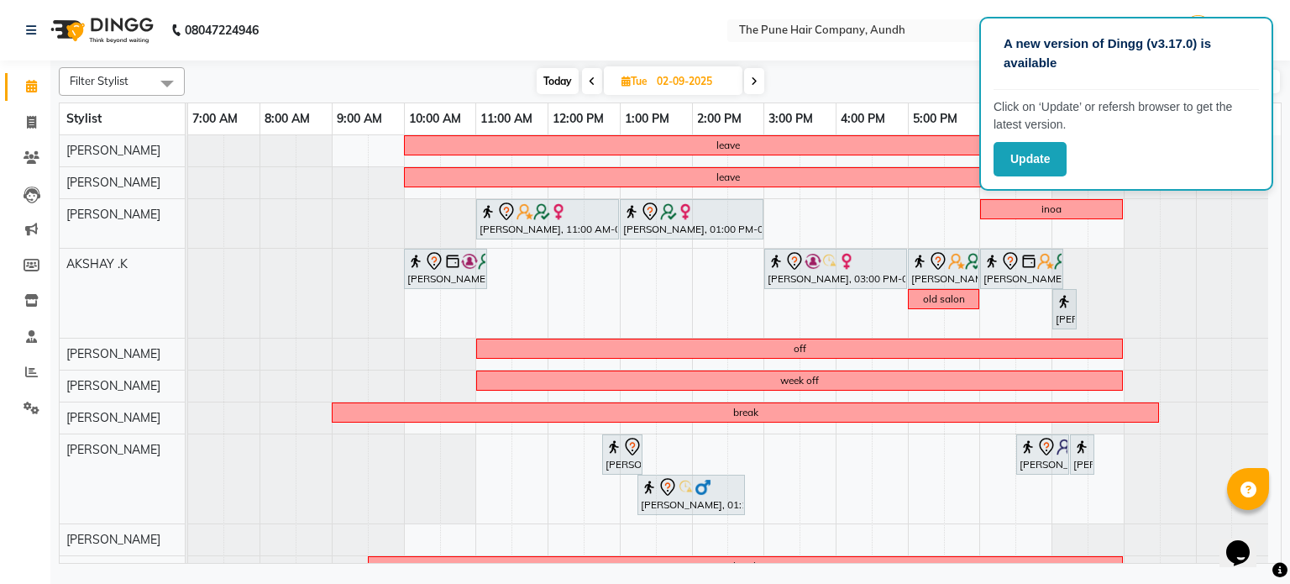
click at [750, 76] on span at bounding box center [754, 81] width 20 height 26
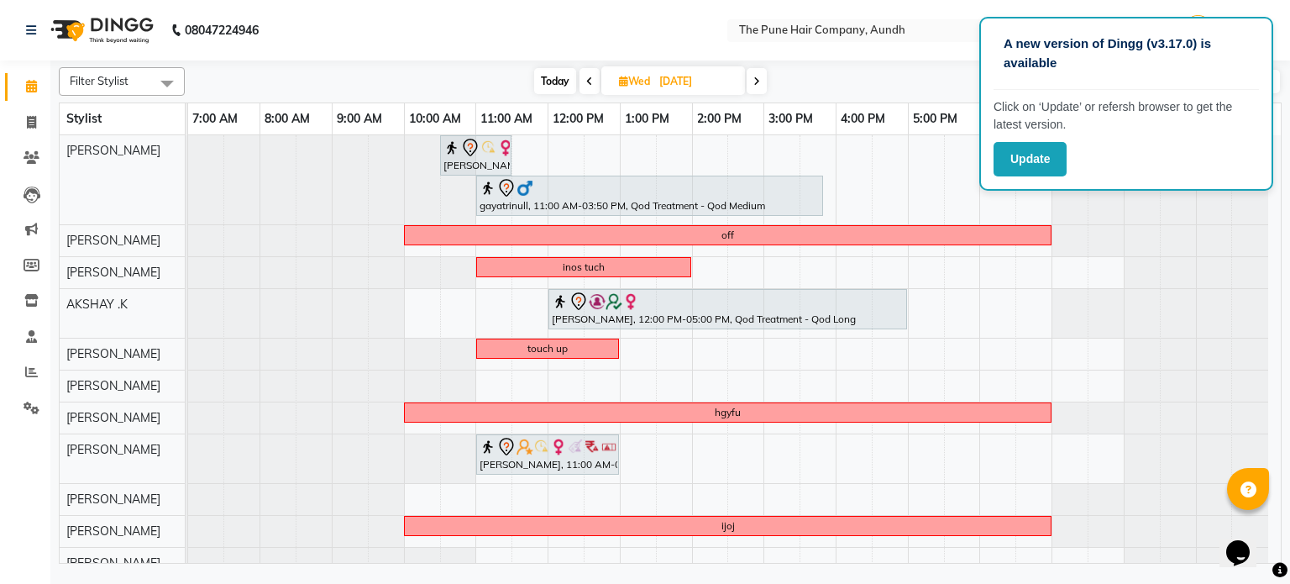
click at [755, 76] on icon at bounding box center [756, 81] width 7 height 10
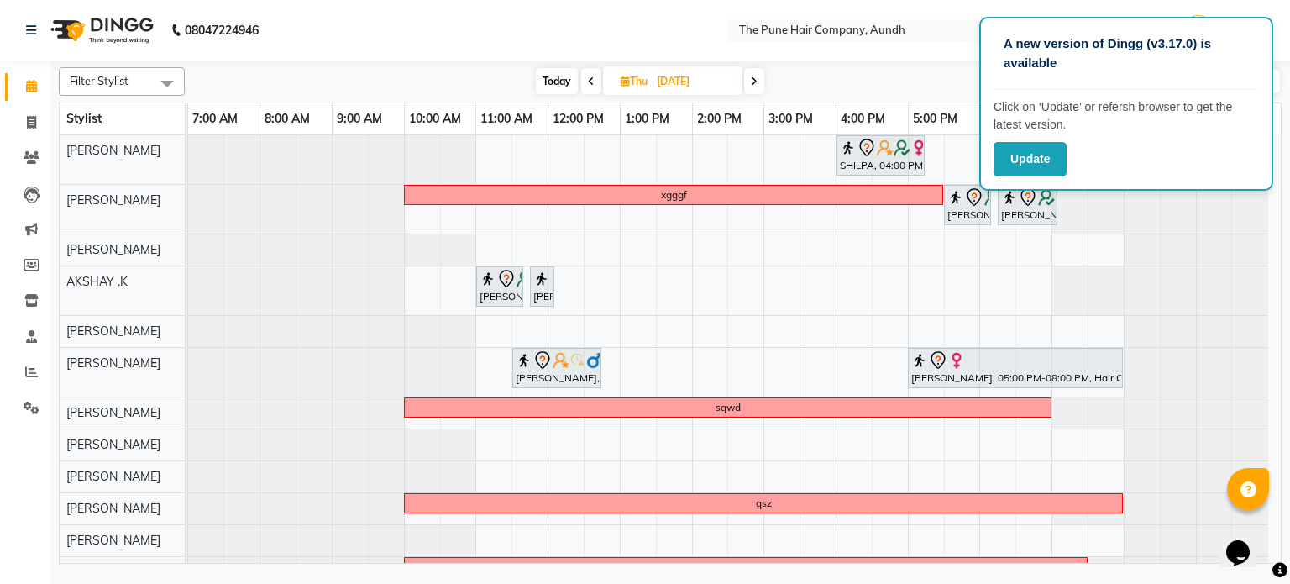
click at [549, 81] on span "Today" at bounding box center [557, 81] width 42 height 26
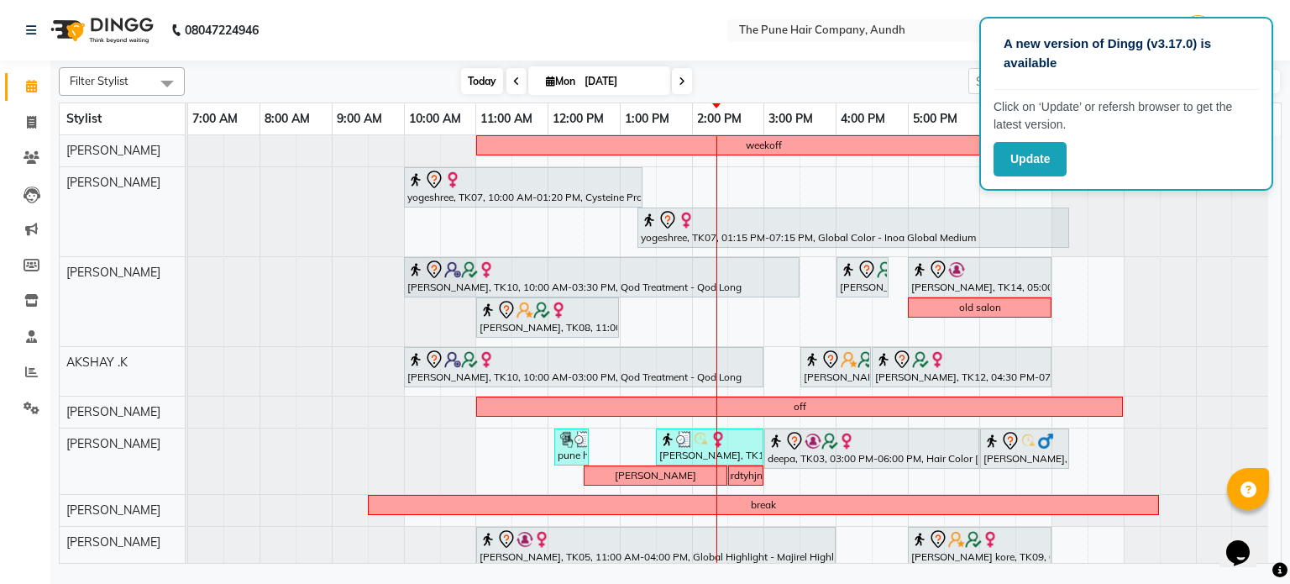
click at [488, 77] on span "Today" at bounding box center [482, 81] width 42 height 26
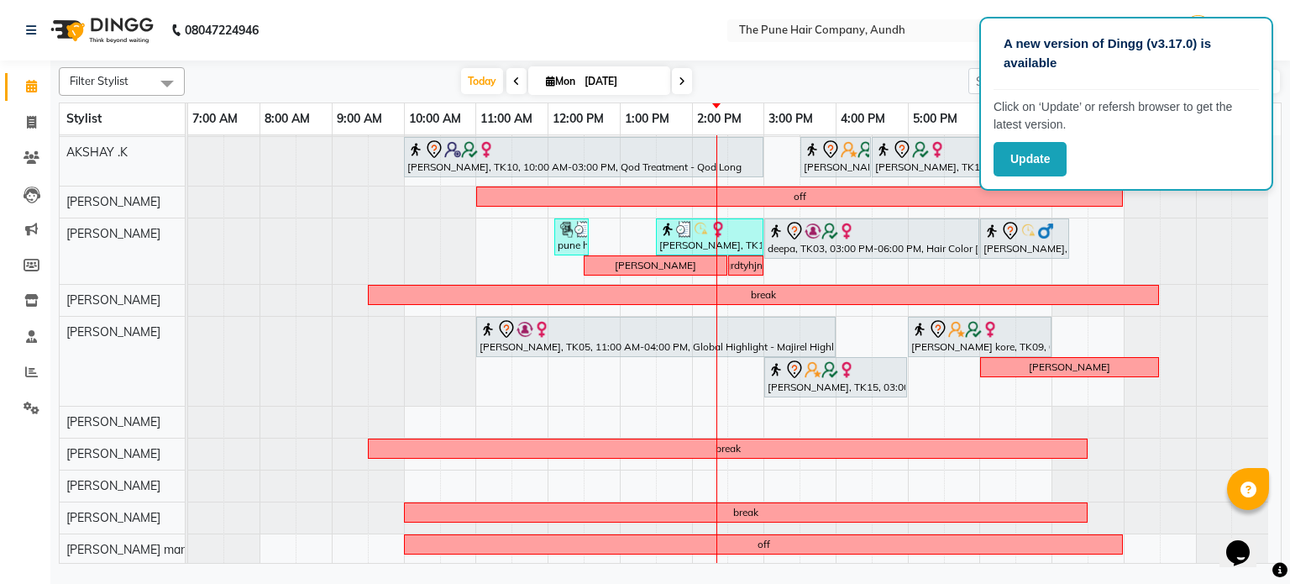
scroll to position [121, 0]
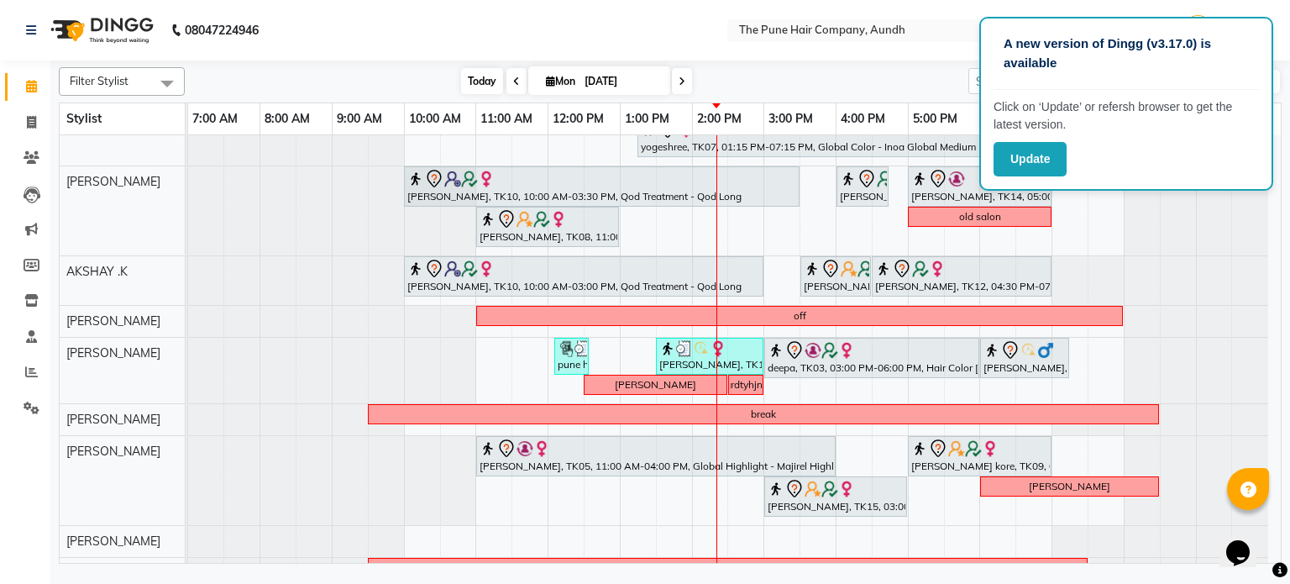
click at [476, 76] on span "Today" at bounding box center [482, 81] width 42 height 26
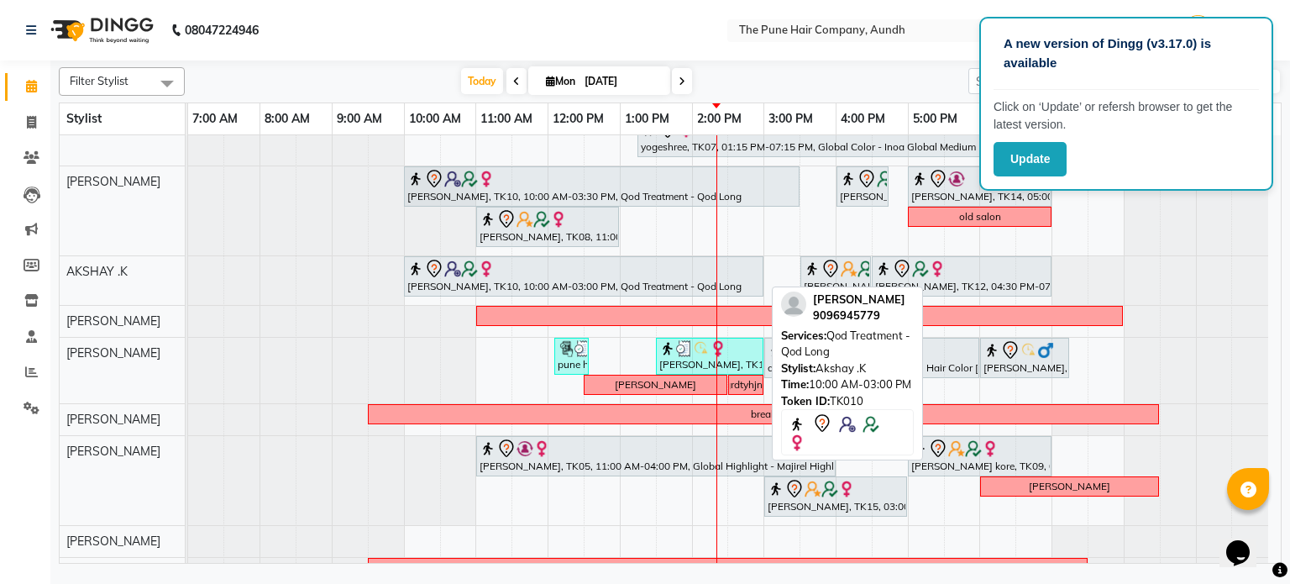
scroll to position [137, 0]
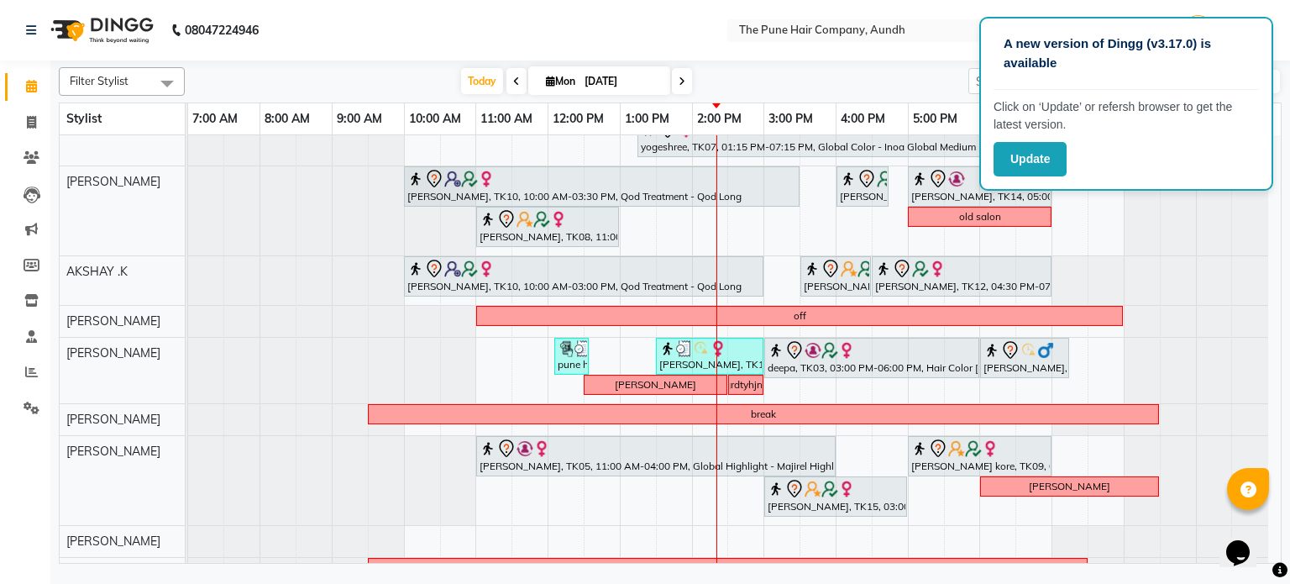
click at [675, 80] on span at bounding box center [682, 81] width 20 height 26
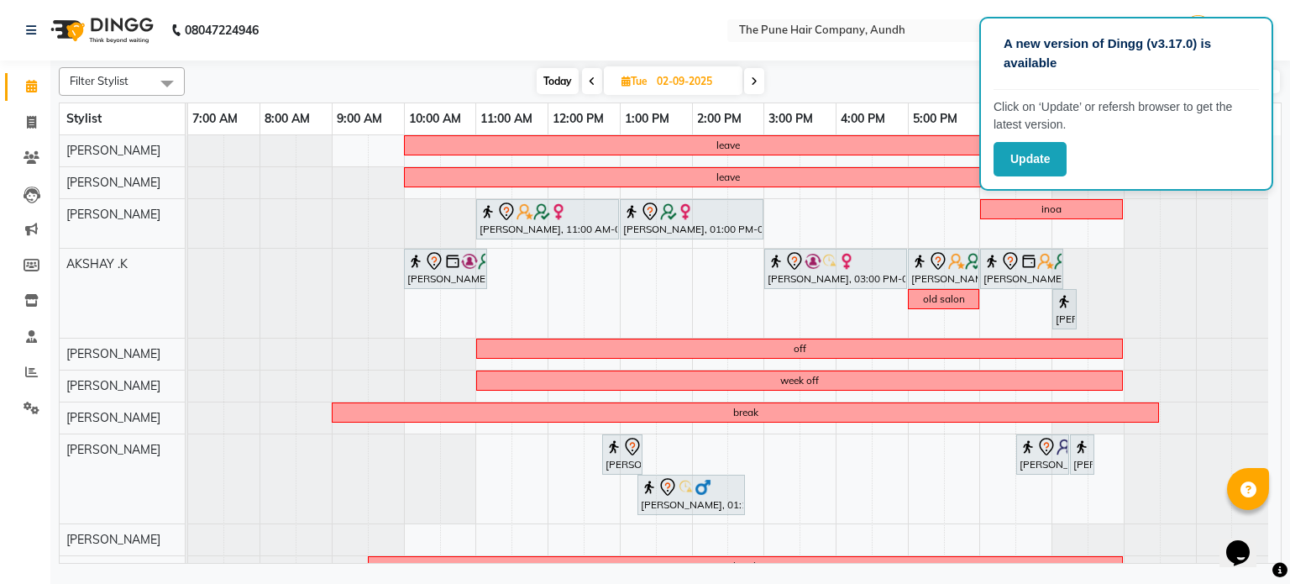
click at [752, 89] on span at bounding box center [754, 81] width 20 height 26
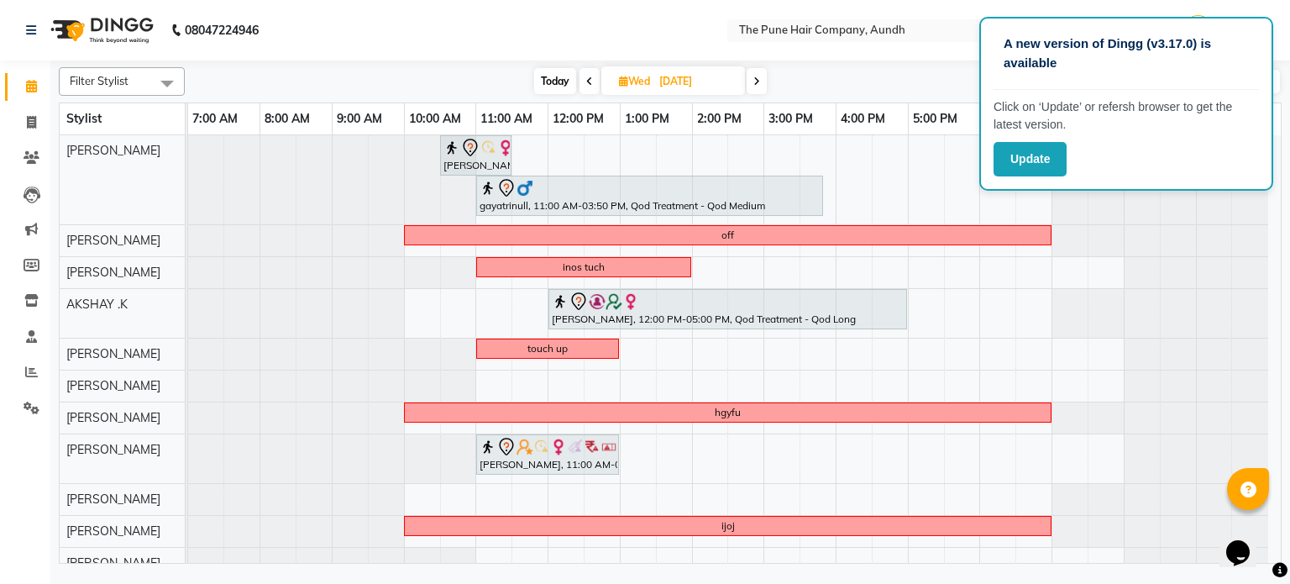
click at [759, 78] on icon at bounding box center [756, 81] width 7 height 10
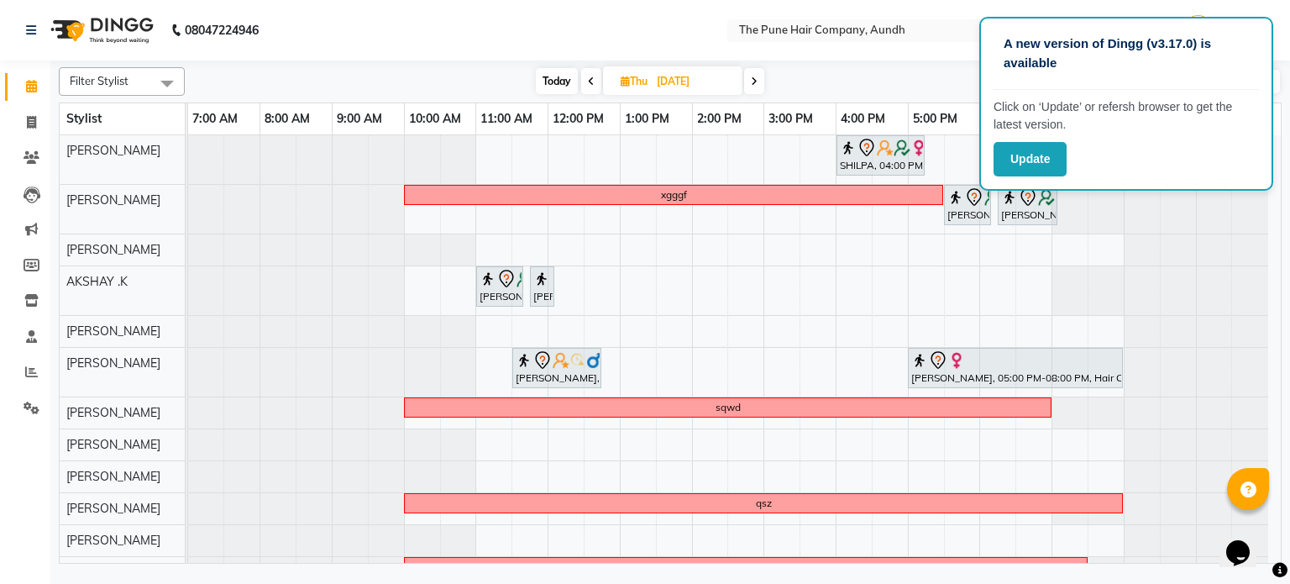
click at [760, 79] on span at bounding box center [754, 81] width 20 height 26
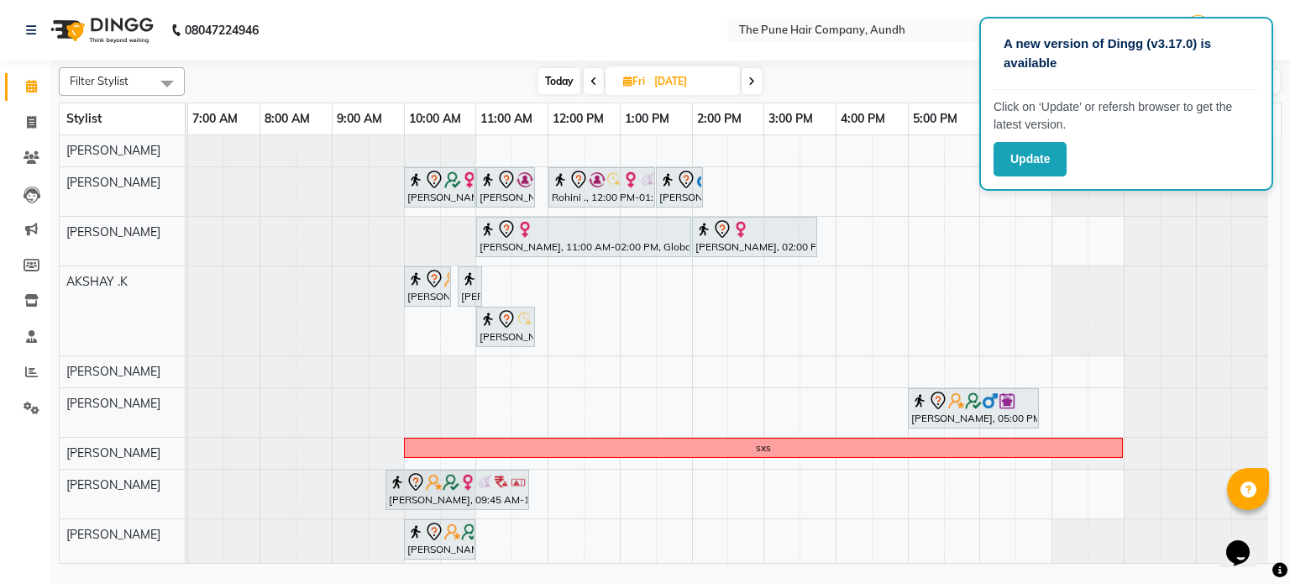
click at [759, 80] on span at bounding box center [751, 81] width 20 height 26
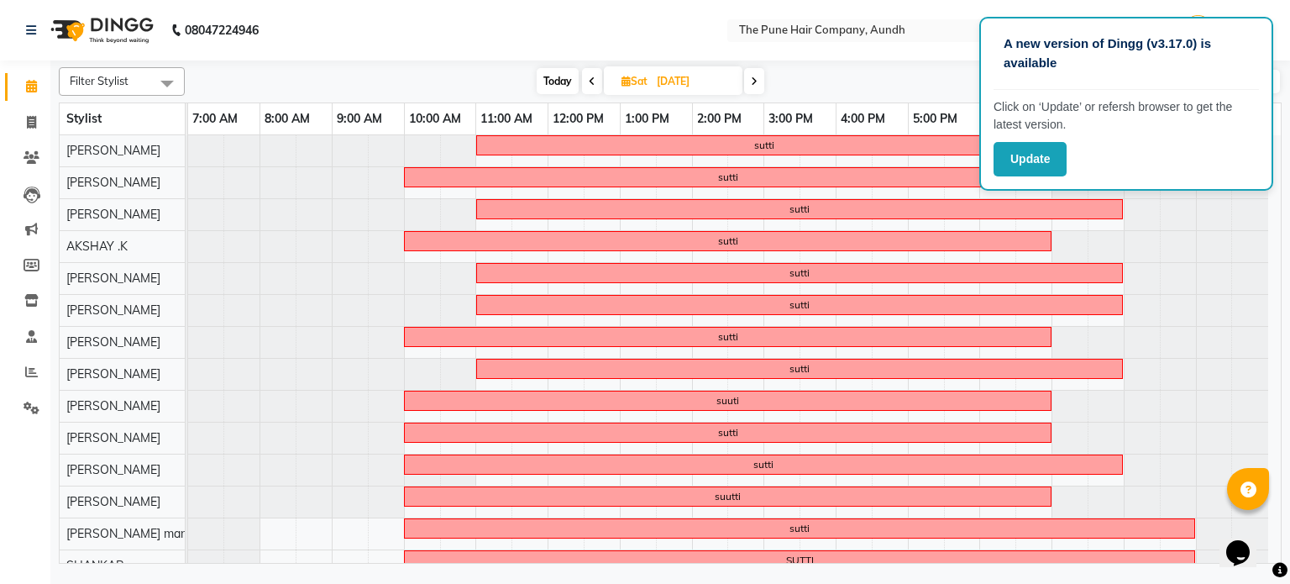
click at [589, 81] on icon at bounding box center [592, 81] width 7 height 10
type input "[DATE]"
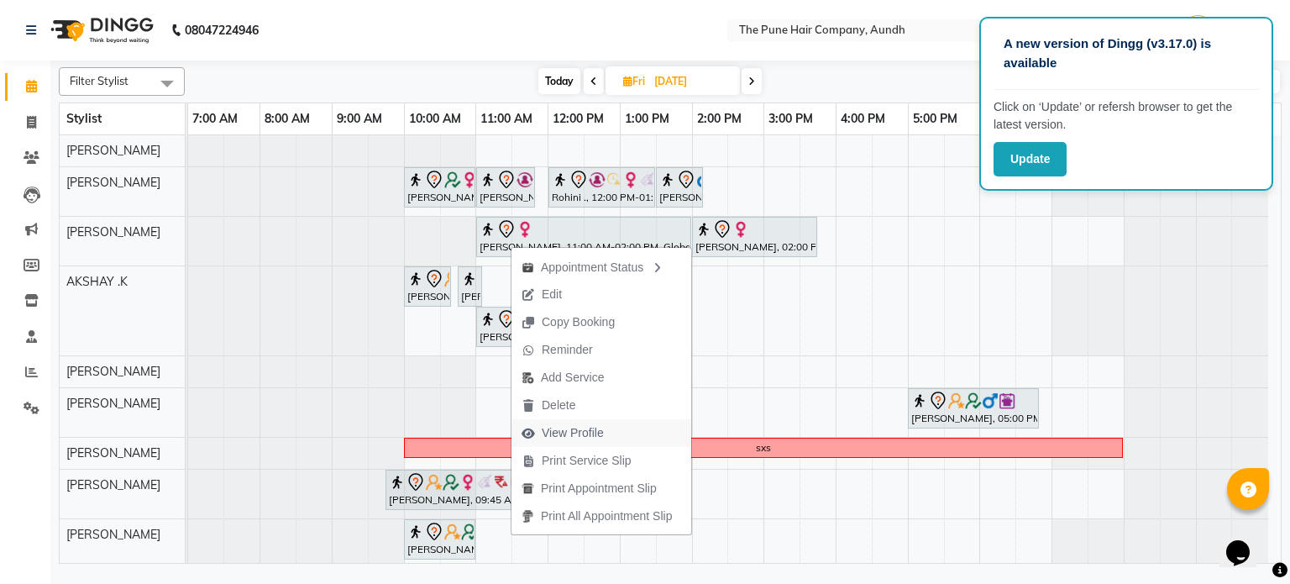
click at [584, 430] on span "View Profile" at bounding box center [573, 433] width 62 height 18
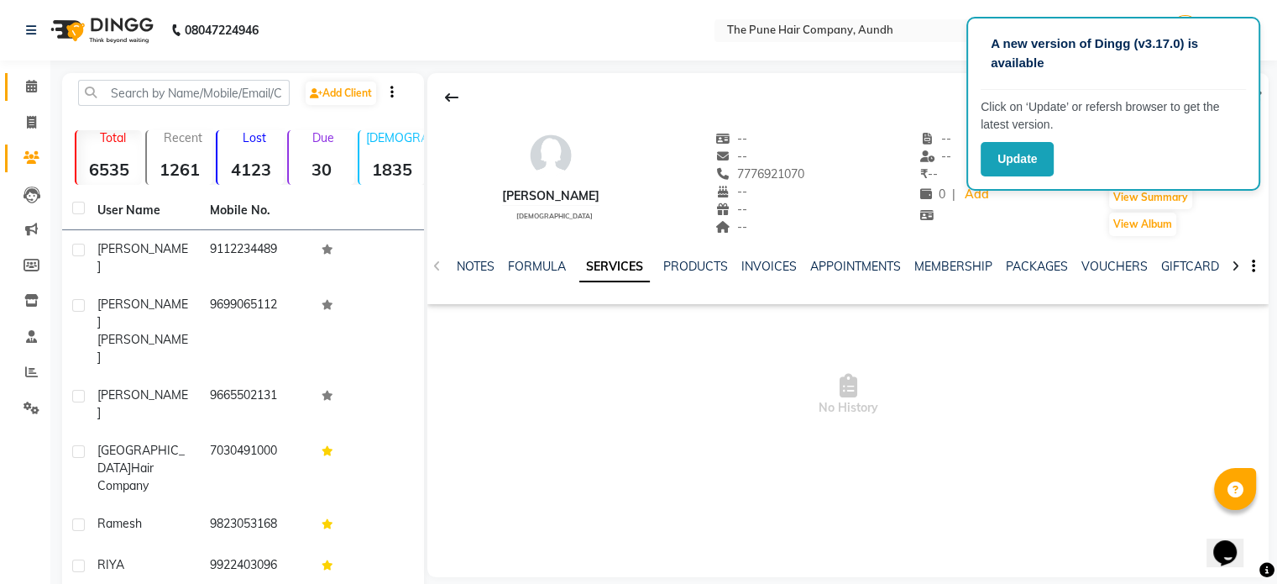
click at [14, 76] on link "Calendar" at bounding box center [25, 87] width 40 height 28
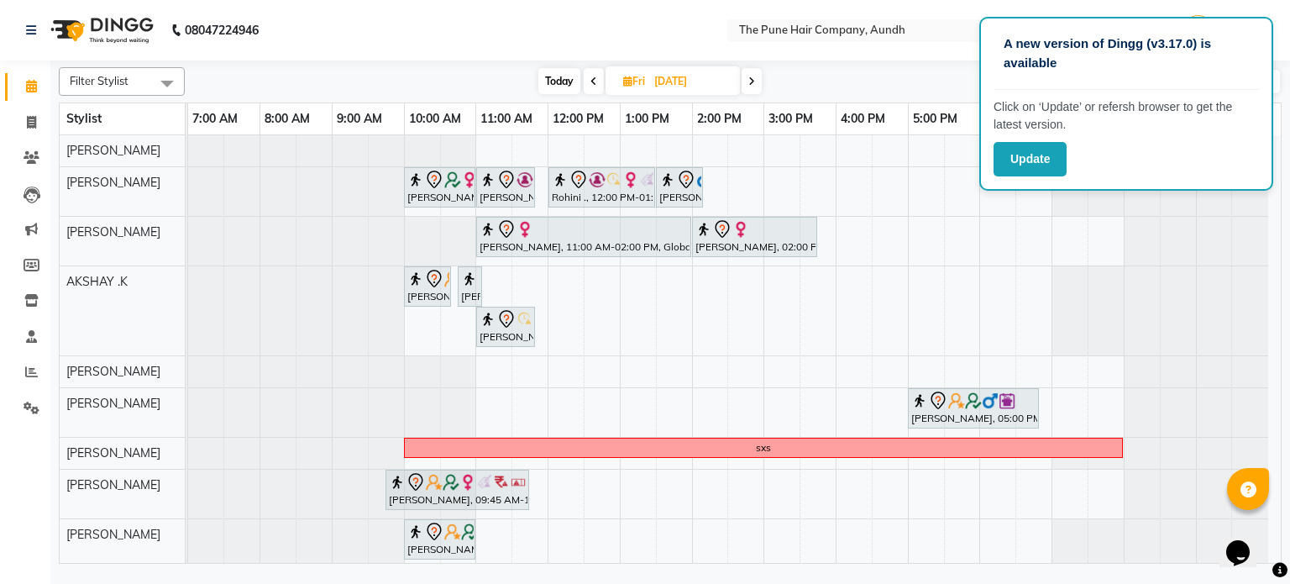
click at [751, 82] on icon at bounding box center [751, 81] width 7 height 10
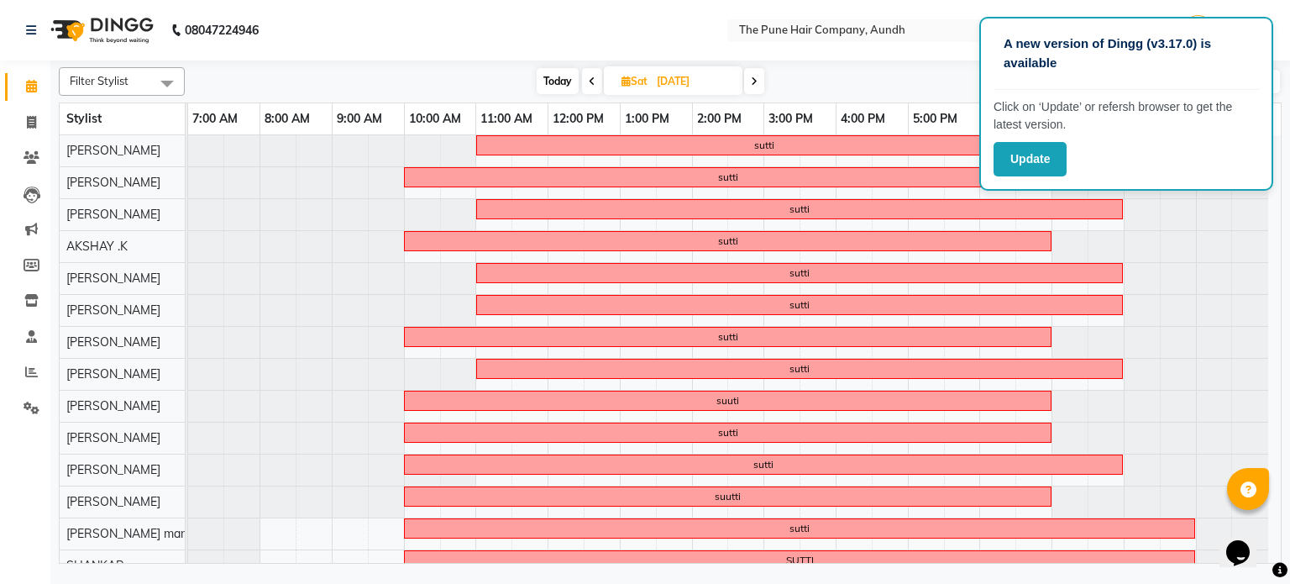
click at [751, 82] on icon at bounding box center [754, 81] width 7 height 10
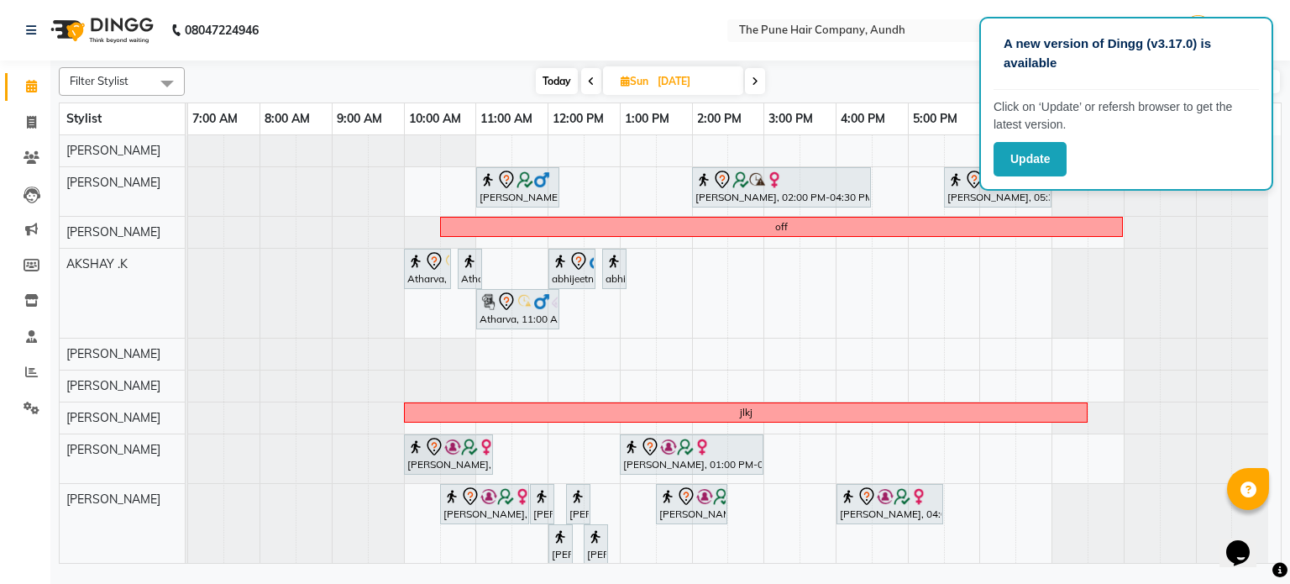
click at [762, 80] on span at bounding box center [755, 81] width 20 height 26
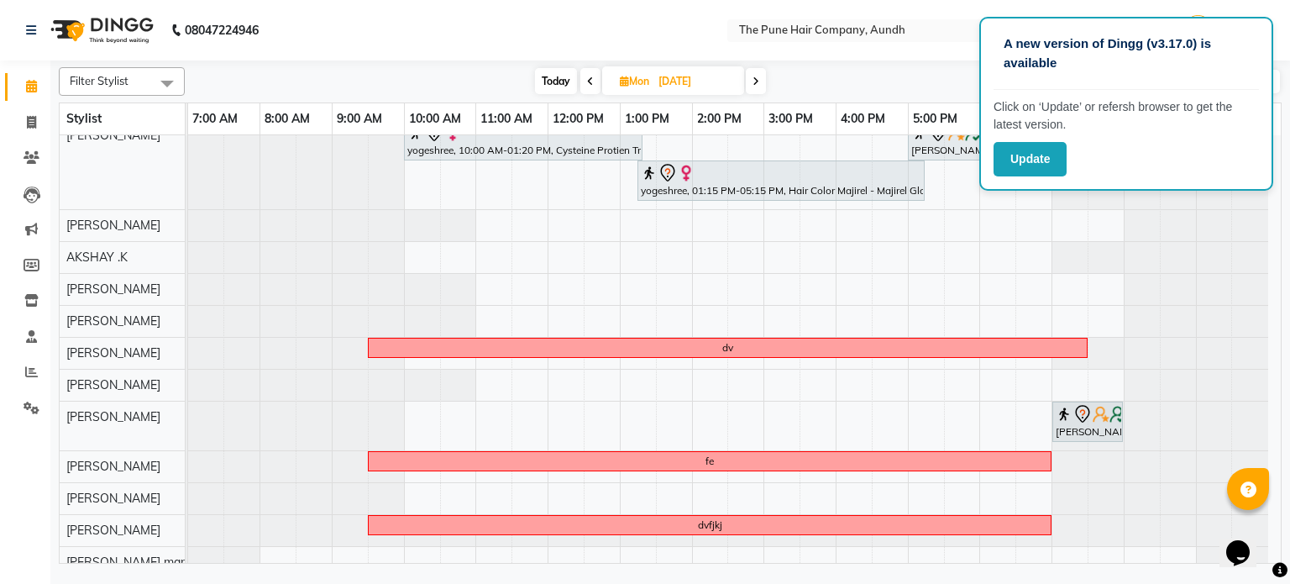
scroll to position [91, 0]
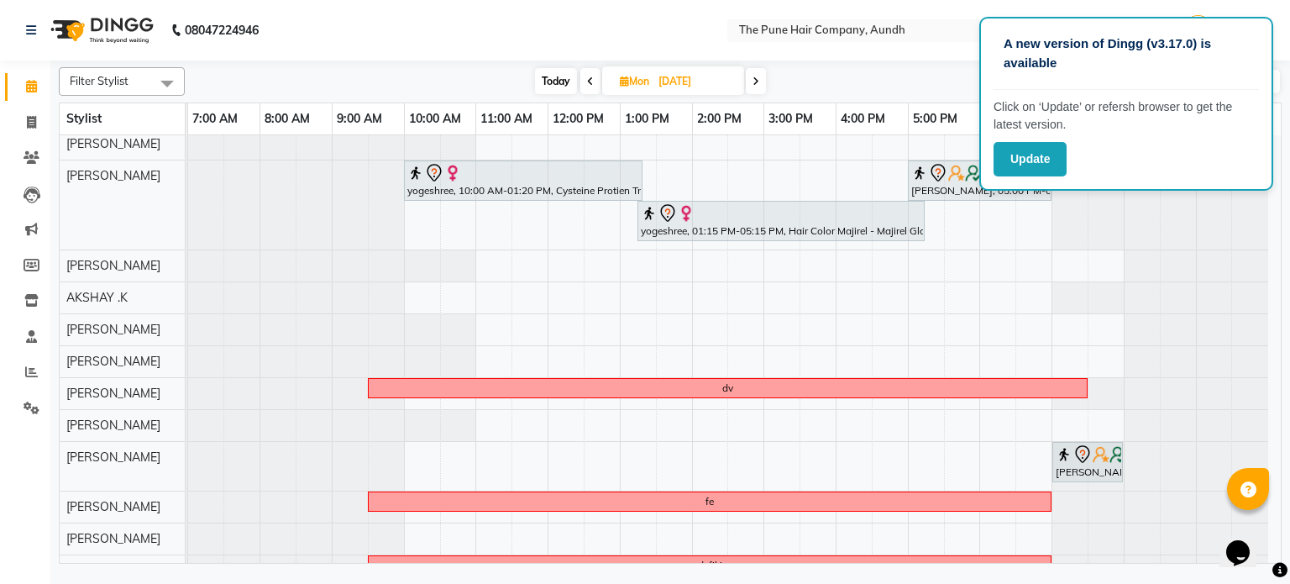
click at [751, 85] on span at bounding box center [756, 81] width 20 height 26
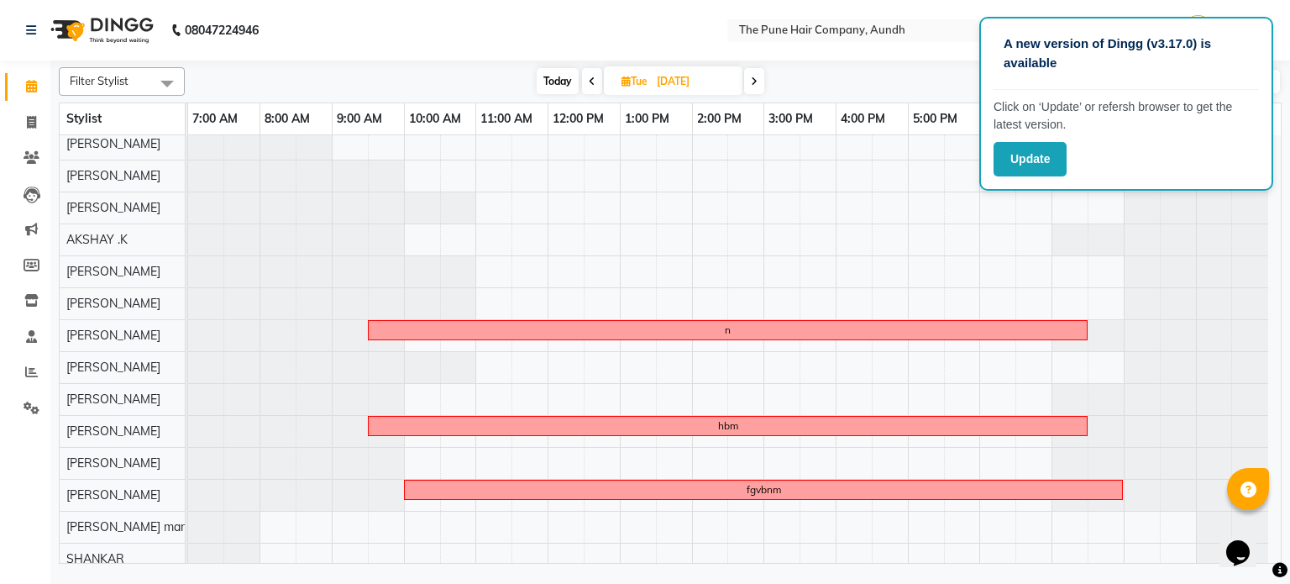
click at [751, 76] on icon at bounding box center [754, 81] width 7 height 10
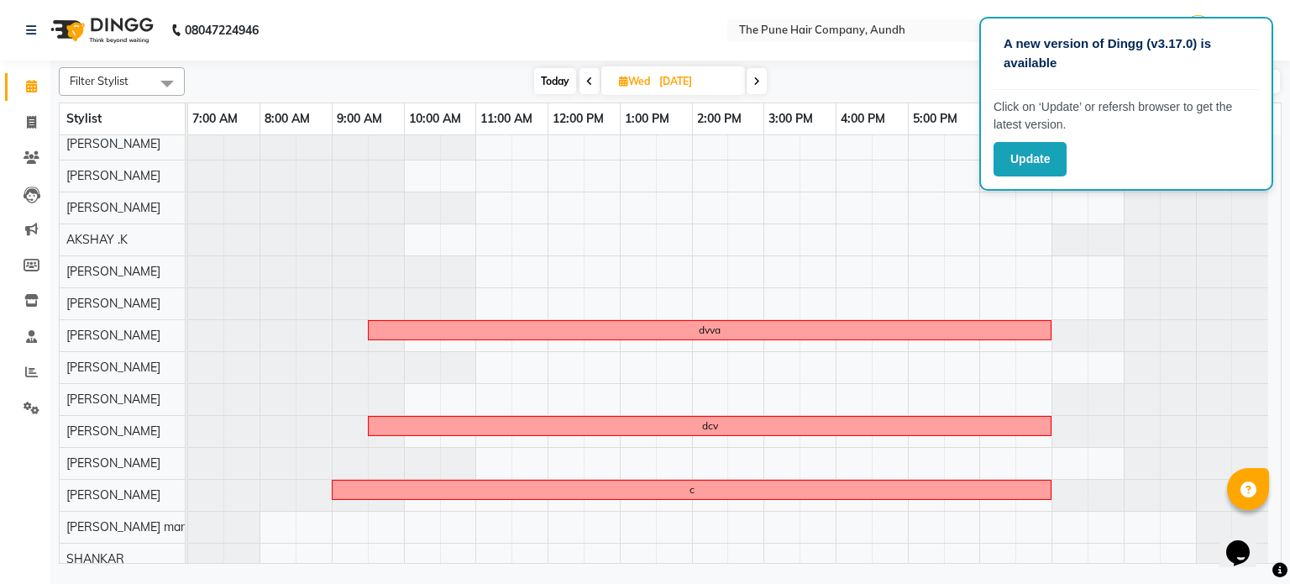
click at [752, 73] on span at bounding box center [757, 81] width 20 height 26
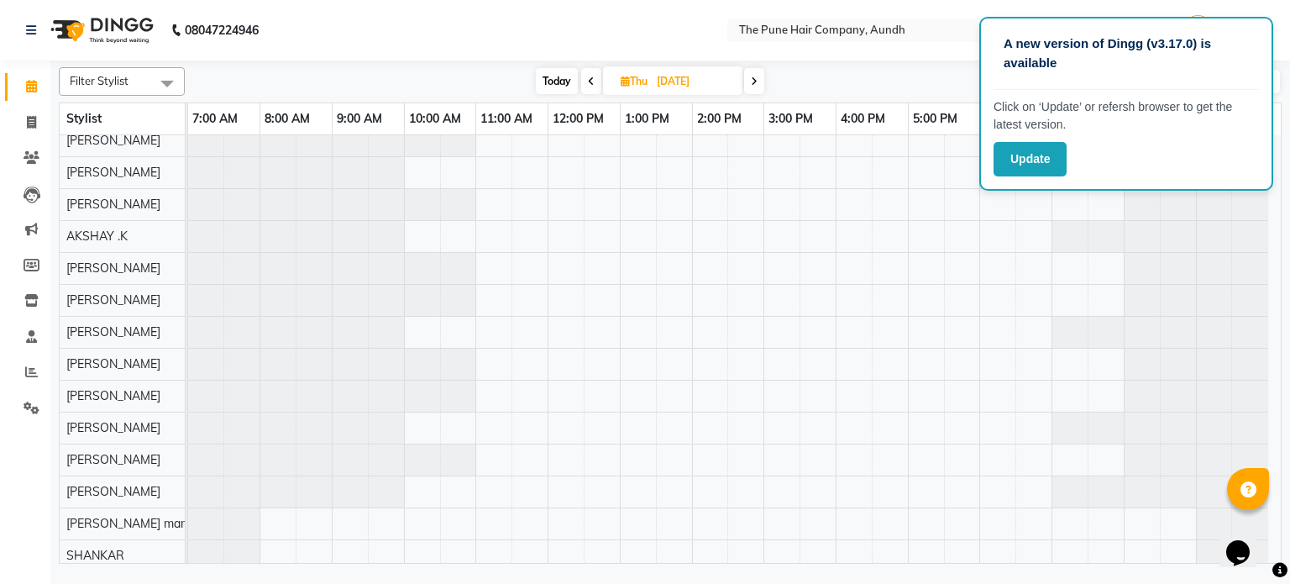
scroll to position [15, 0]
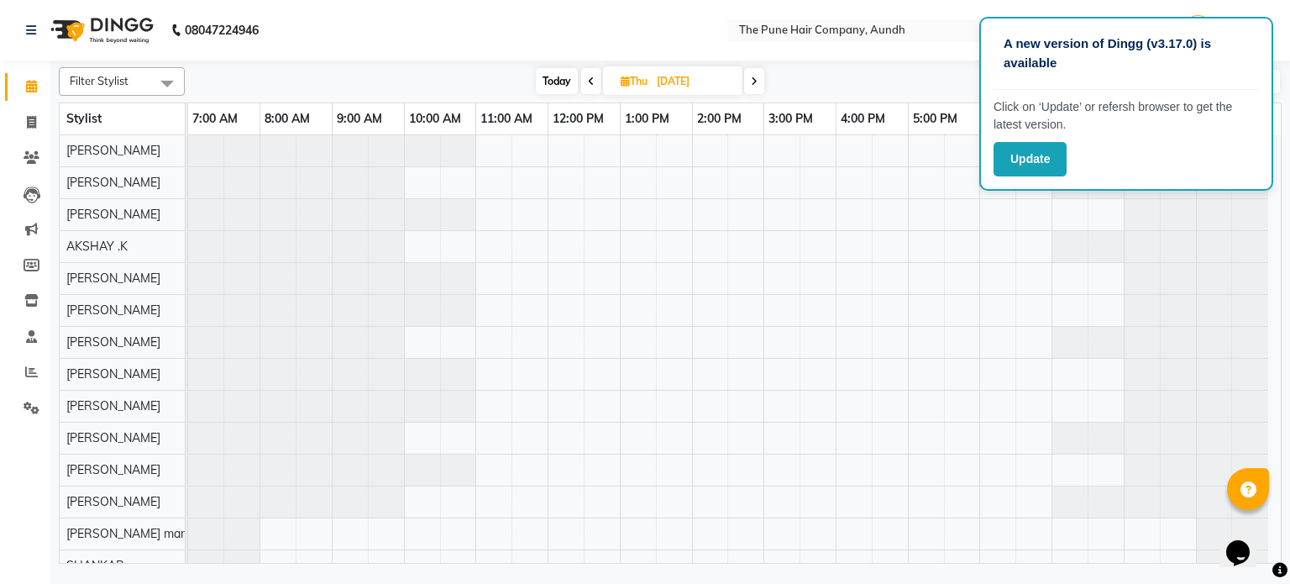
click at [751, 86] on span at bounding box center [754, 81] width 20 height 26
click at [555, 81] on span "Today" at bounding box center [559, 81] width 42 height 26
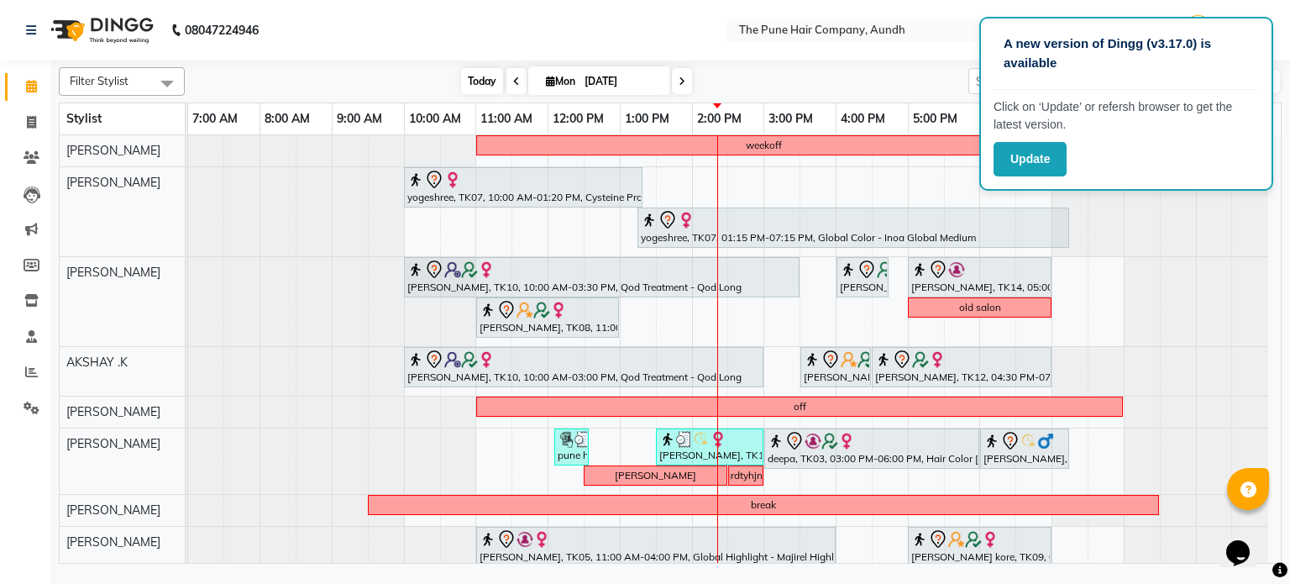
click at [476, 81] on span "Today" at bounding box center [482, 81] width 42 height 26
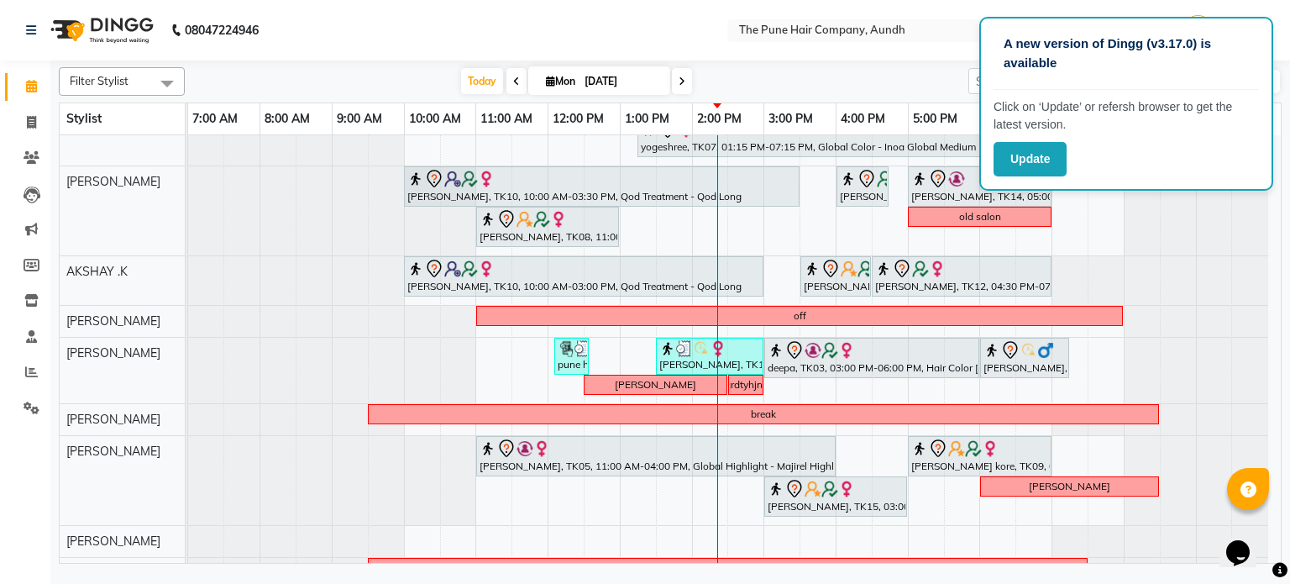
click at [677, 89] on span at bounding box center [682, 81] width 20 height 26
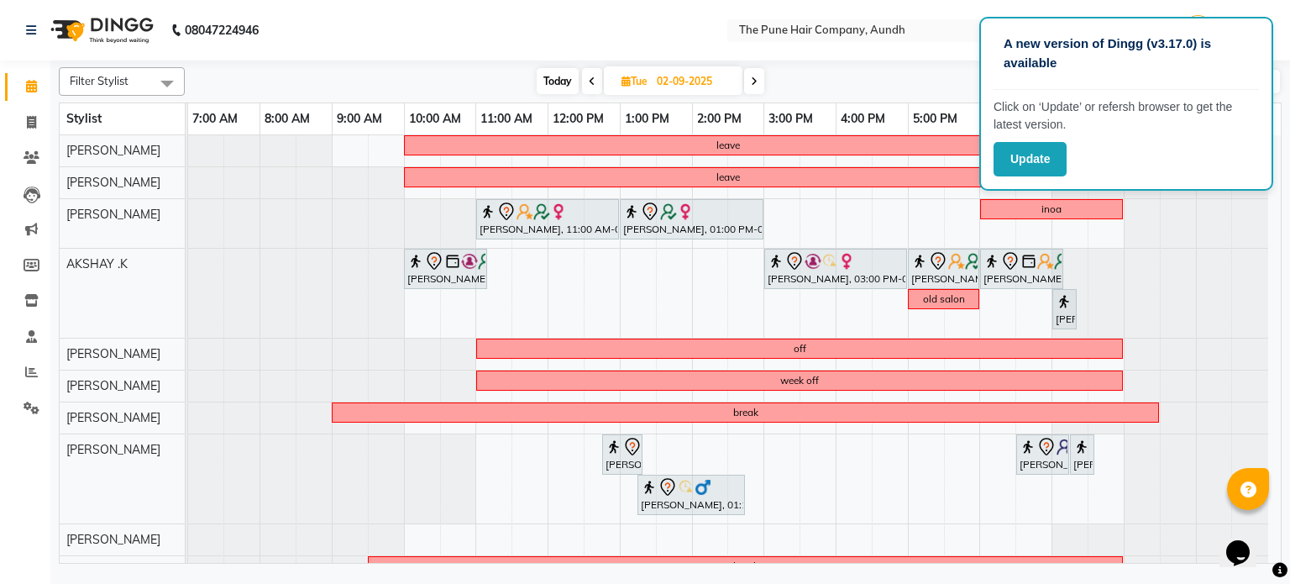
click at [750, 81] on span at bounding box center [754, 81] width 20 height 26
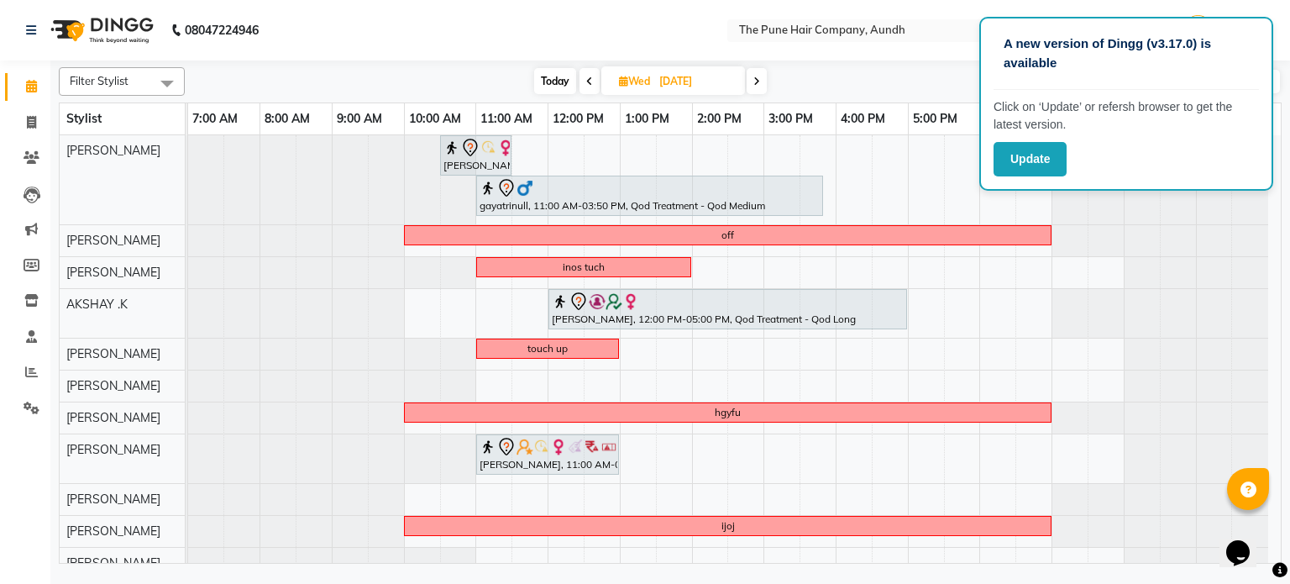
click at [750, 81] on span at bounding box center [757, 81] width 20 height 26
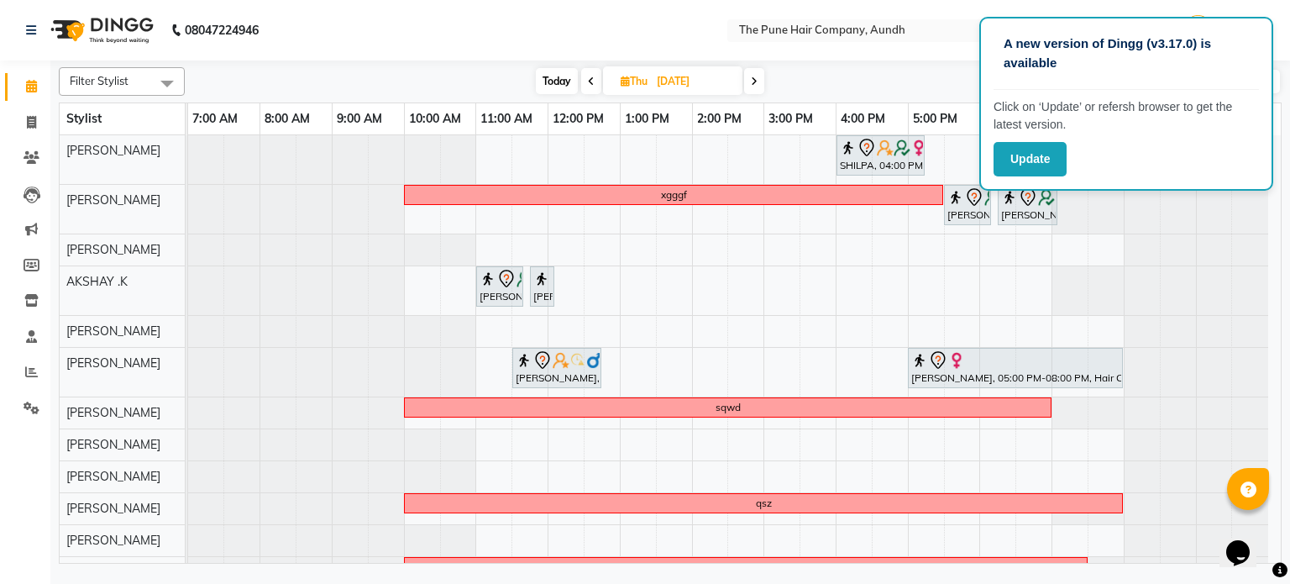
click at [750, 81] on span at bounding box center [754, 81] width 20 height 26
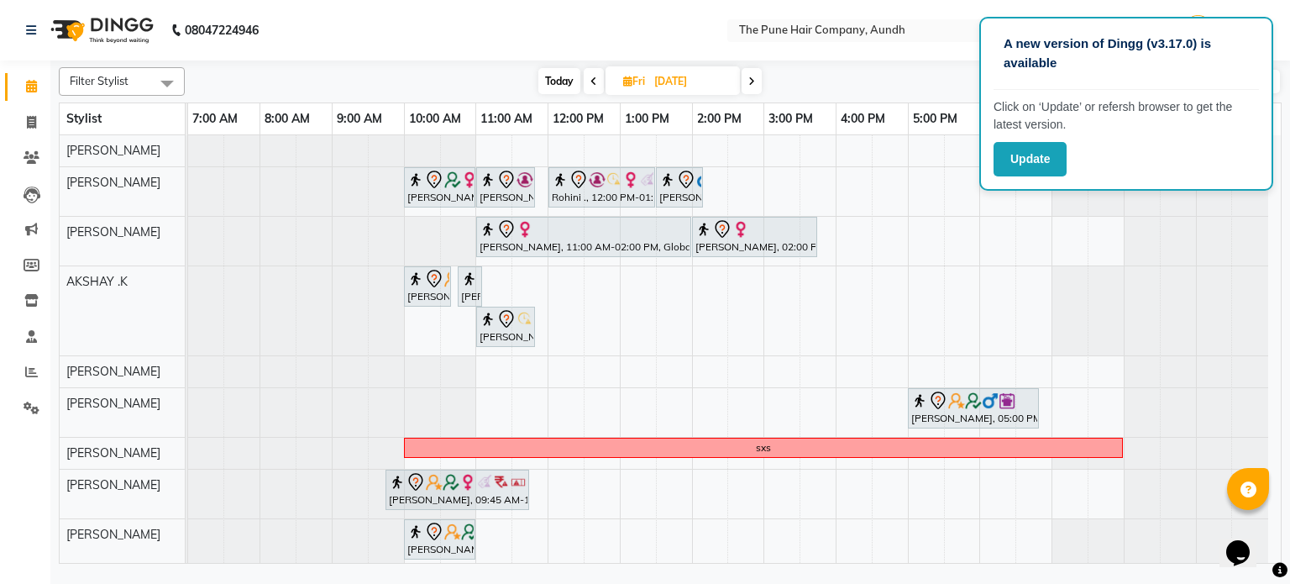
click at [750, 81] on icon at bounding box center [751, 81] width 7 height 10
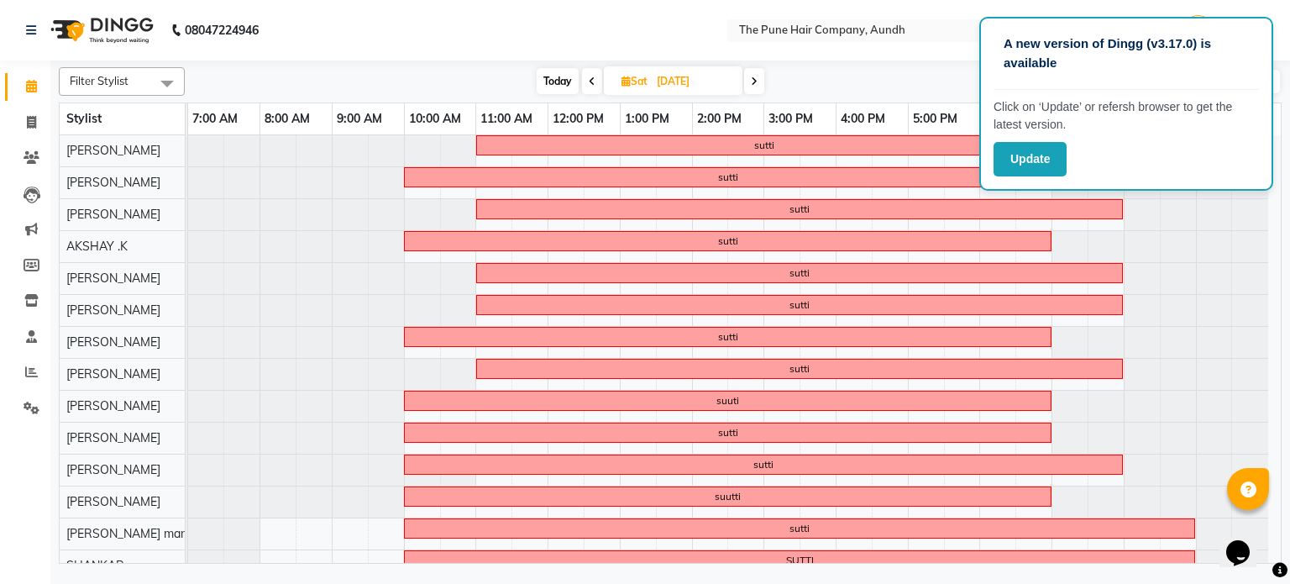
click at [750, 81] on span at bounding box center [754, 81] width 20 height 26
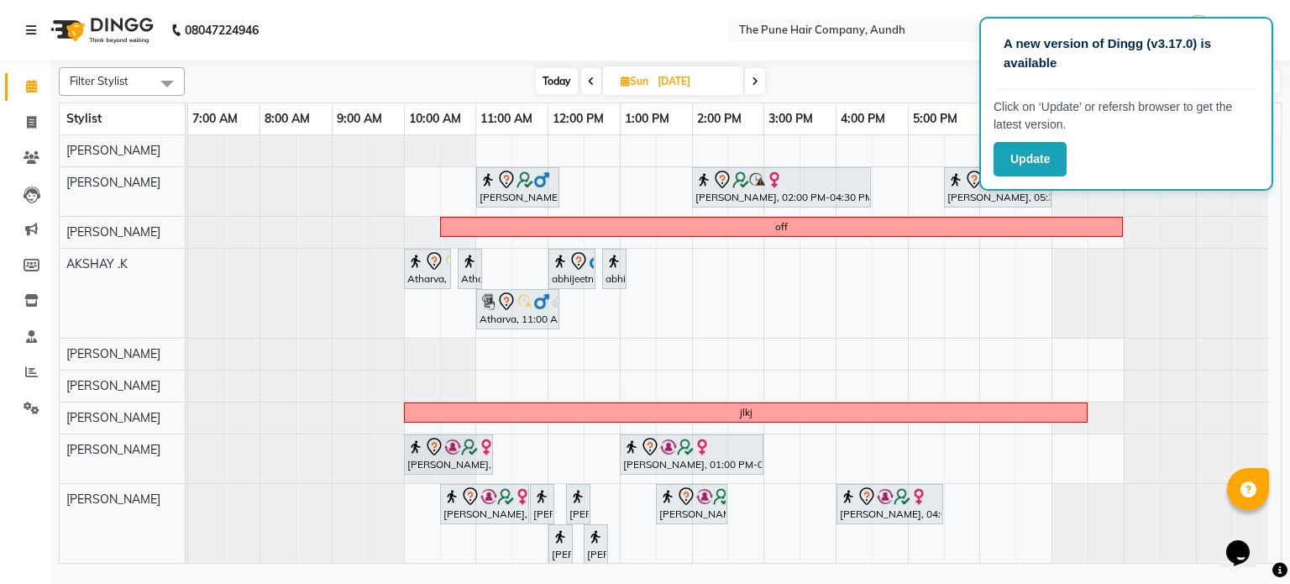
click at [750, 82] on span at bounding box center [755, 81] width 20 height 26
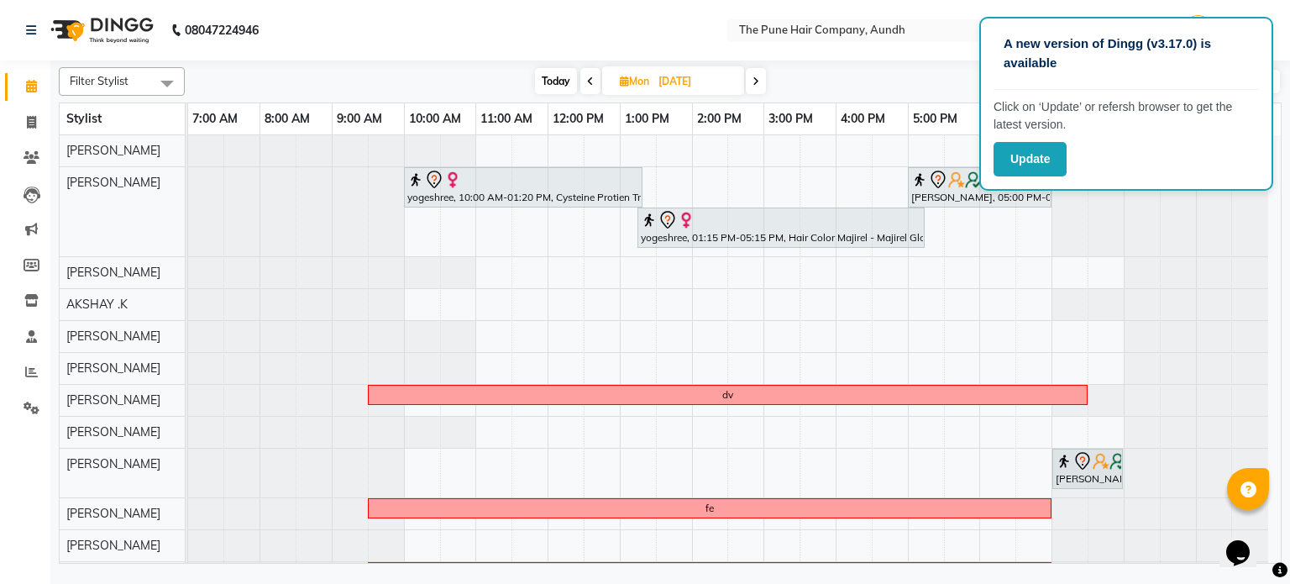
click at [750, 82] on span at bounding box center [756, 81] width 20 height 26
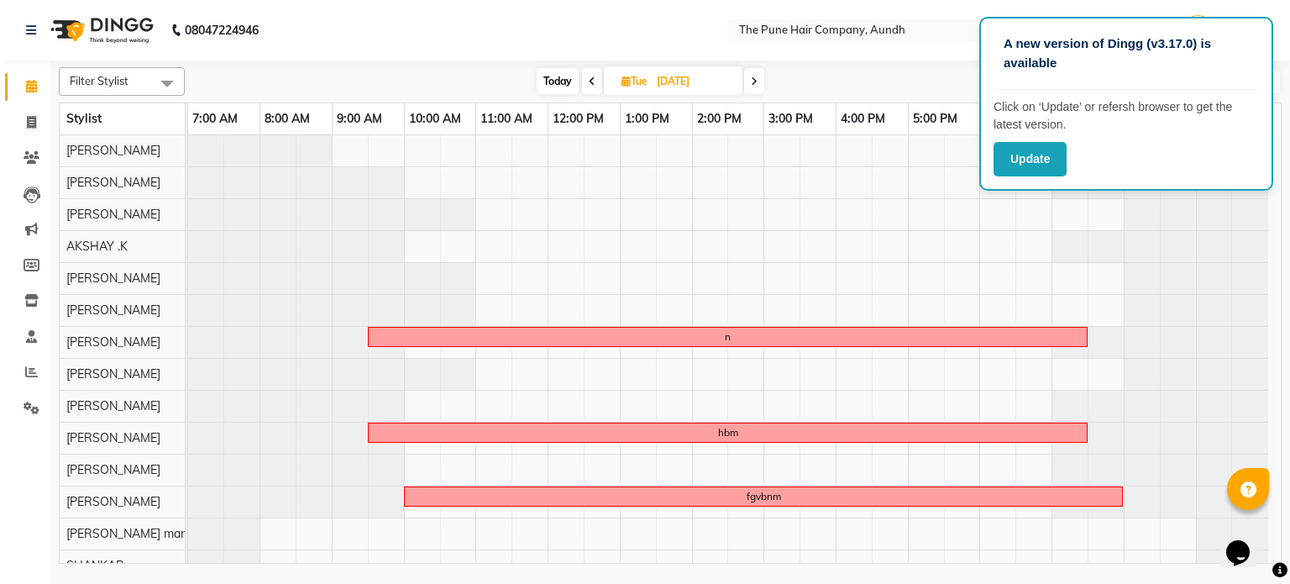
click at [750, 82] on span at bounding box center [754, 81] width 20 height 26
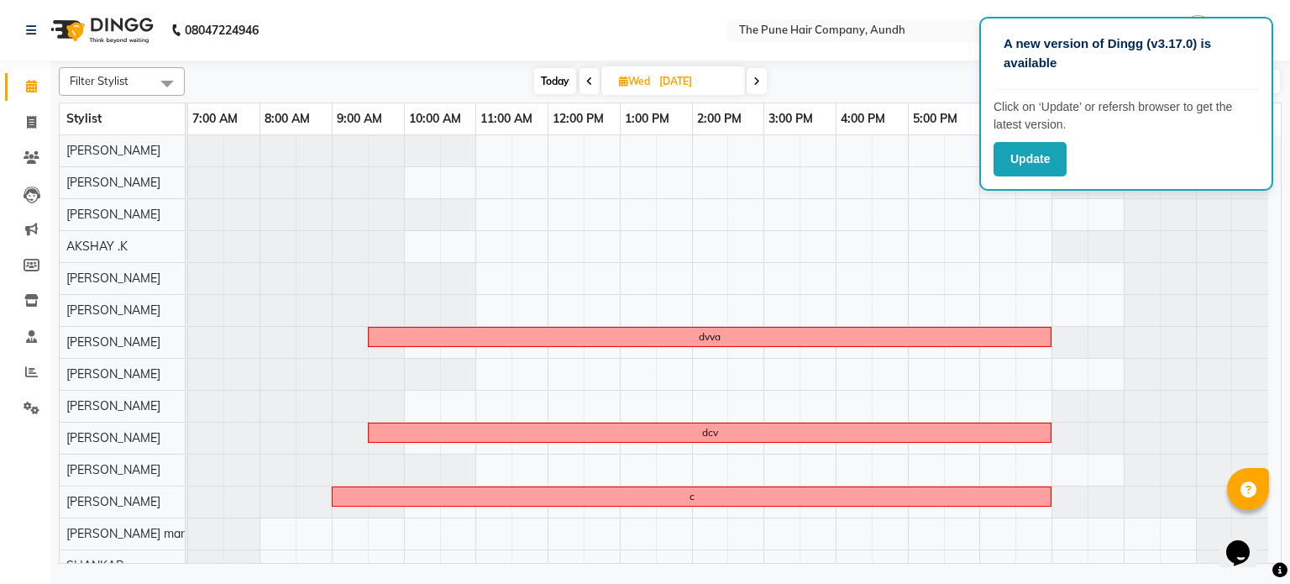
click at [750, 82] on span at bounding box center [757, 81] width 20 height 26
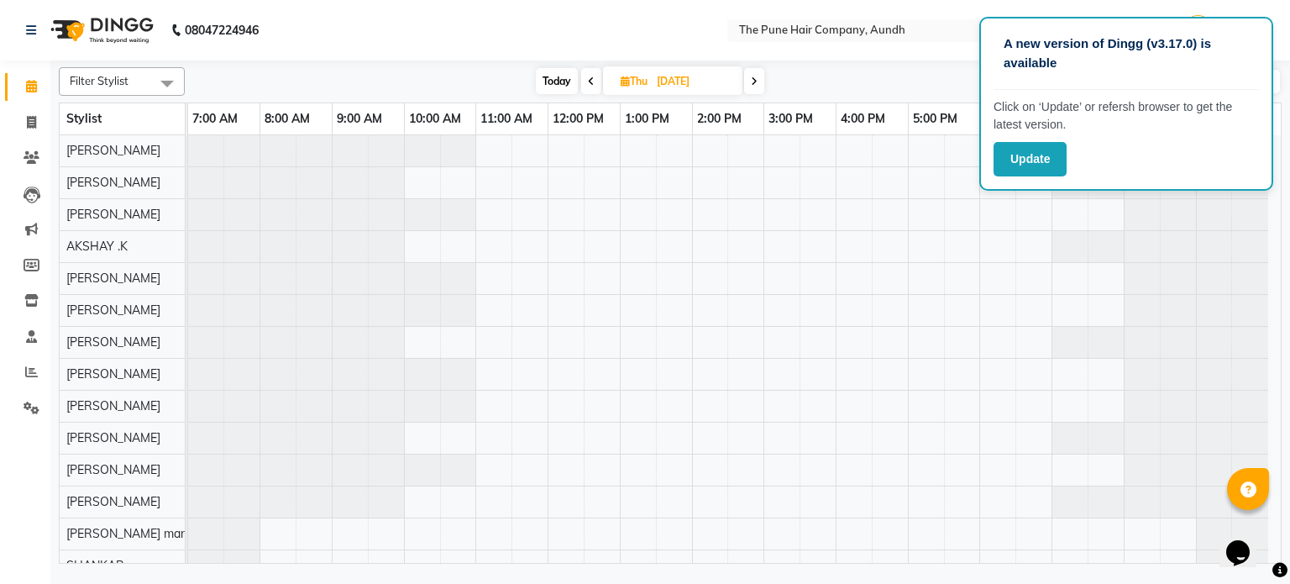
click at [750, 82] on span at bounding box center [754, 81] width 20 height 26
click at [750, 82] on icon at bounding box center [751, 81] width 7 height 10
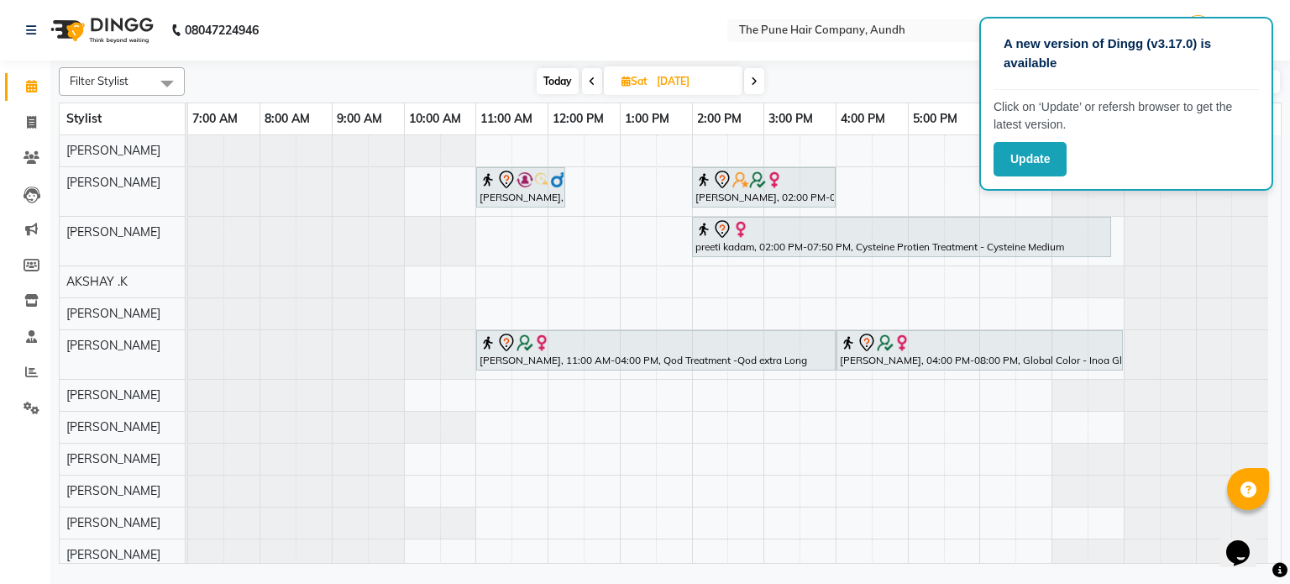
click at [750, 83] on span at bounding box center [754, 81] width 20 height 26
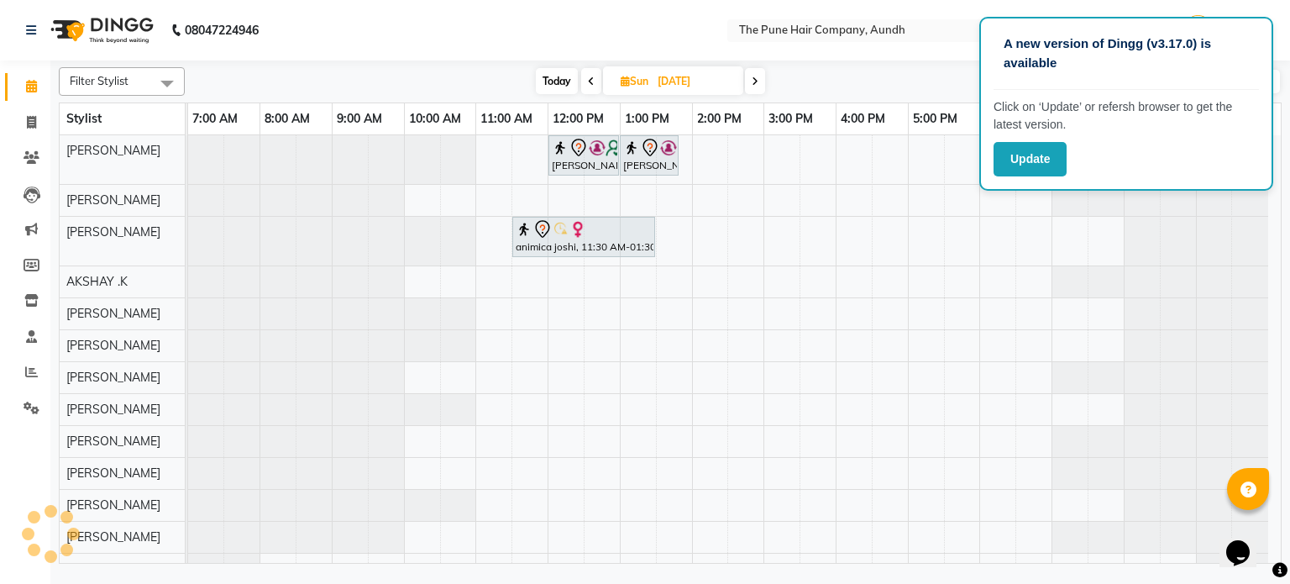
click at [750, 83] on span at bounding box center [755, 81] width 20 height 26
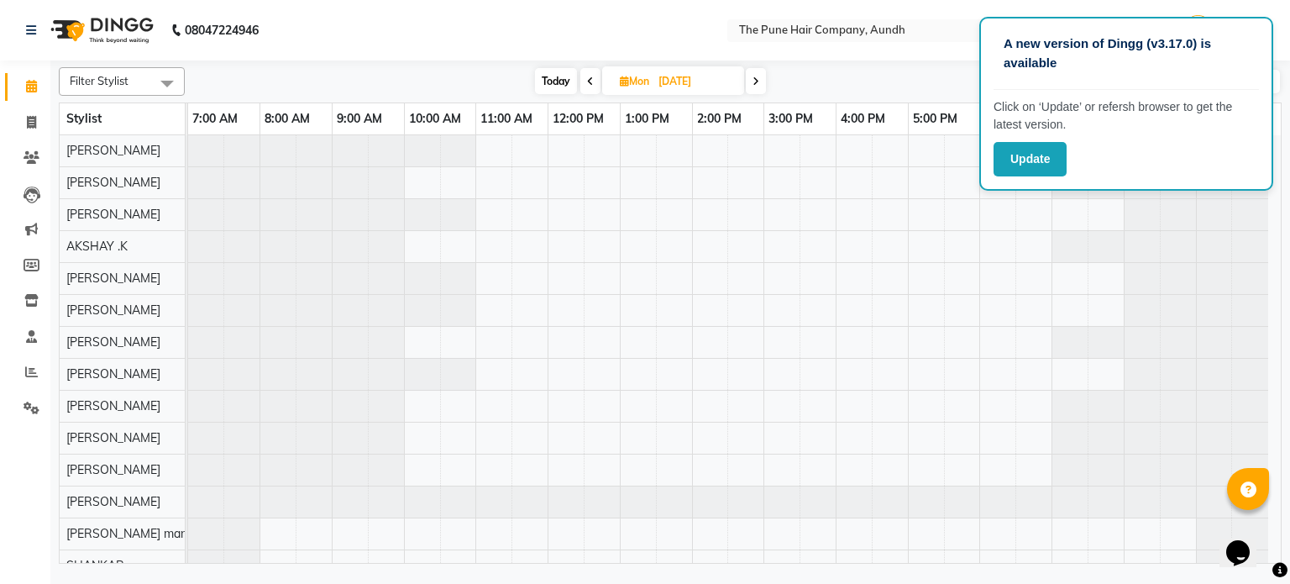
click at [595, 87] on span at bounding box center [590, 81] width 20 height 26
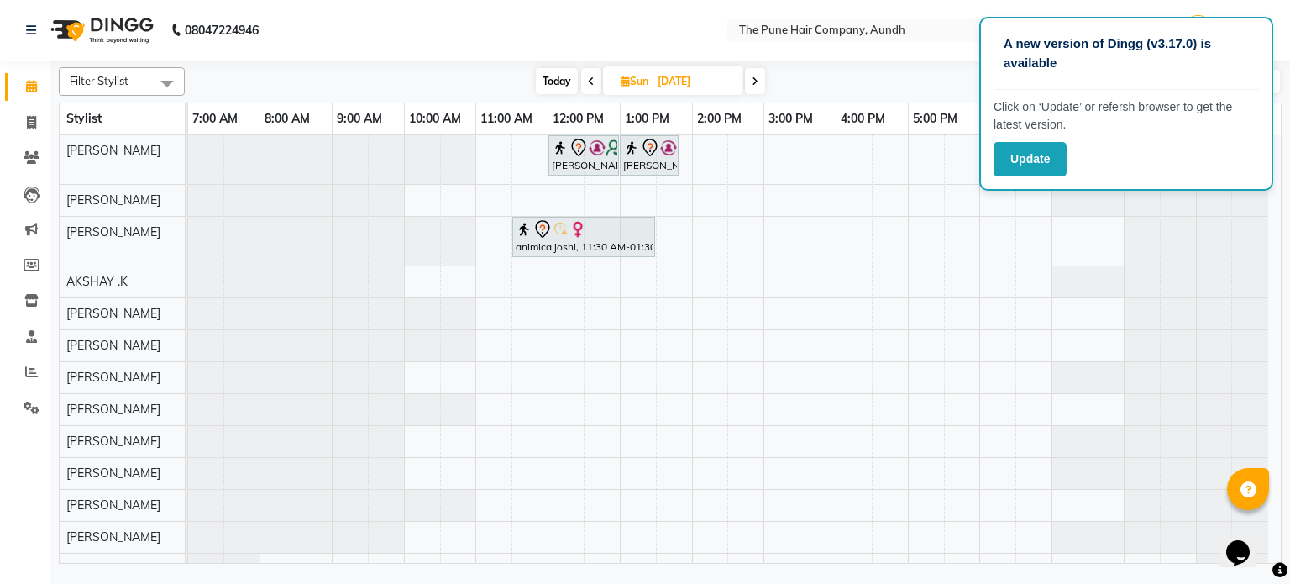
click at [757, 84] on icon at bounding box center [755, 81] width 7 height 10
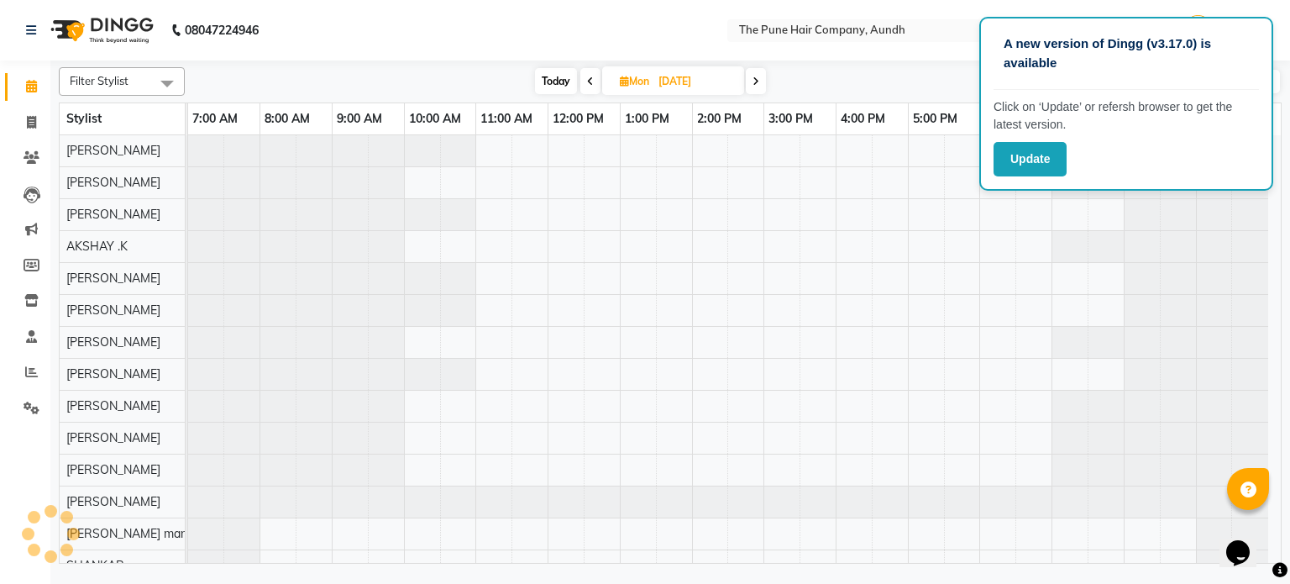
click at [757, 83] on icon at bounding box center [755, 81] width 7 height 10
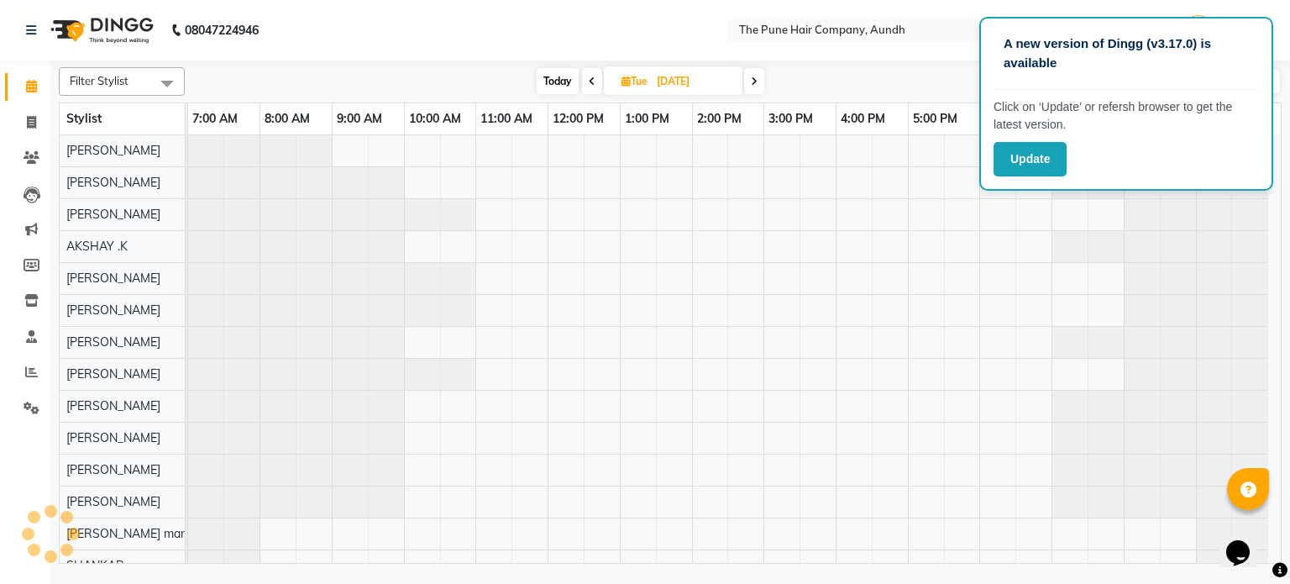
click at [757, 83] on icon at bounding box center [754, 81] width 7 height 10
click at [757, 83] on icon at bounding box center [756, 81] width 7 height 10
click at [559, 88] on span "Today" at bounding box center [557, 81] width 42 height 26
type input "[DATE]"
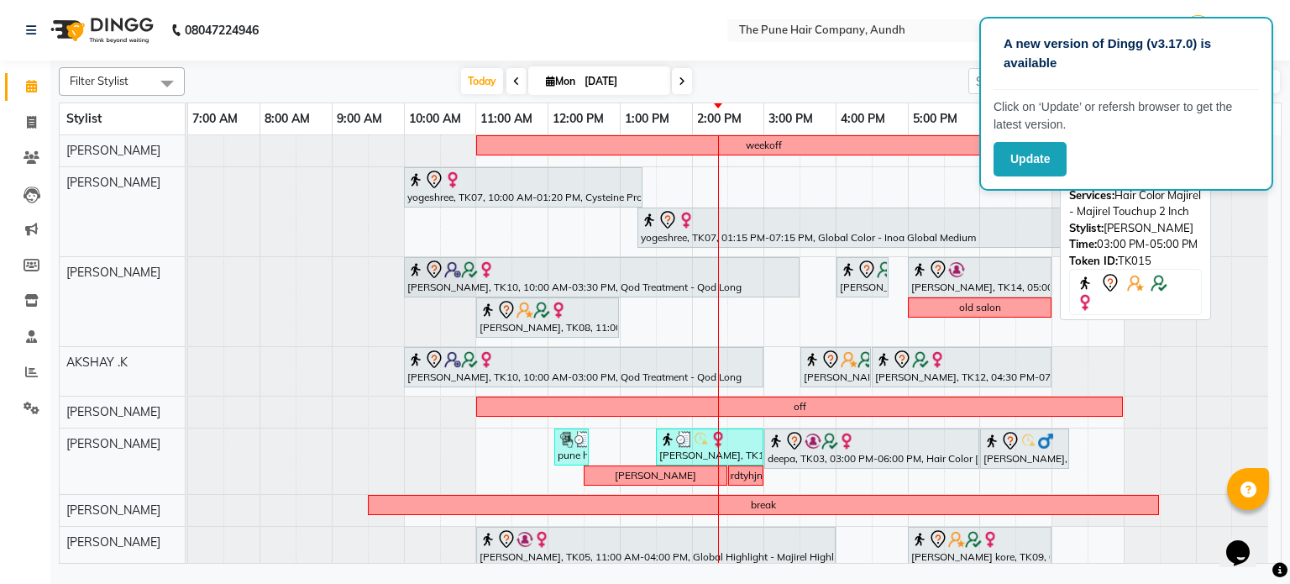
scroll to position [191, 0]
